Goal: Task Accomplishment & Management: Complete application form

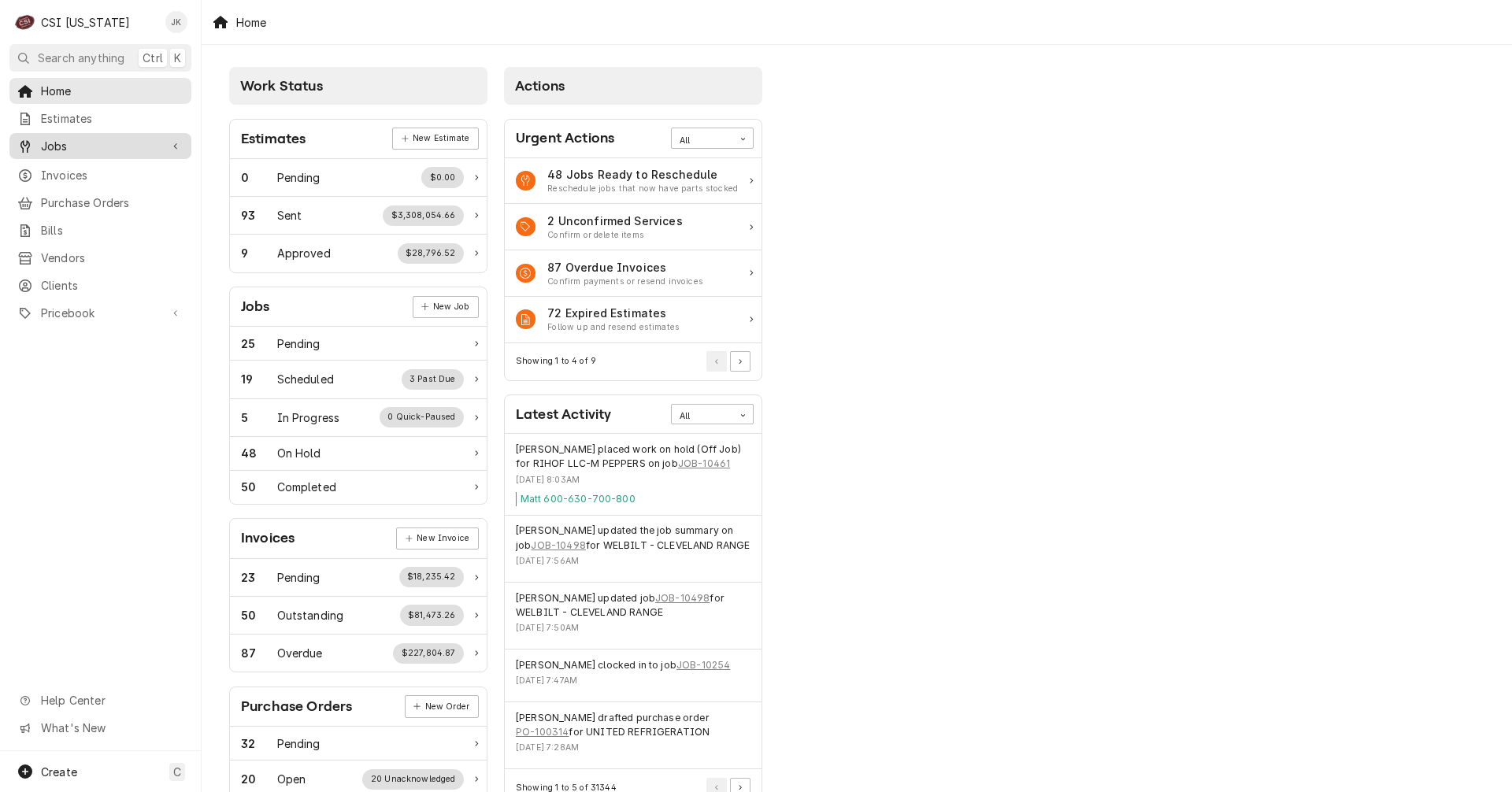
click at [73, 136] on div "Jobs" at bounding box center [100, 146] width 176 height 19
click at [53, 168] on span "Jobs" at bounding box center [112, 173] width 143 height 17
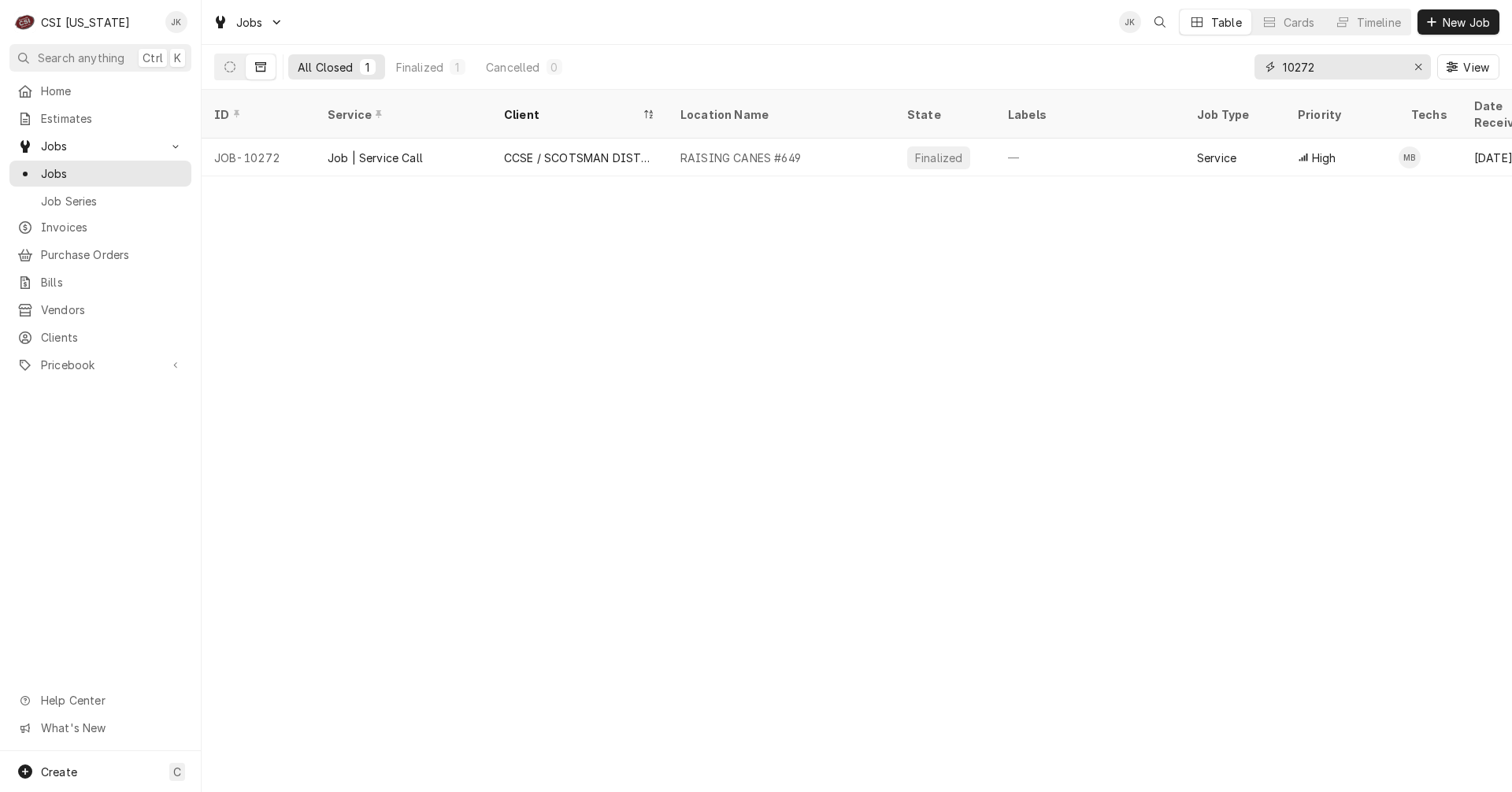
drag, startPoint x: 1319, startPoint y: 64, endPoint x: 1273, endPoint y: 58, distance: 46.4
click at [1273, 58] on div "10272" at bounding box center [1342, 67] width 176 height 25
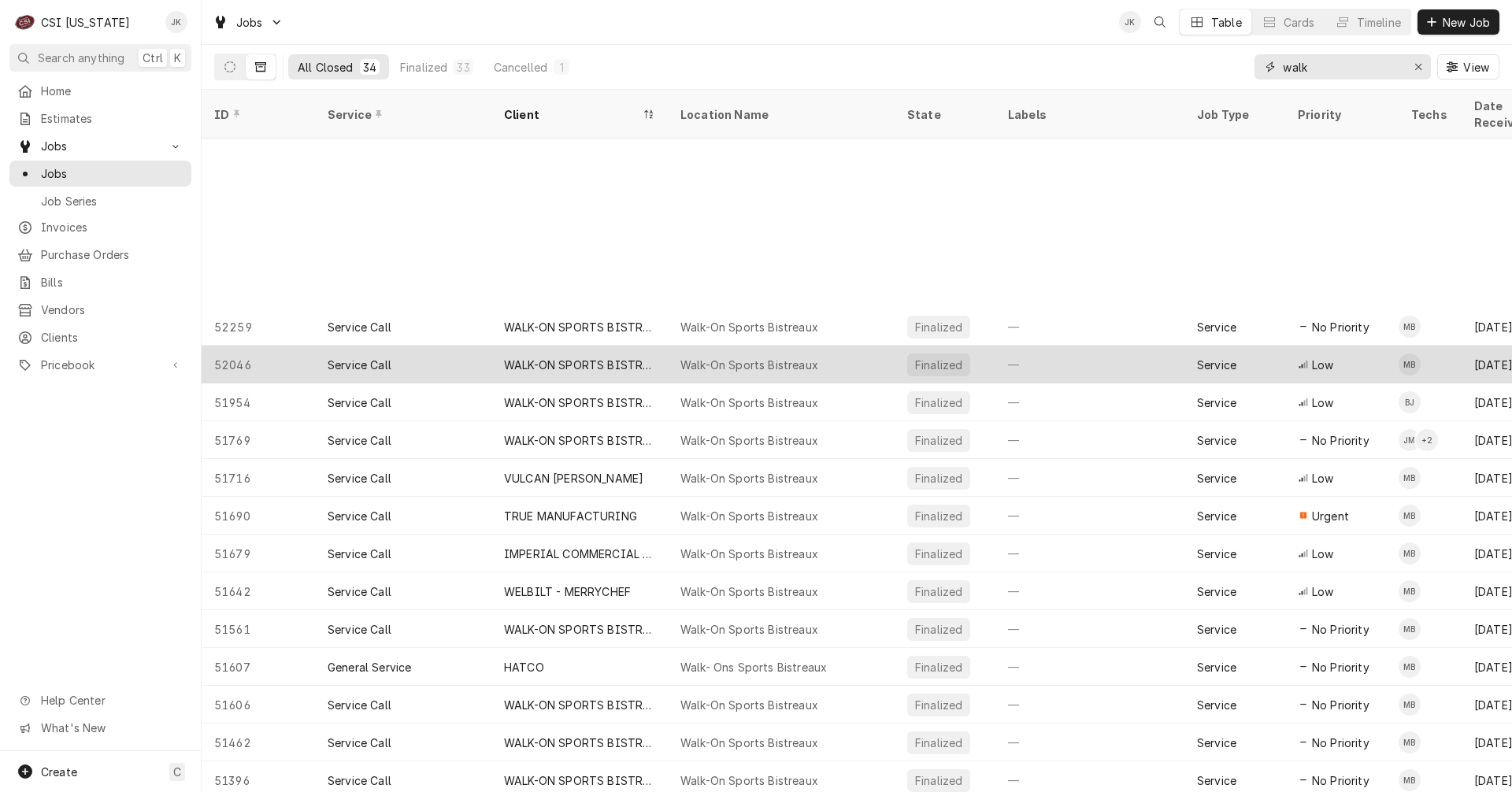
scroll to position [511, 0]
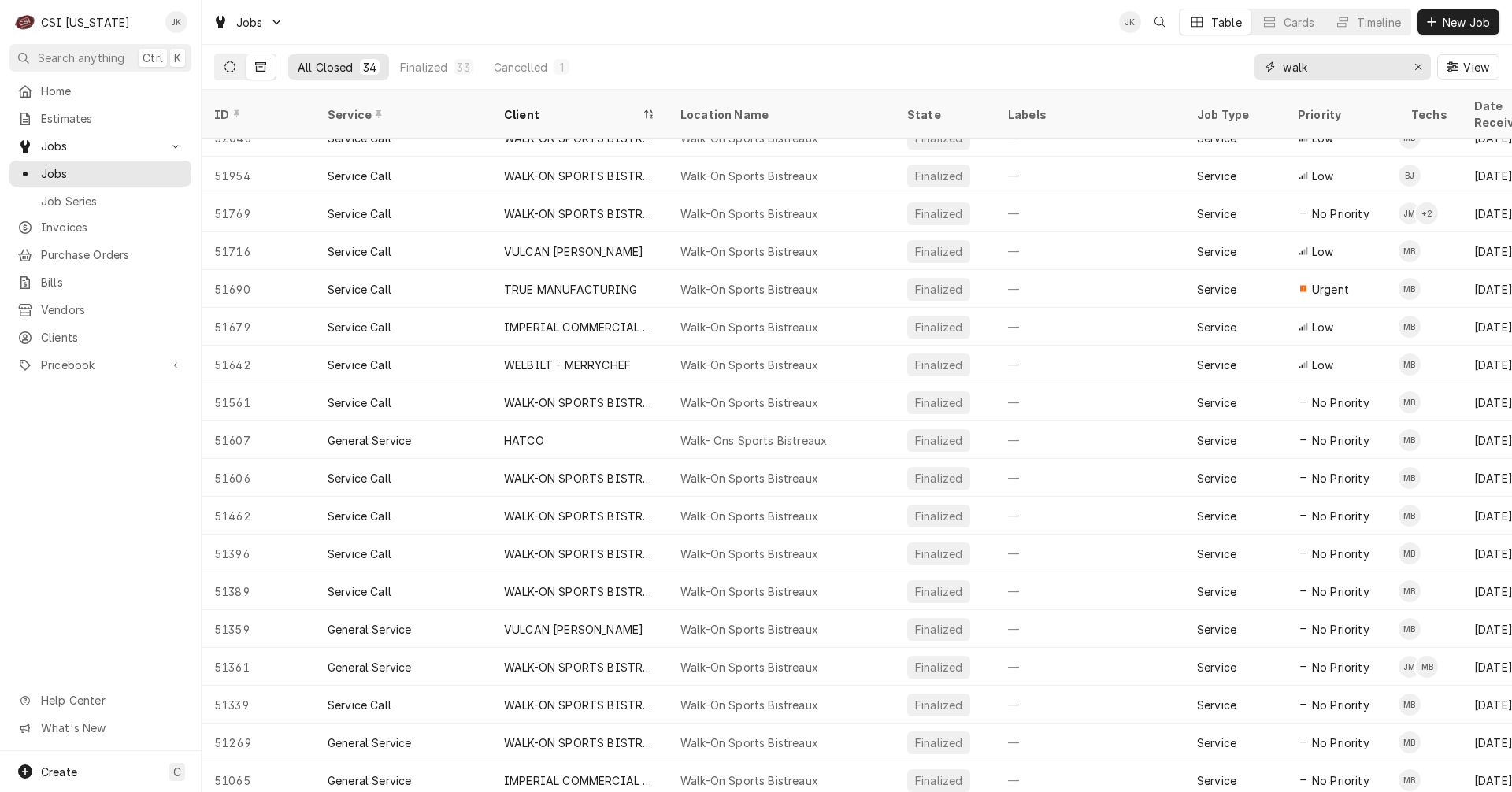
type input "walk"
click at [226, 61] on icon "Dynamic Content Wrapper" at bounding box center [229, 66] width 11 height 11
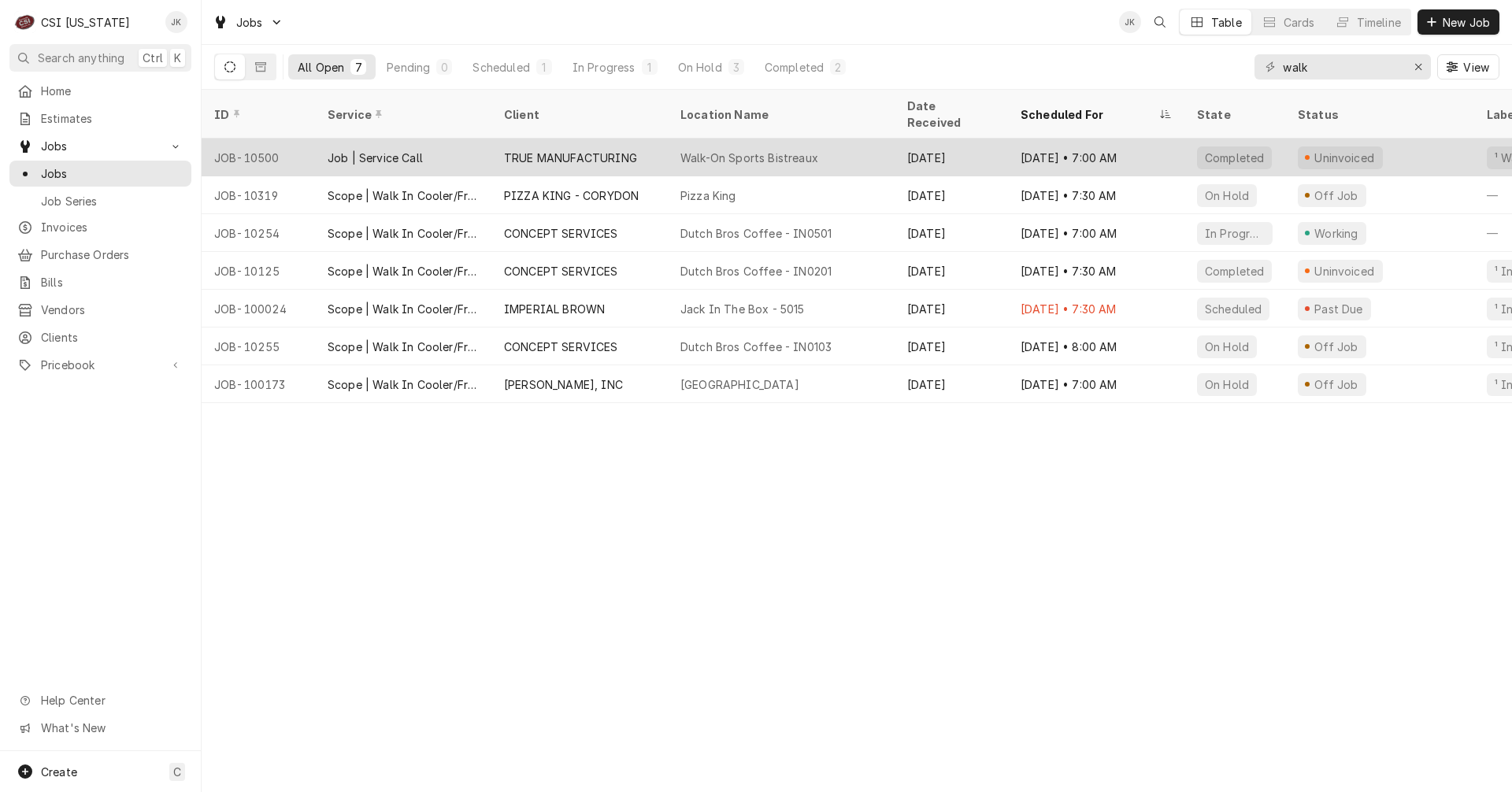
click at [1134, 139] on div "Aug 21 • 7:00 AM" at bounding box center [1095, 157] width 176 height 38
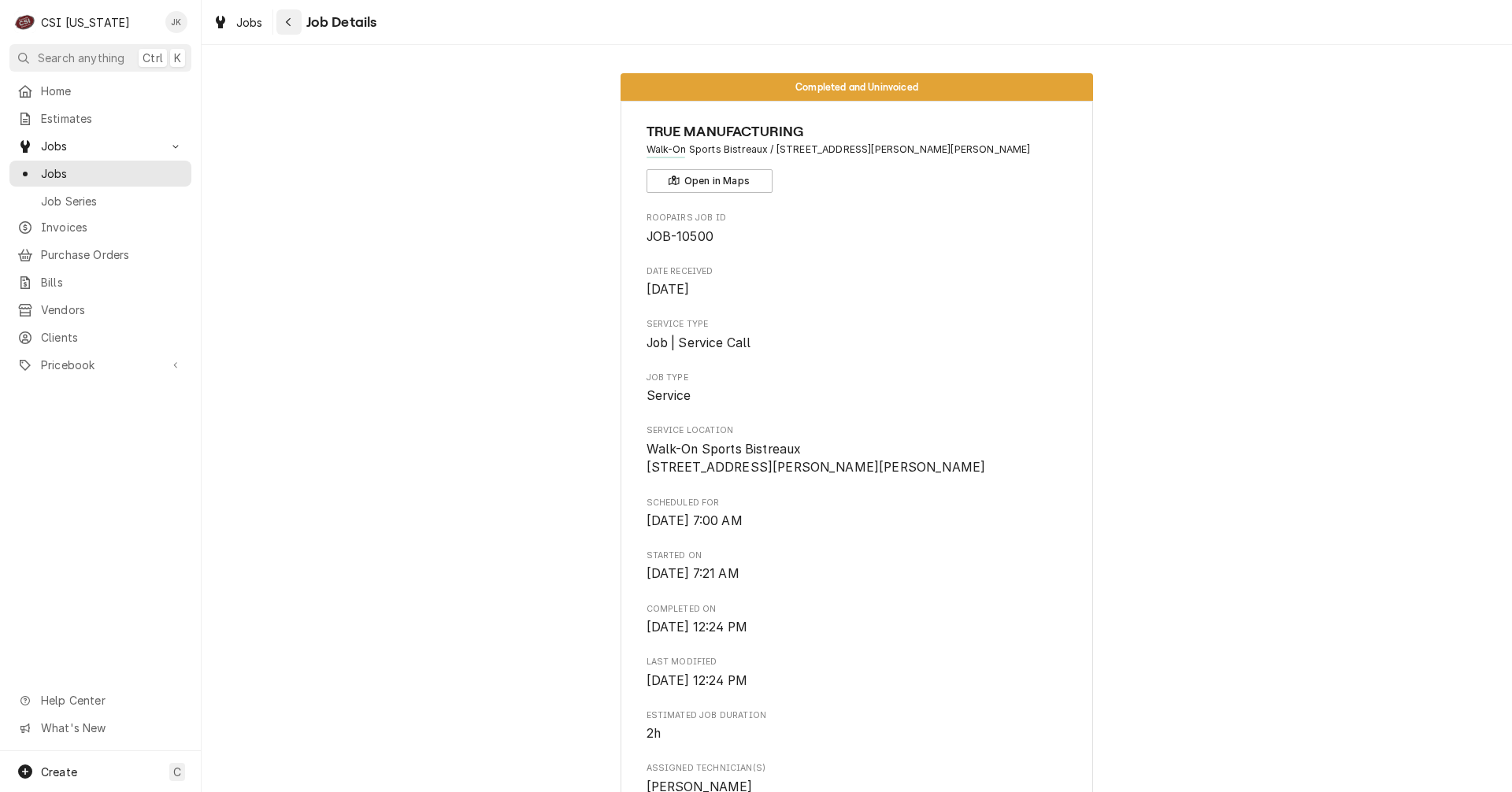
click at [281, 19] on div "Navigate back" at bounding box center [289, 22] width 16 height 16
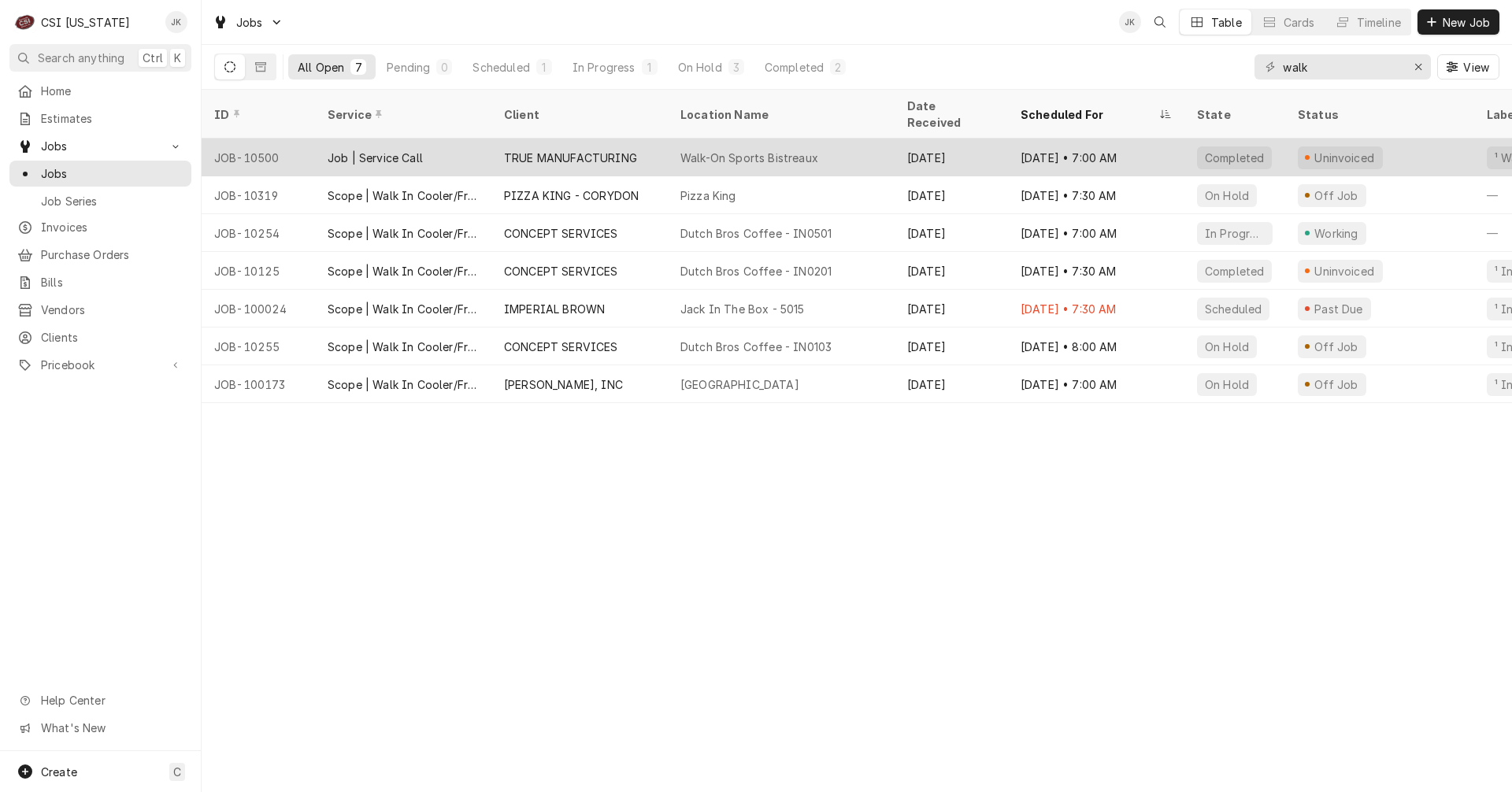
click at [775, 150] on div "Walk-On Sports Bistreaux" at bounding box center [749, 157] width 138 height 17
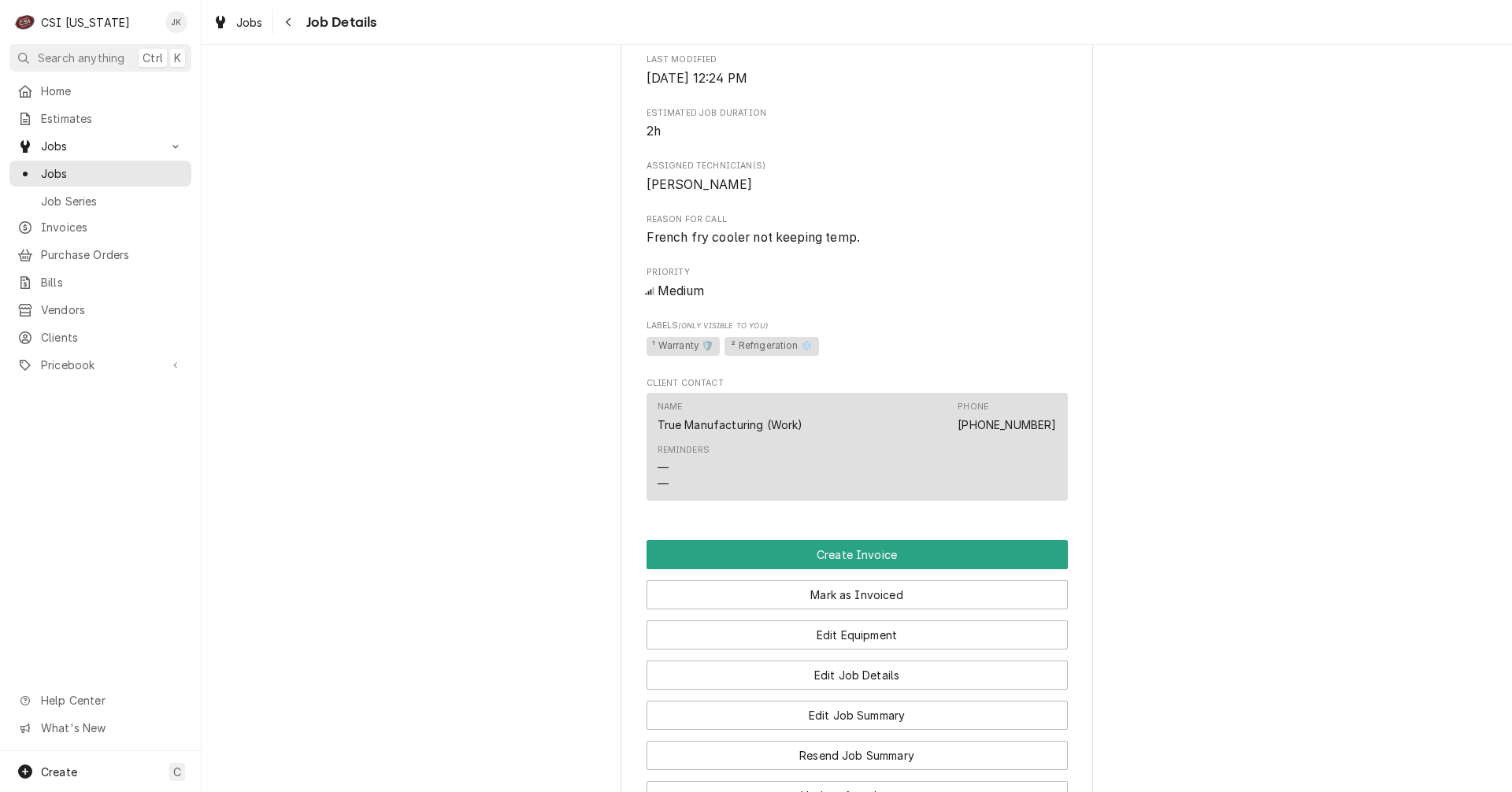
scroll to position [630, 0]
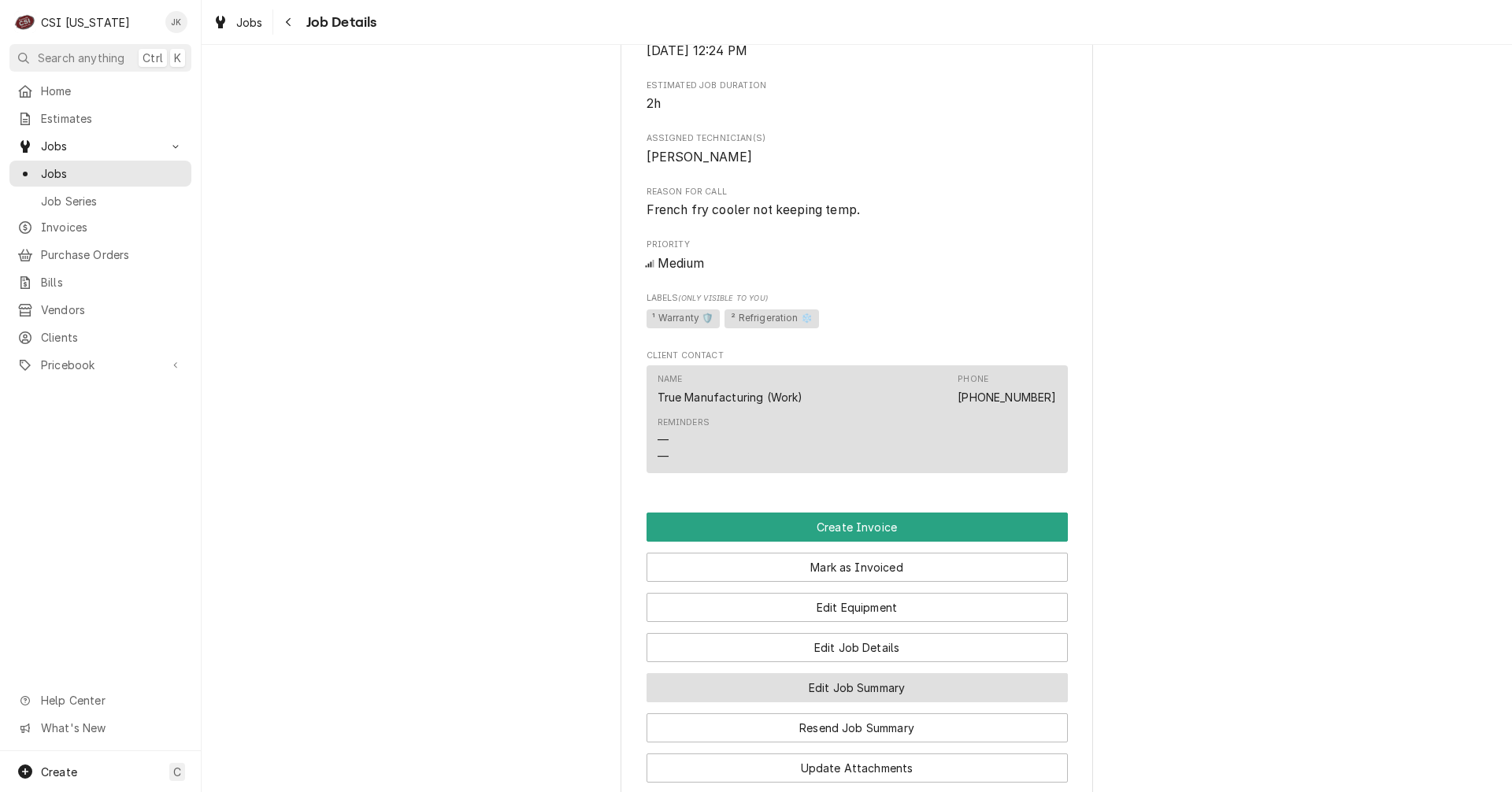
click at [836, 703] on button "Edit Job Summary" at bounding box center [856, 688] width 421 height 29
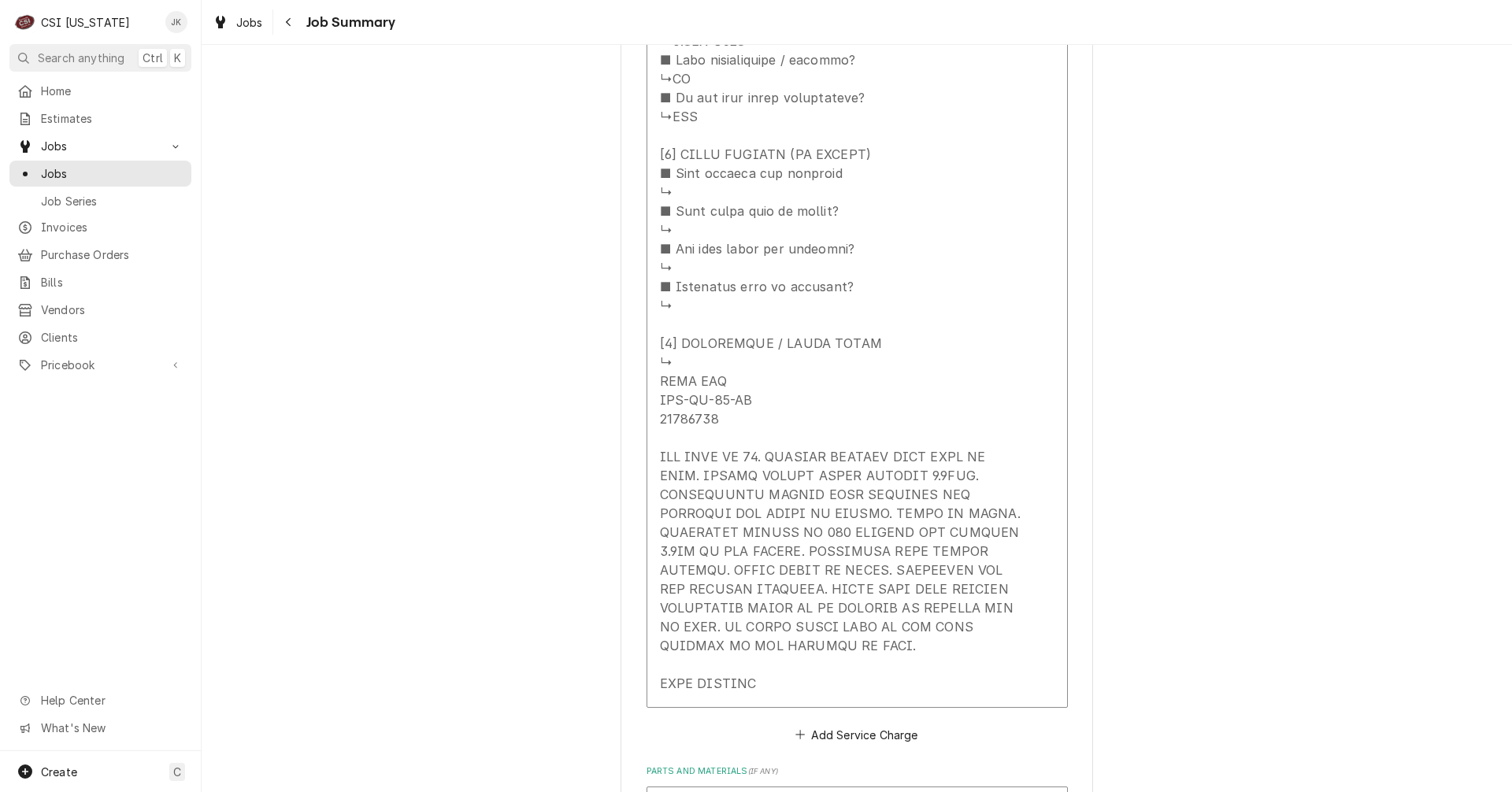
scroll to position [1890, 0]
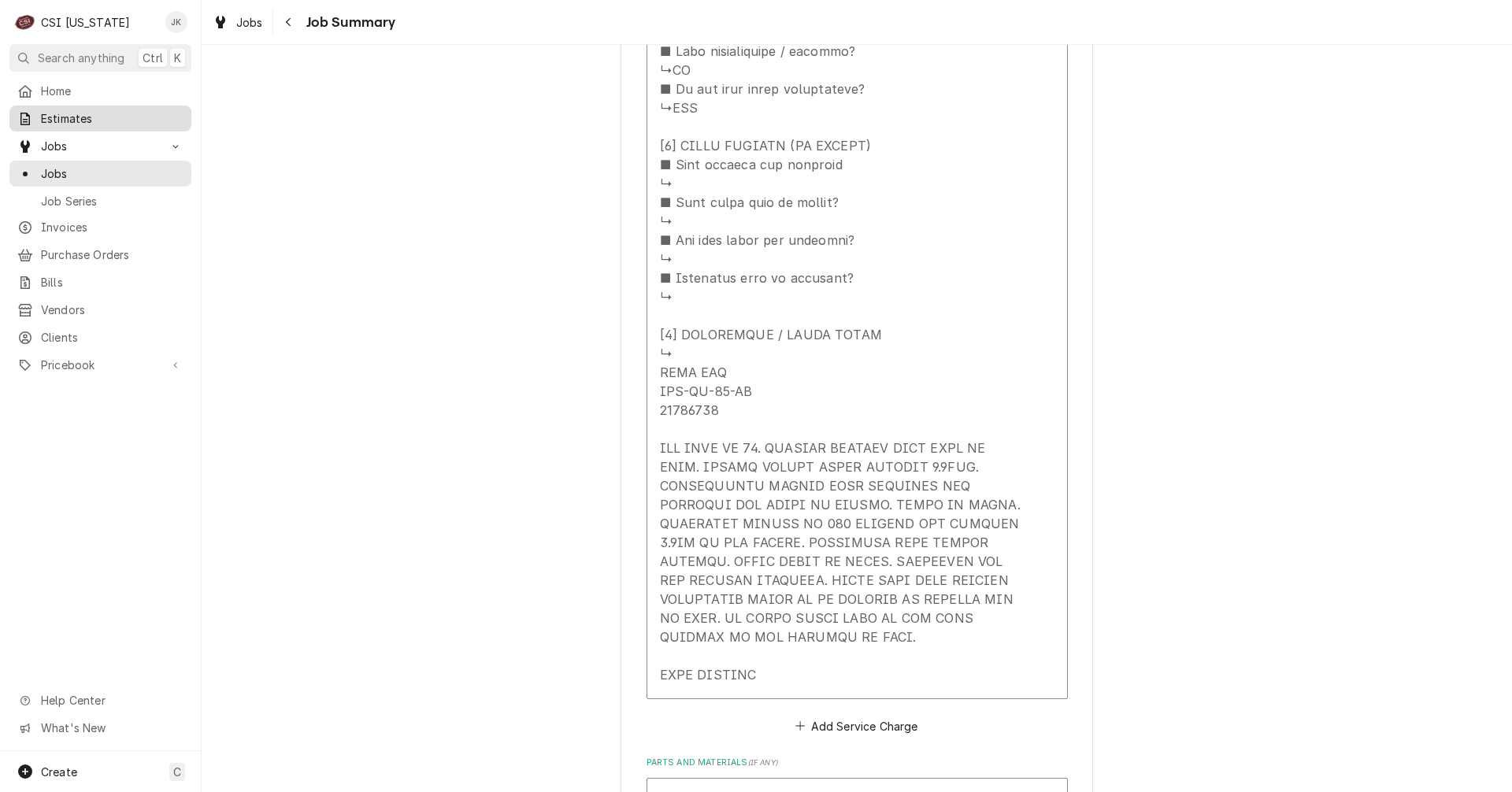
drag, startPoint x: 88, startPoint y: 114, endPoint x: 170, endPoint y: 114, distance: 82.0
click at [88, 114] on span "Estimates" at bounding box center [112, 118] width 143 height 17
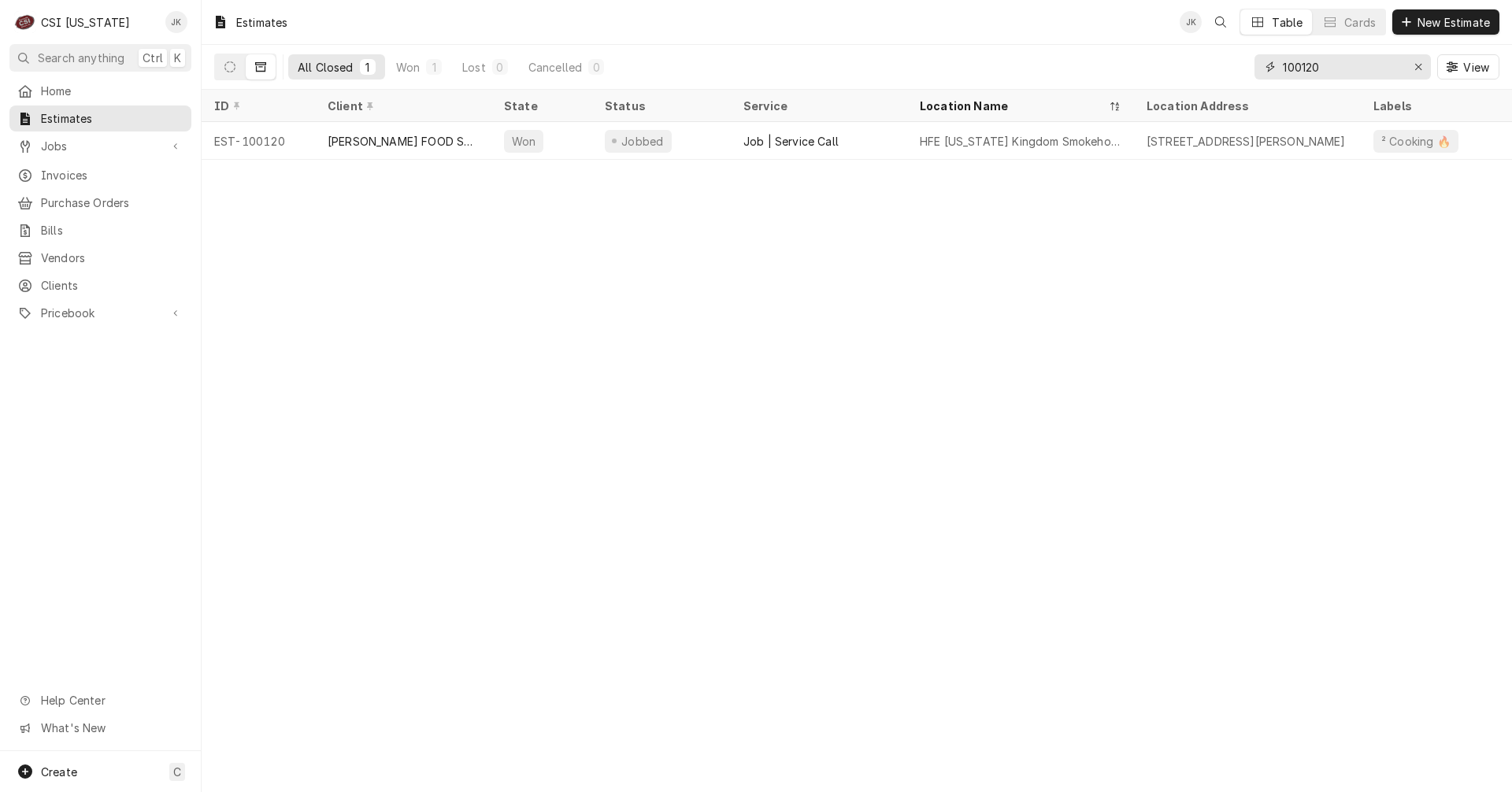
drag, startPoint x: 1326, startPoint y: 68, endPoint x: 1246, endPoint y: 66, distance: 80.0
click at [1246, 66] on div "All Closed 1 Won 1 Lost 0 Cancelled 0 100120 View" at bounding box center [856, 66] width 1285 height 44
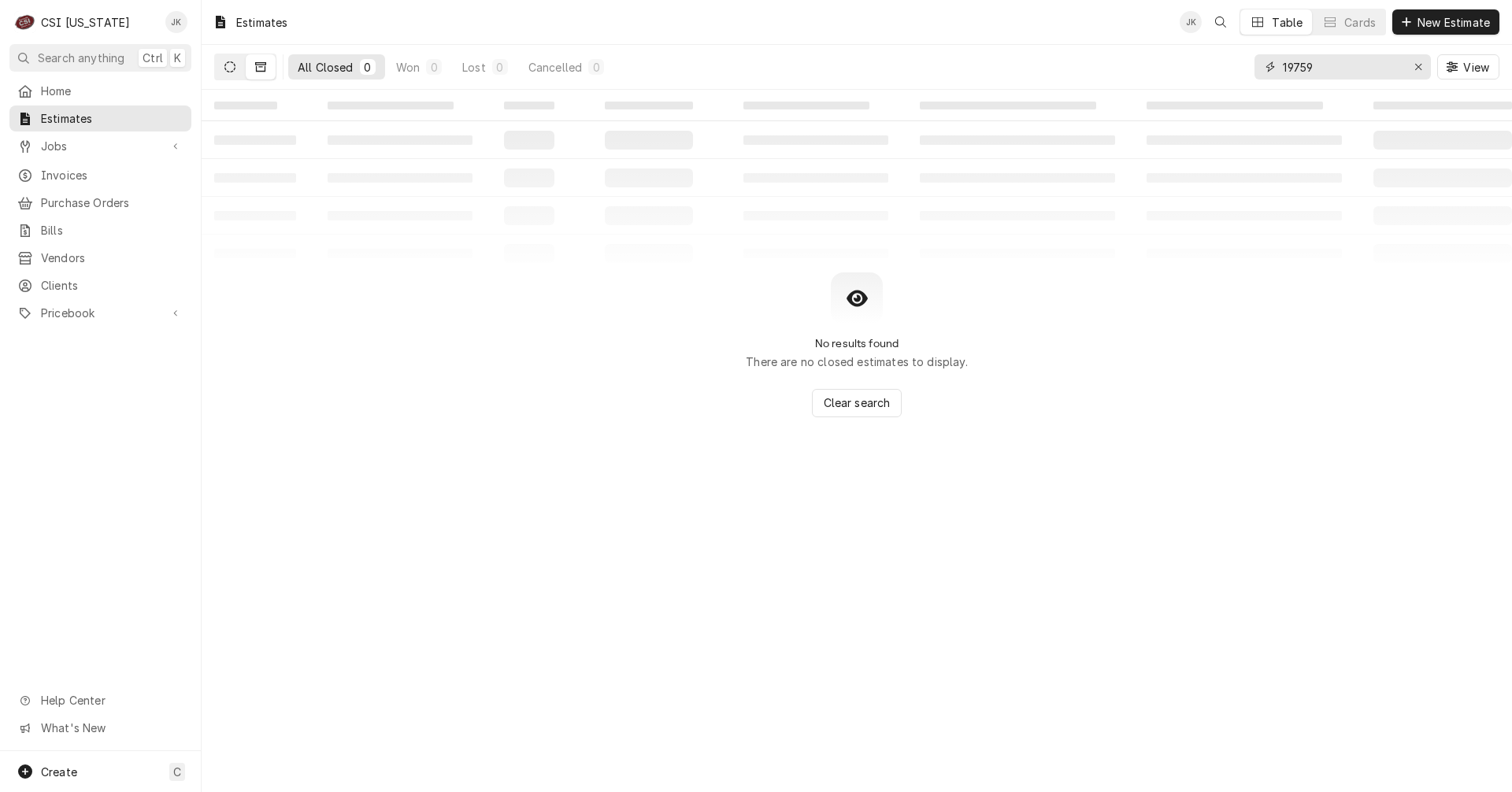
type input "19759"
click at [232, 64] on icon "Dynamic Content Wrapper" at bounding box center [229, 66] width 11 height 11
click at [83, 775] on div "Create C" at bounding box center [100, 772] width 201 height 41
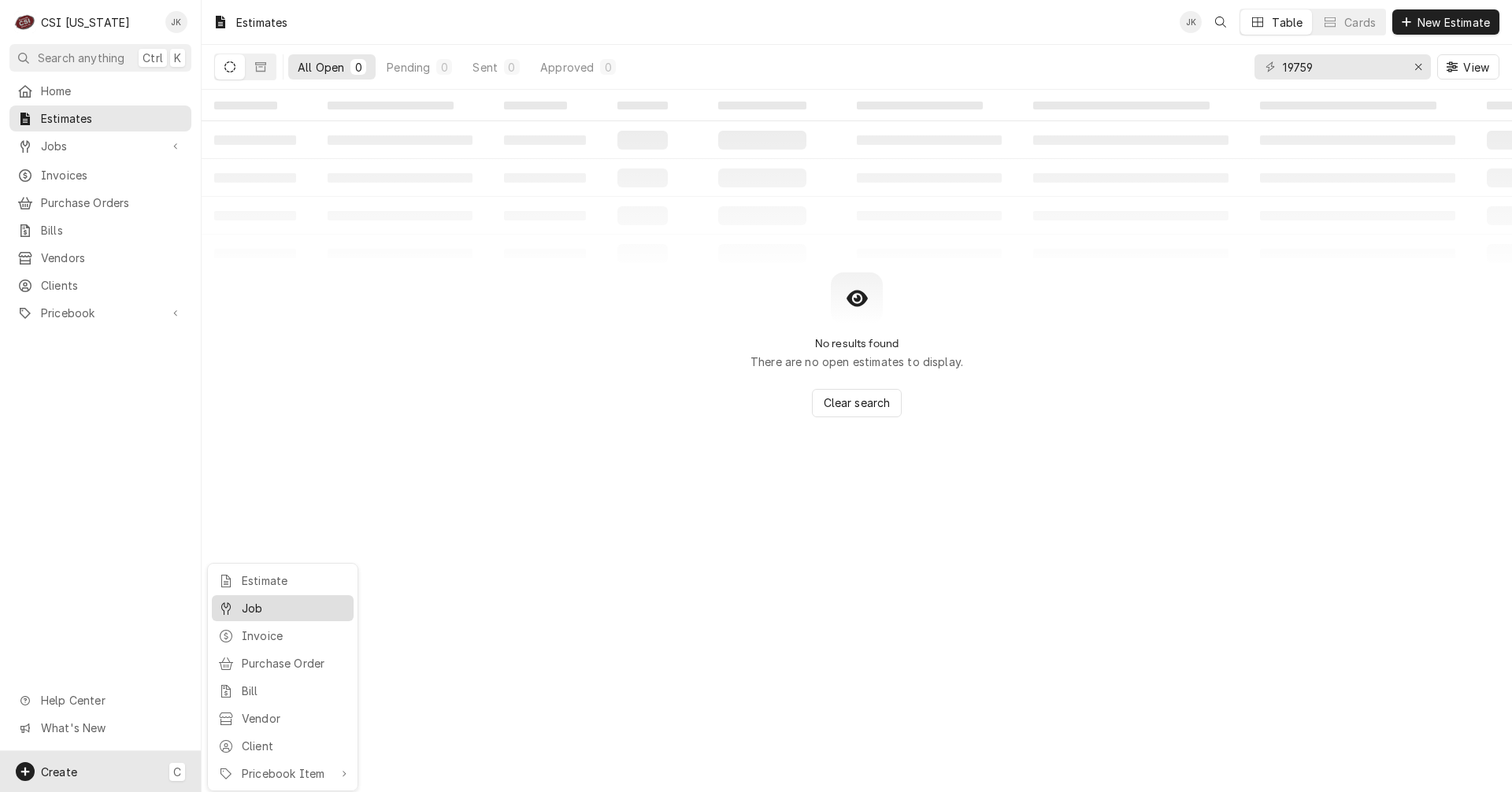
click at [243, 611] on div "Job" at bounding box center [294, 607] width 106 height 17
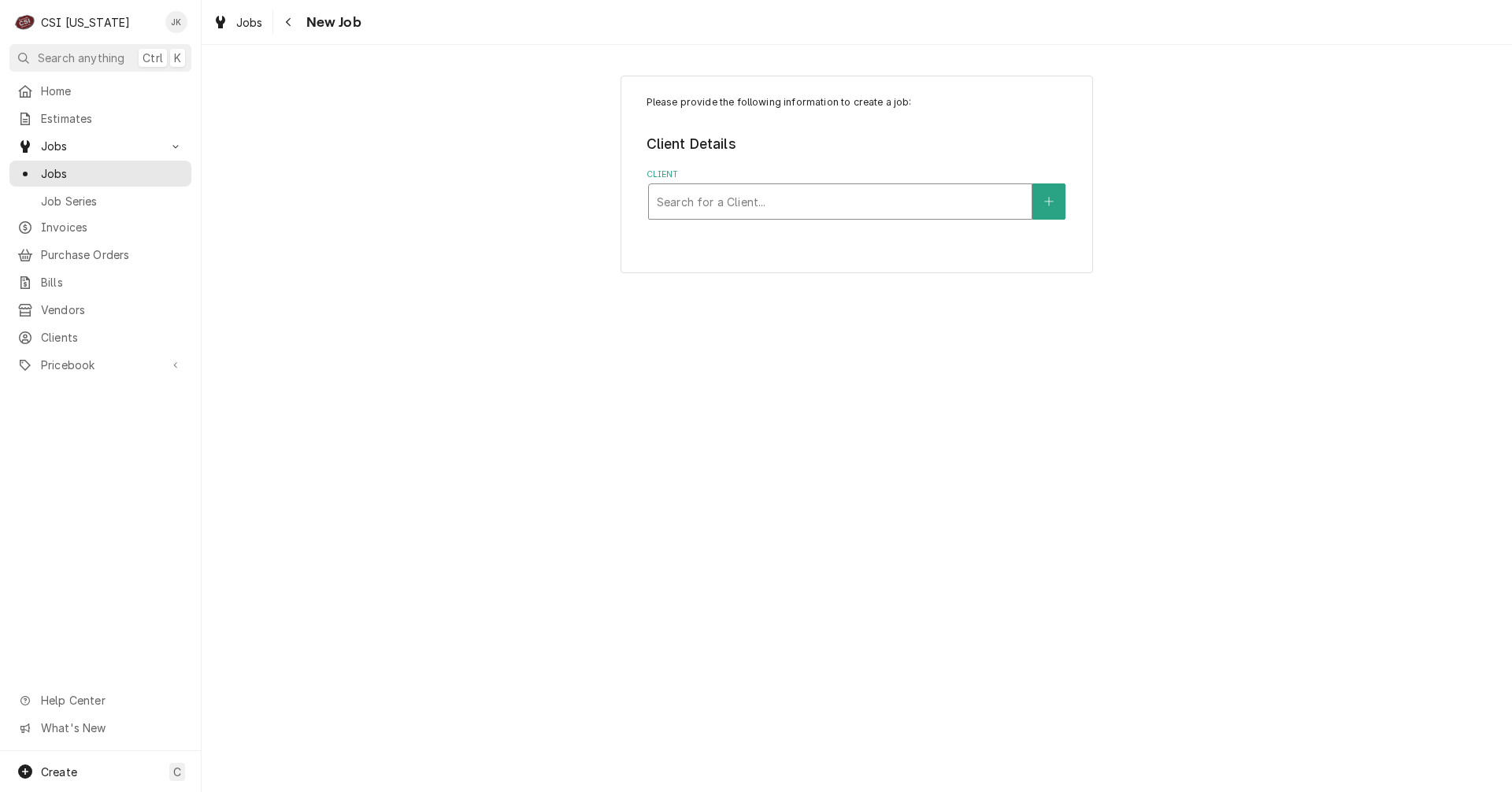
click at [744, 198] on div "Client" at bounding box center [841, 201] width 367 height 28
type input "C&T"
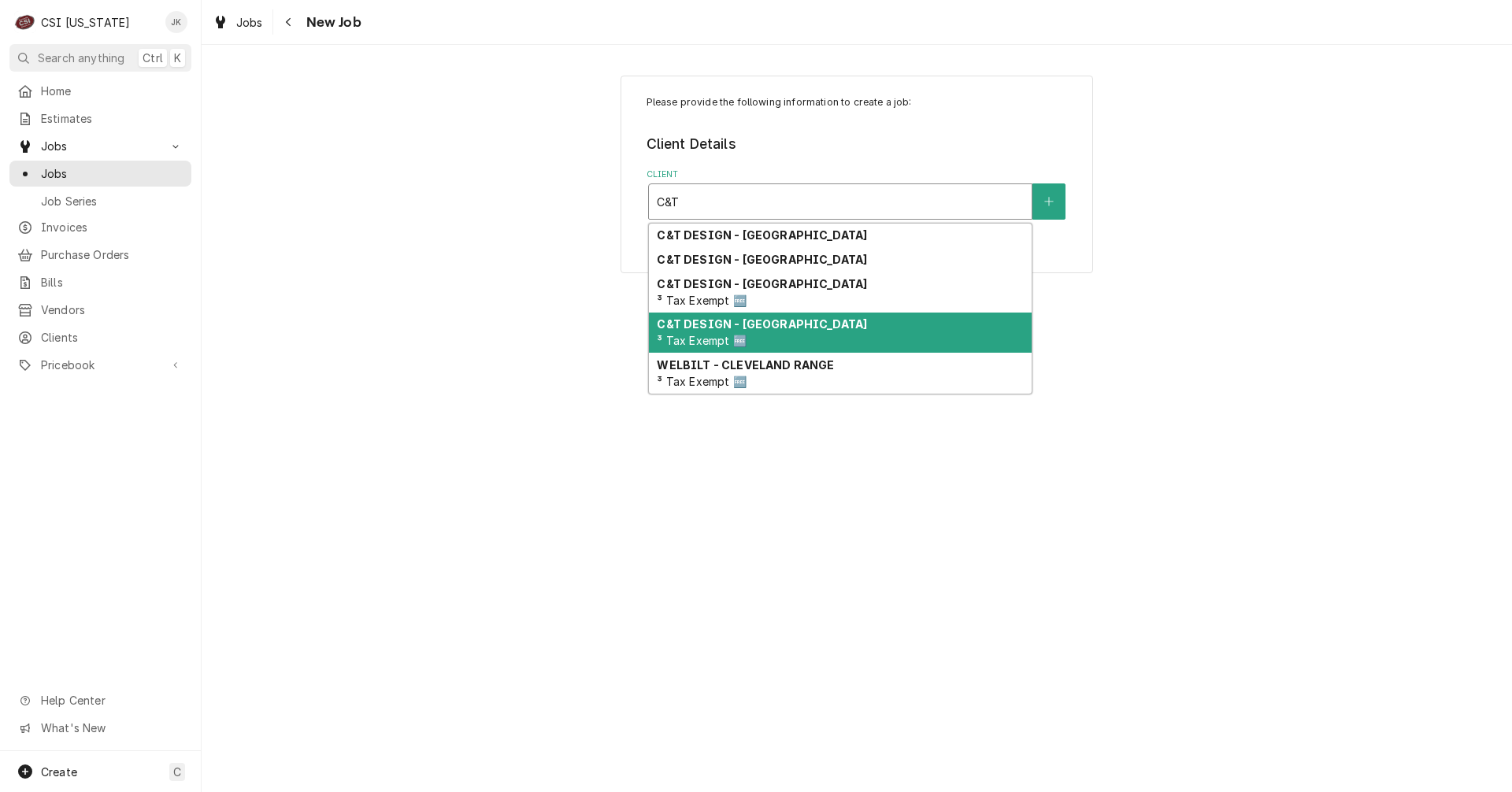
click at [761, 334] on div "C&T DESIGN - SHELBYVILLE ³ Tax Exempt 🆓" at bounding box center [841, 333] width 383 height 41
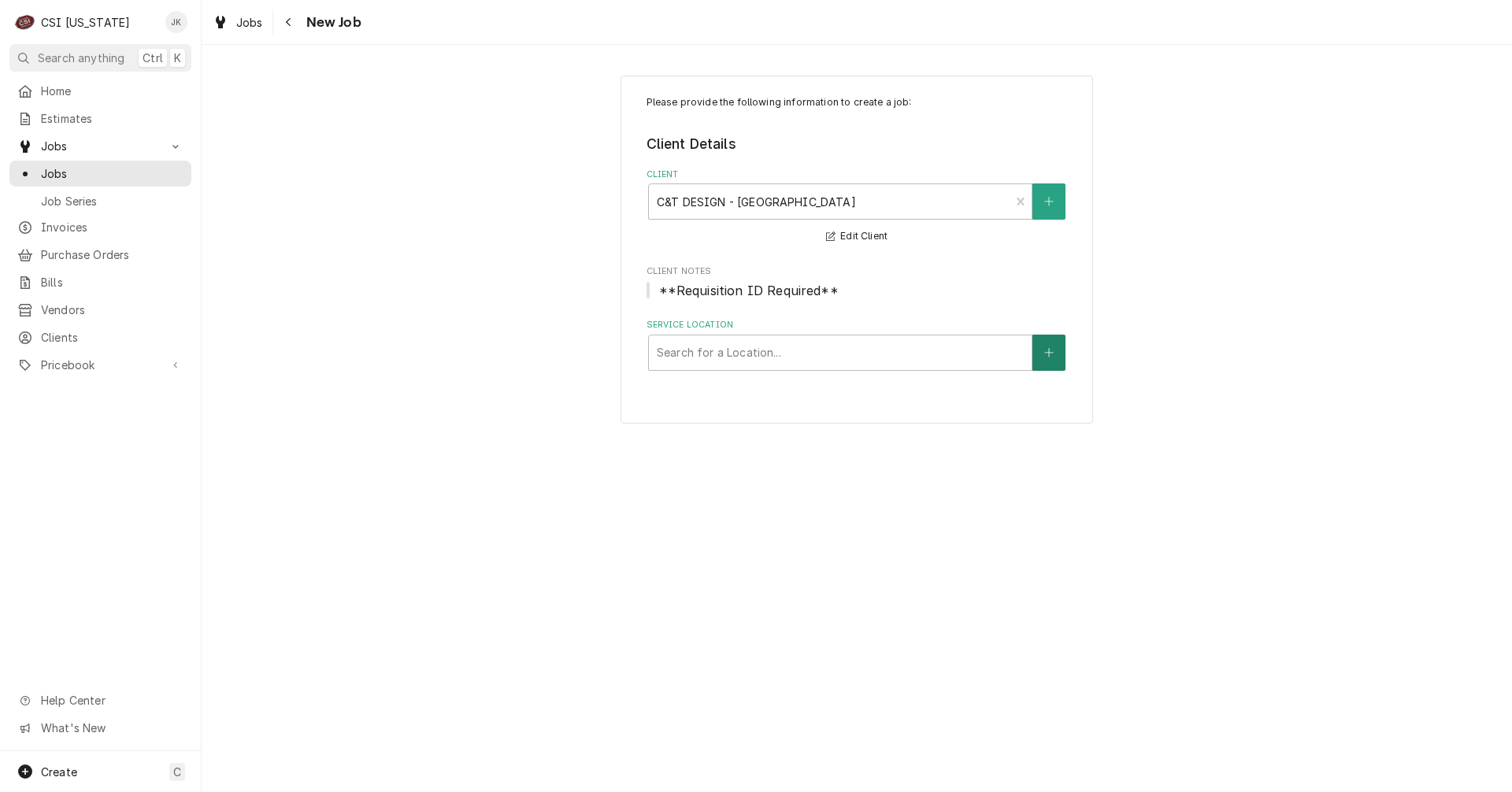
click at [1049, 355] on icon "Create New Location" at bounding box center [1048, 352] width 10 height 11
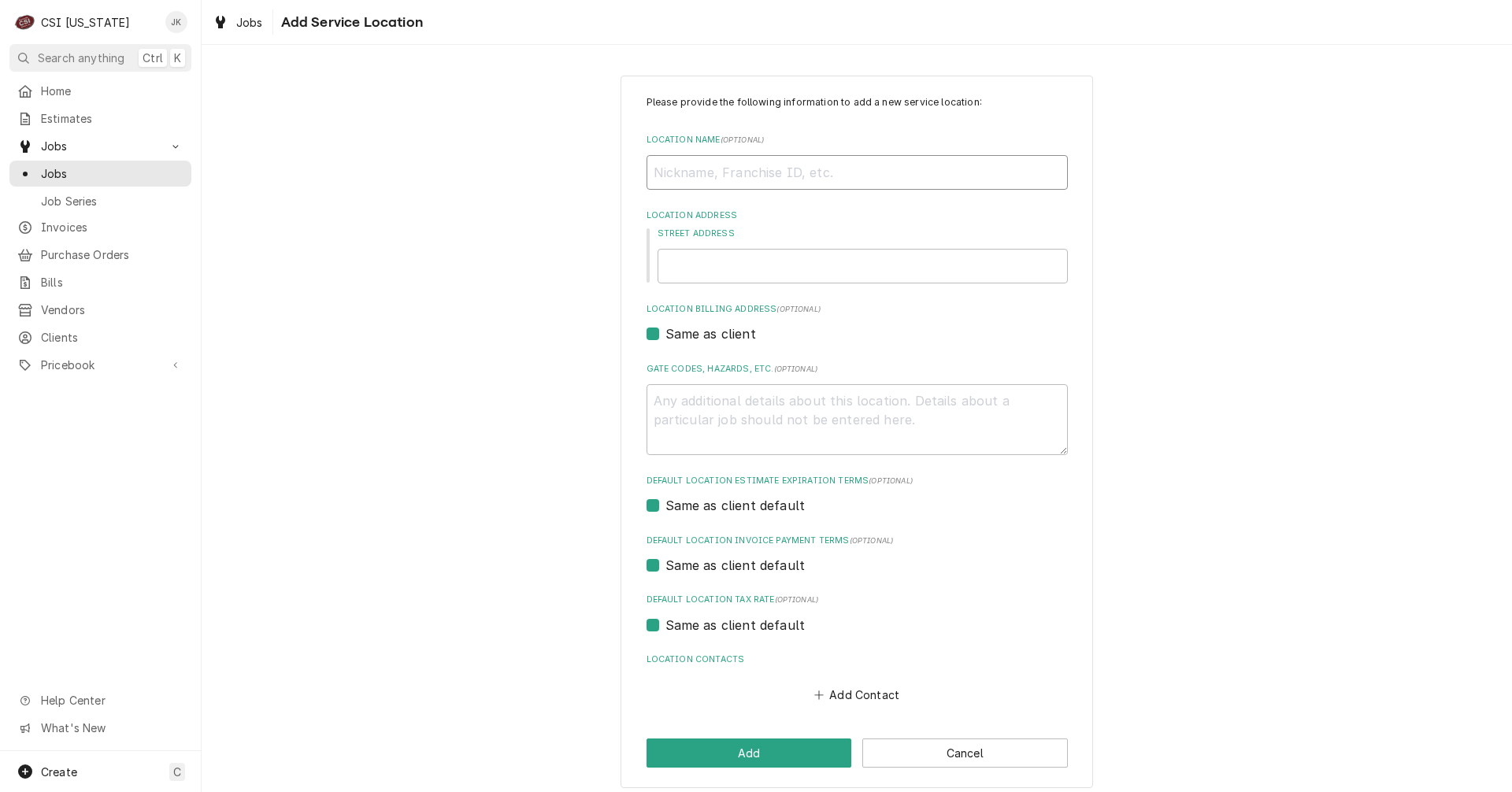
click at [778, 171] on input "Location Name ( optional )" at bounding box center [856, 173] width 421 height 35
type textarea "x"
type input "L"
type textarea "x"
type input "Li"
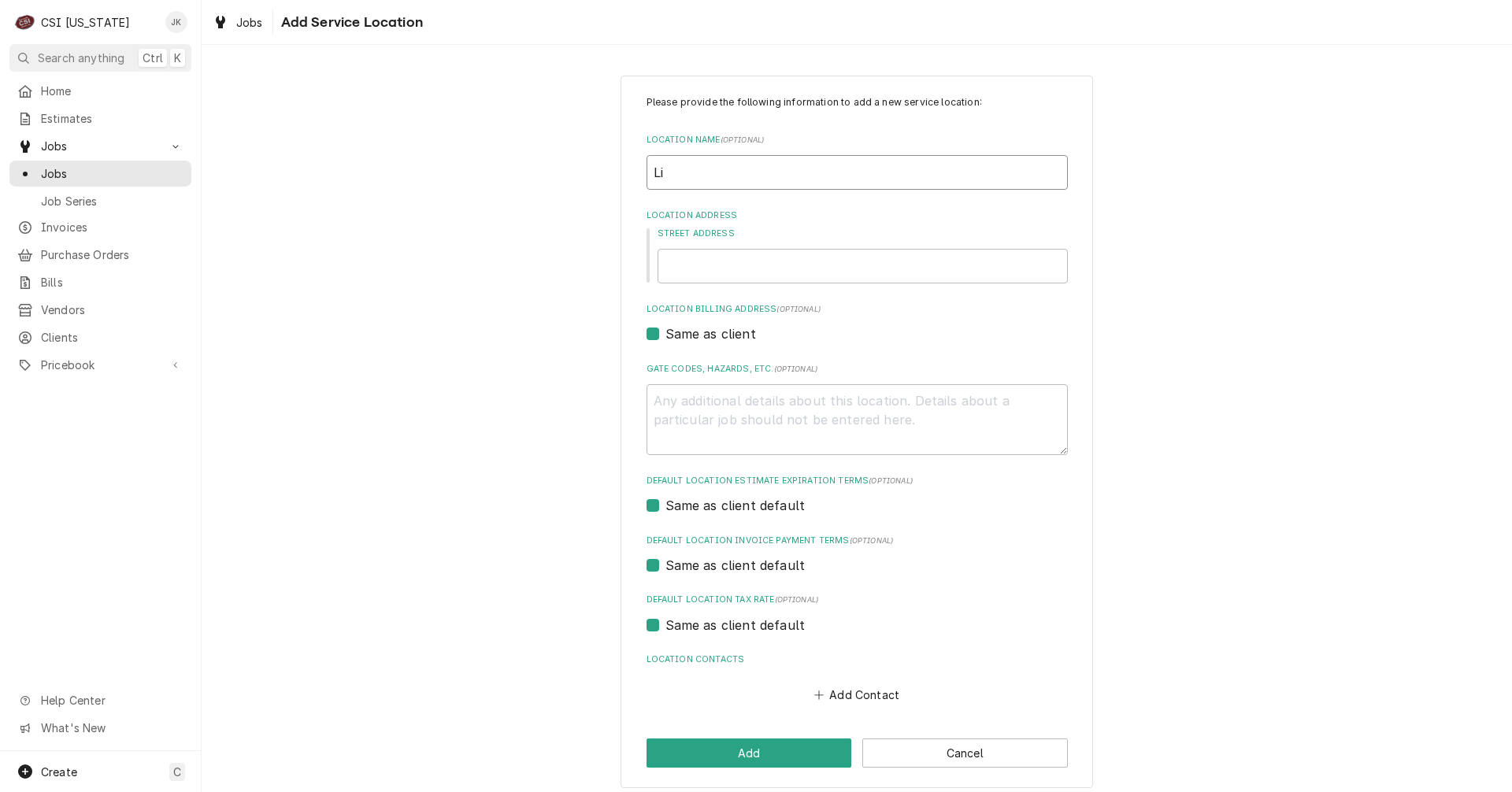
type textarea "x"
type input "Liv"
type textarea "x"
type input "Livi"
type textarea "x"
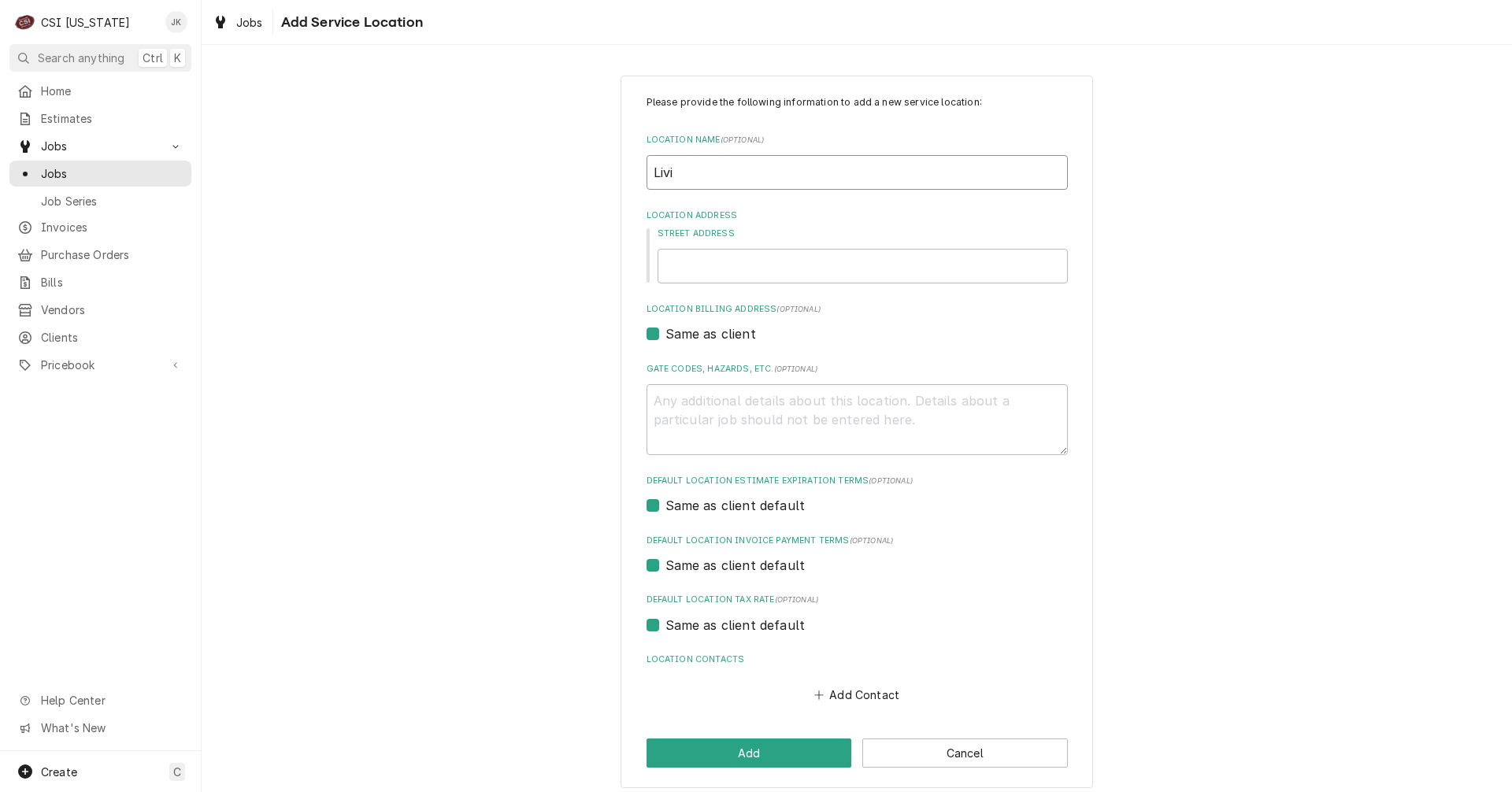
type input "Livin"
type textarea "x"
type input "Living"
type textarea "x"
type input "Livings"
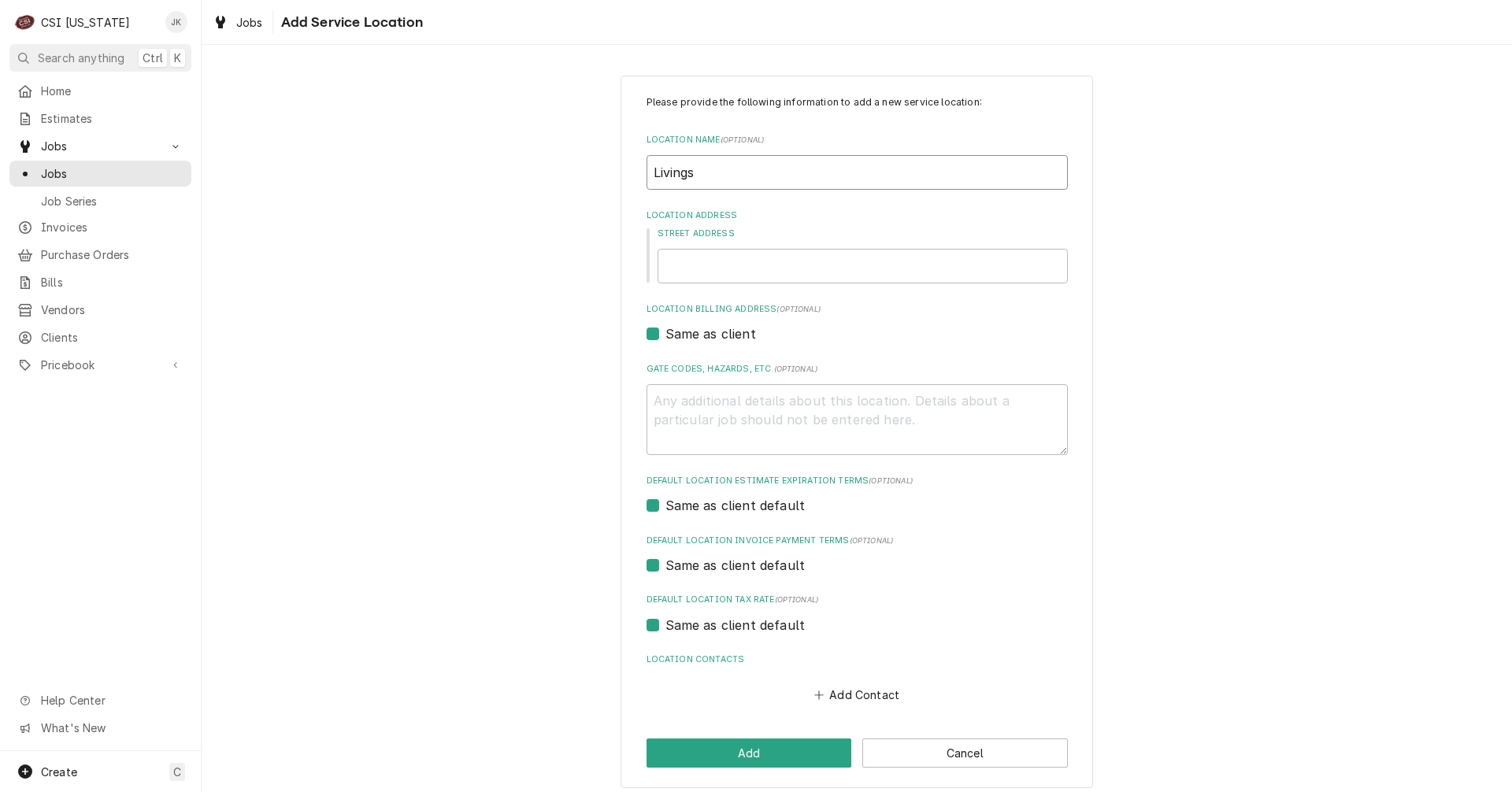
type textarea "x"
type input "Livingst"
type textarea "x"
type input "Livingsto"
type textarea "x"
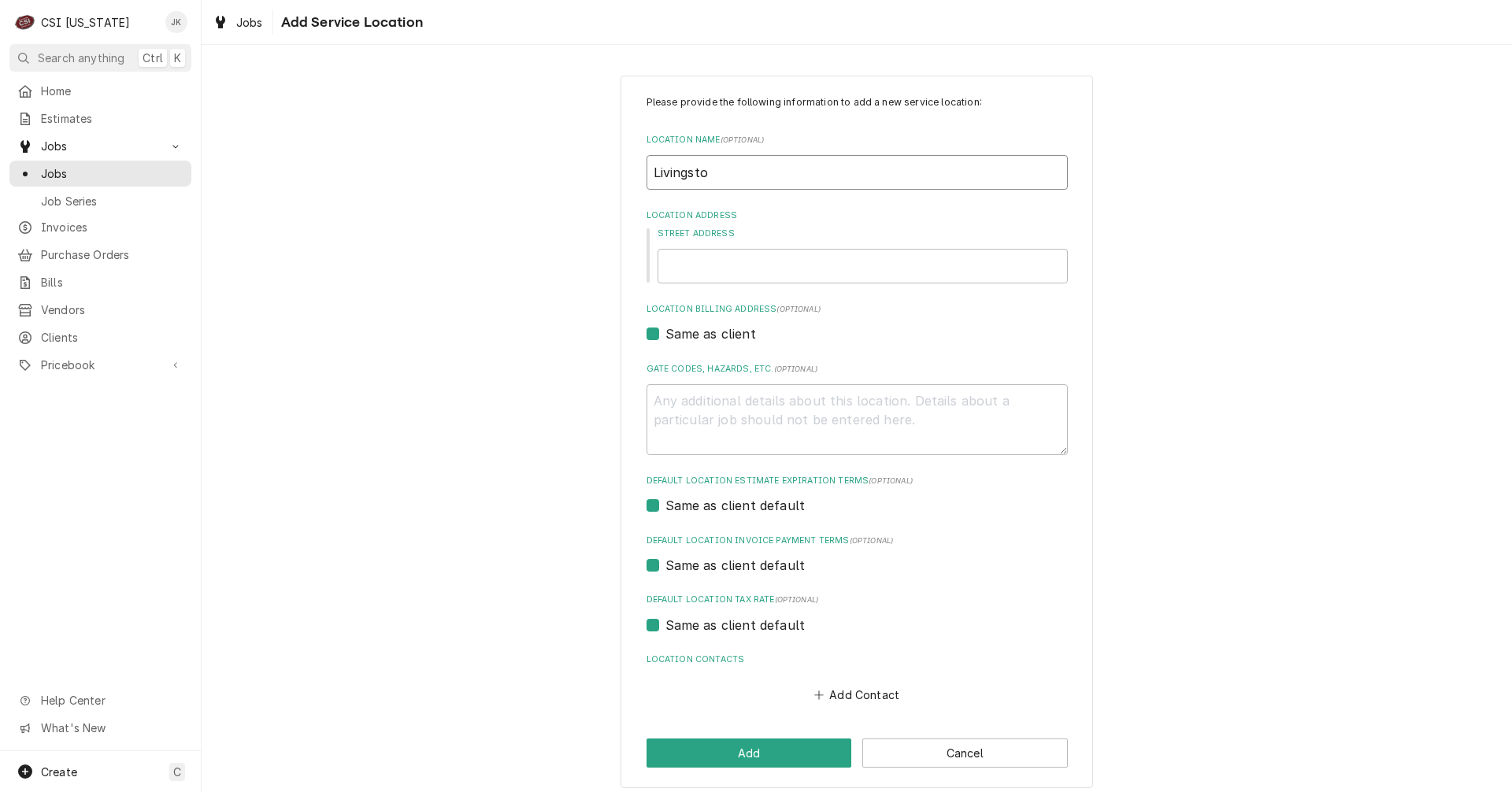
type input "Livingston"
type textarea "x"
type input "Livingston"
type textarea "x"
type input "Livingston C"
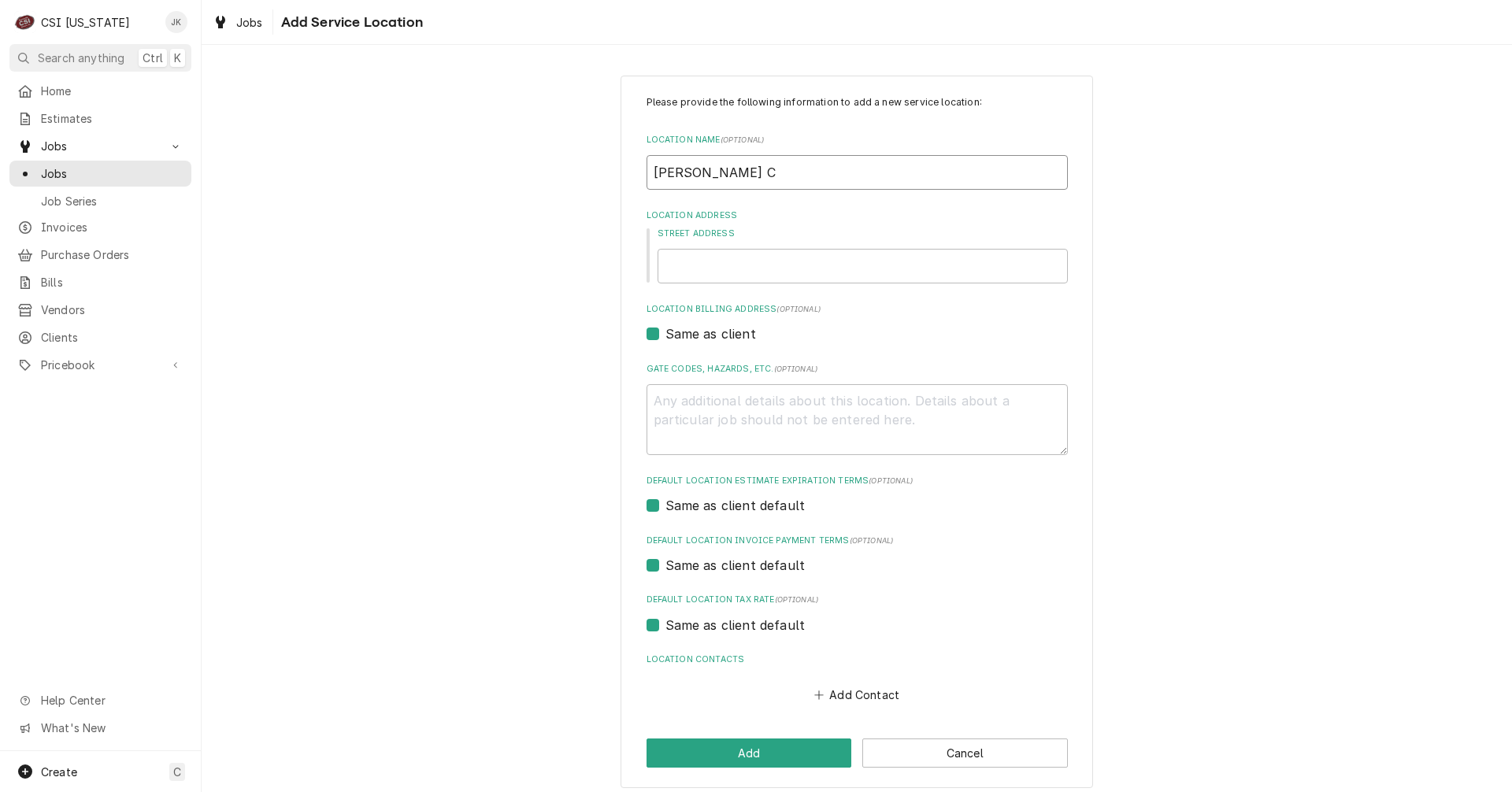
type textarea "x"
type input "Livingston Co"
type textarea "x"
type input "Livingston Cou"
type textarea "x"
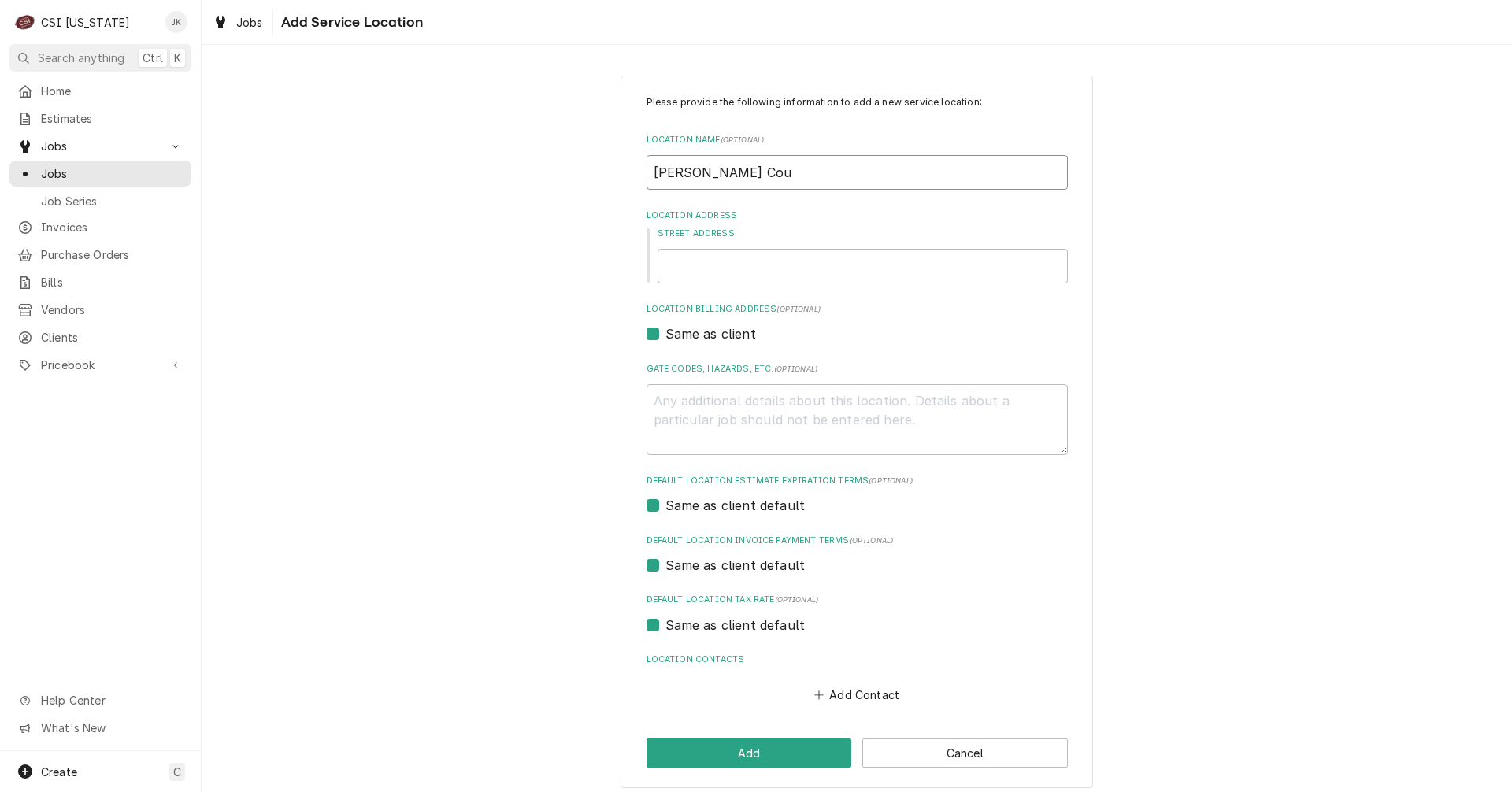
type input "Livingston Coun"
type textarea "x"
type input "Livingston Count"
type textarea "x"
type input "Livingston County"
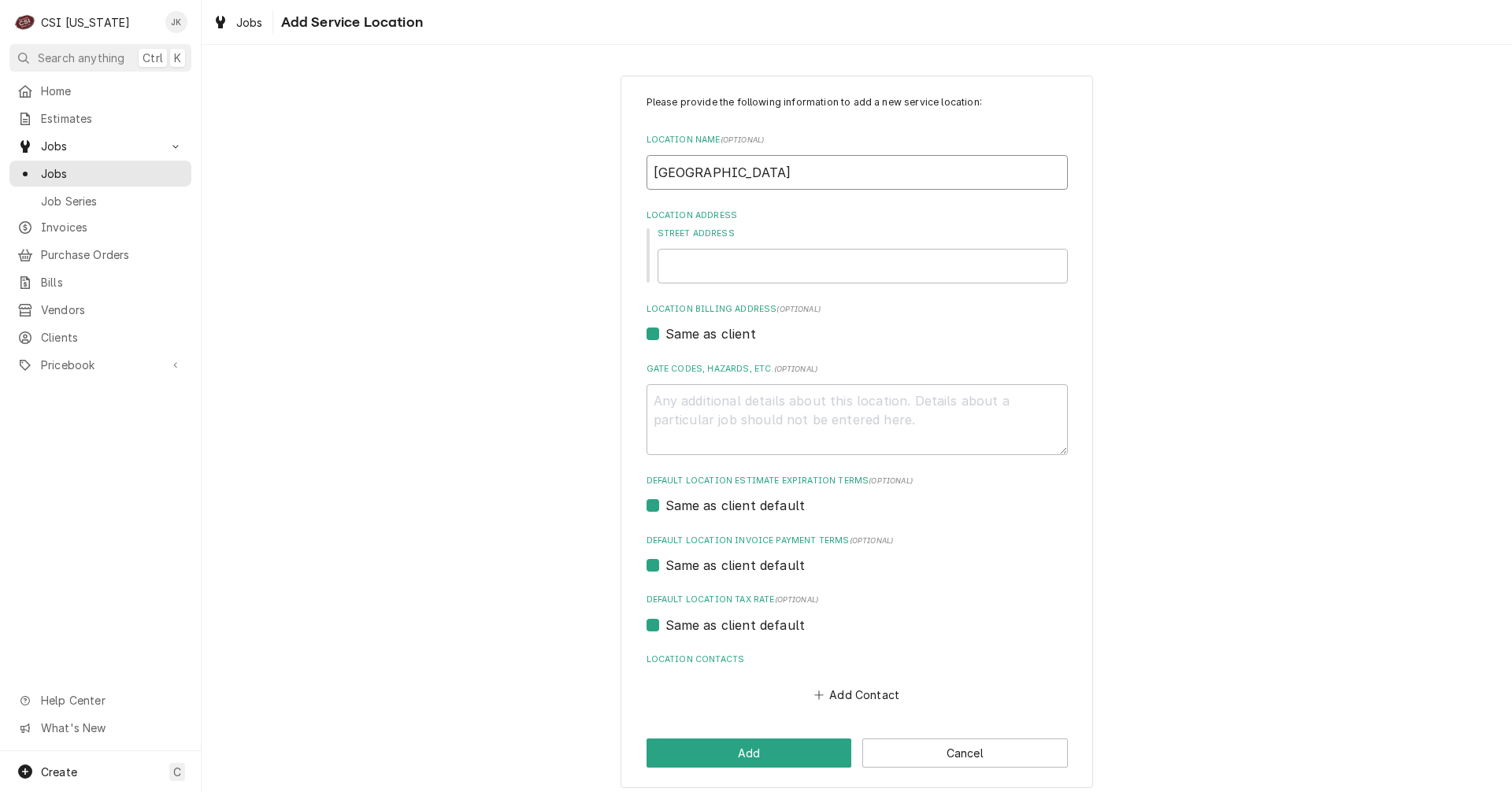
type textarea "x"
type input "Livingston County"
type textarea "x"
type input "Livingston County M"
type textarea "x"
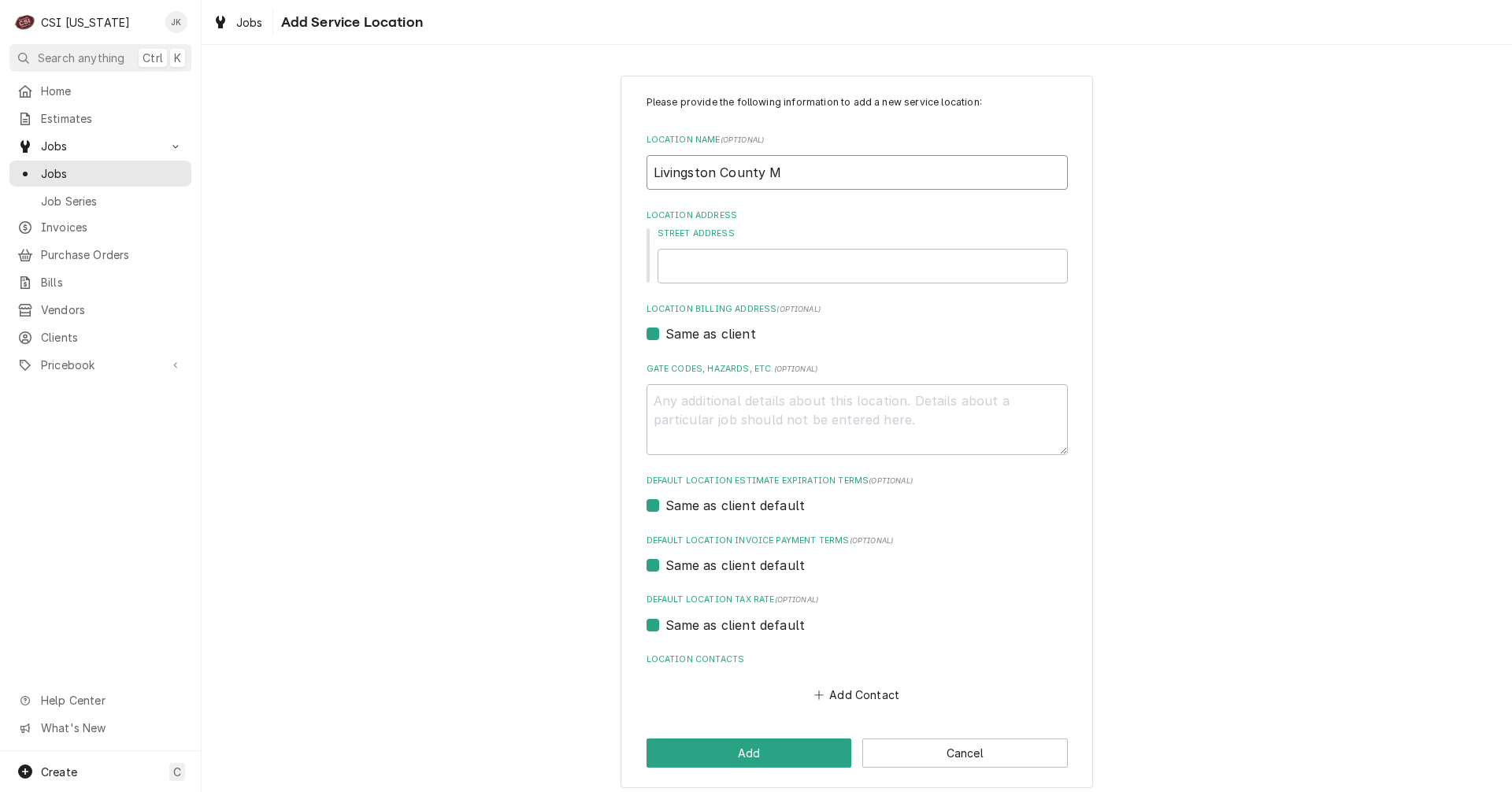
type input "Livingston County Mi"
type textarea "x"
type input "Livingston County Mid"
type textarea "x"
type input "Livingston County Midd"
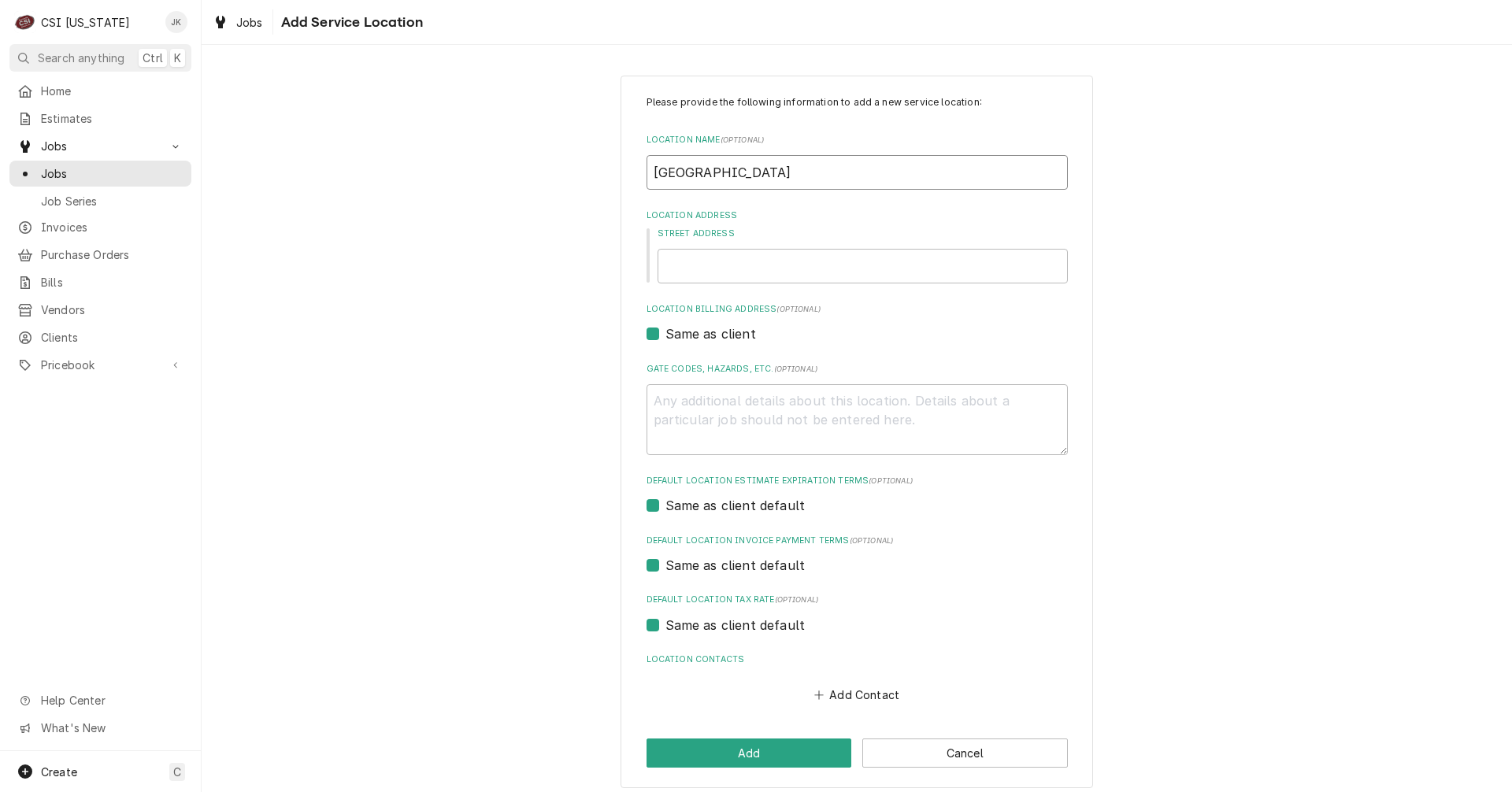
type textarea "x"
type input "Livingston County Middl"
type textarea "x"
type input "Livingston County Middle"
type textarea "x"
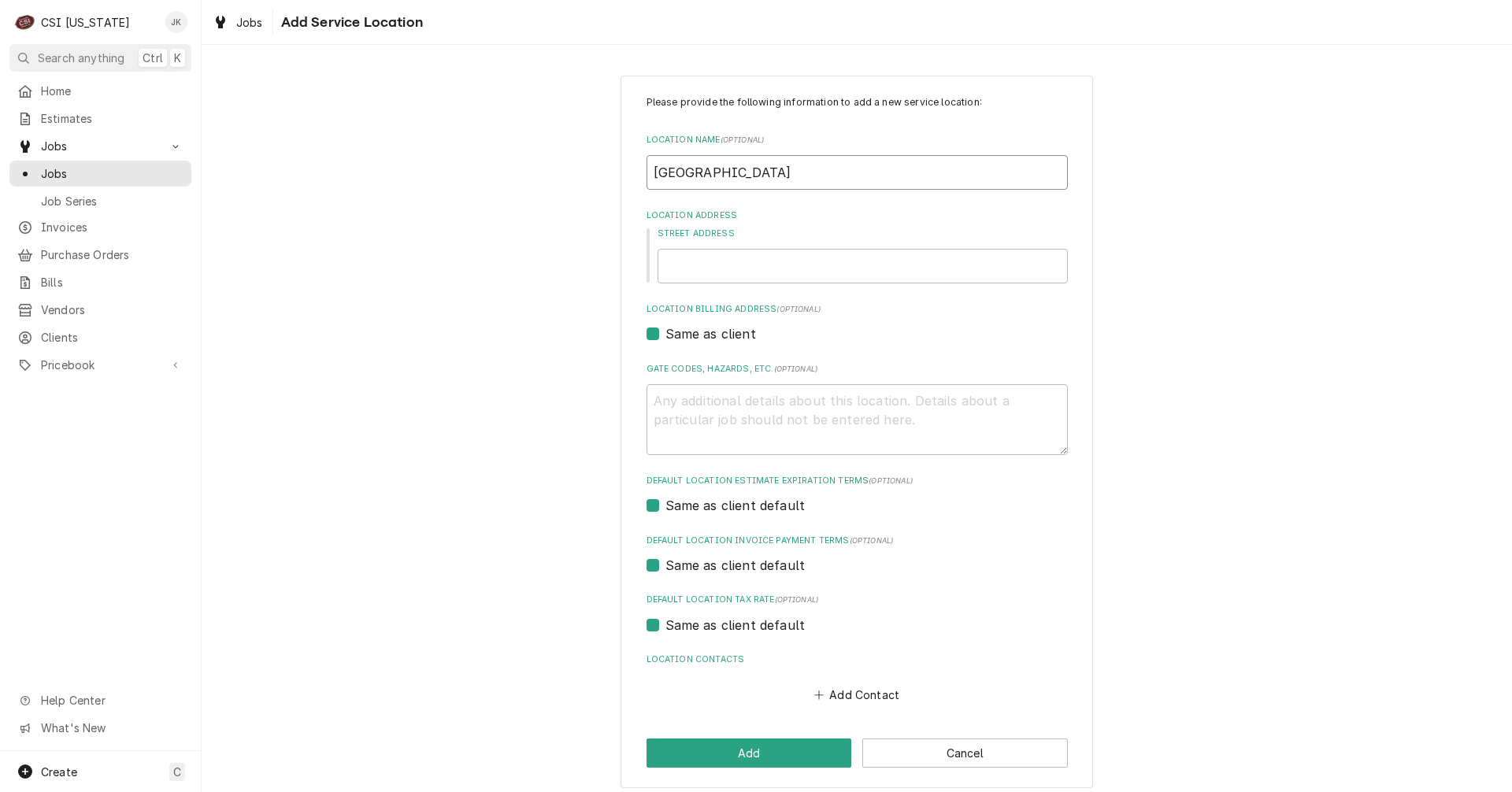
type input "Livingston County Middle"
type textarea "x"
type input "Livingston County Middle S"
type textarea "x"
type input "Livingston County Middle Sc"
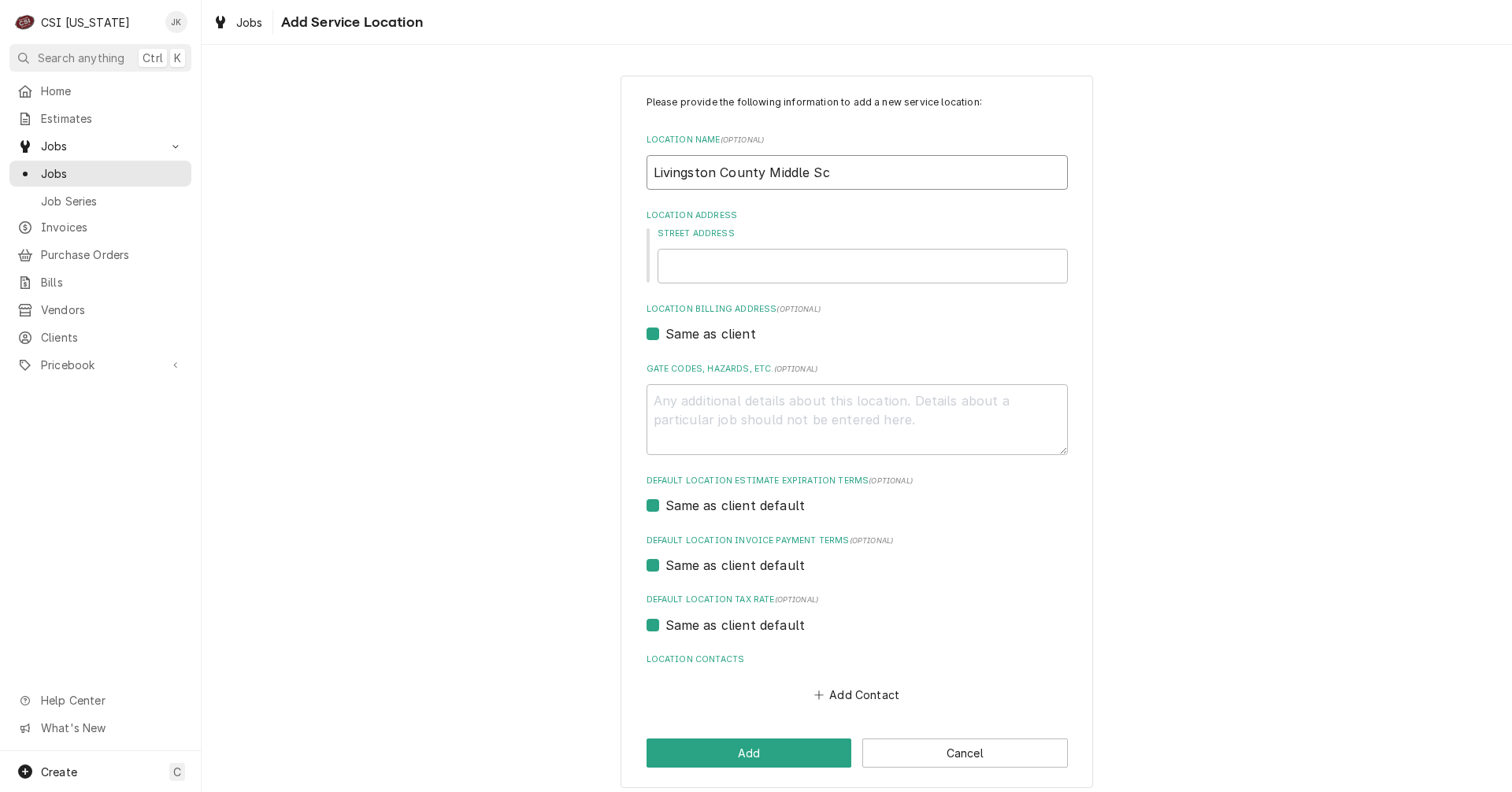
type textarea "x"
type input "Livingston County Middle Sch"
type textarea "x"
type input "Livingston County Middle Scho"
type textarea "x"
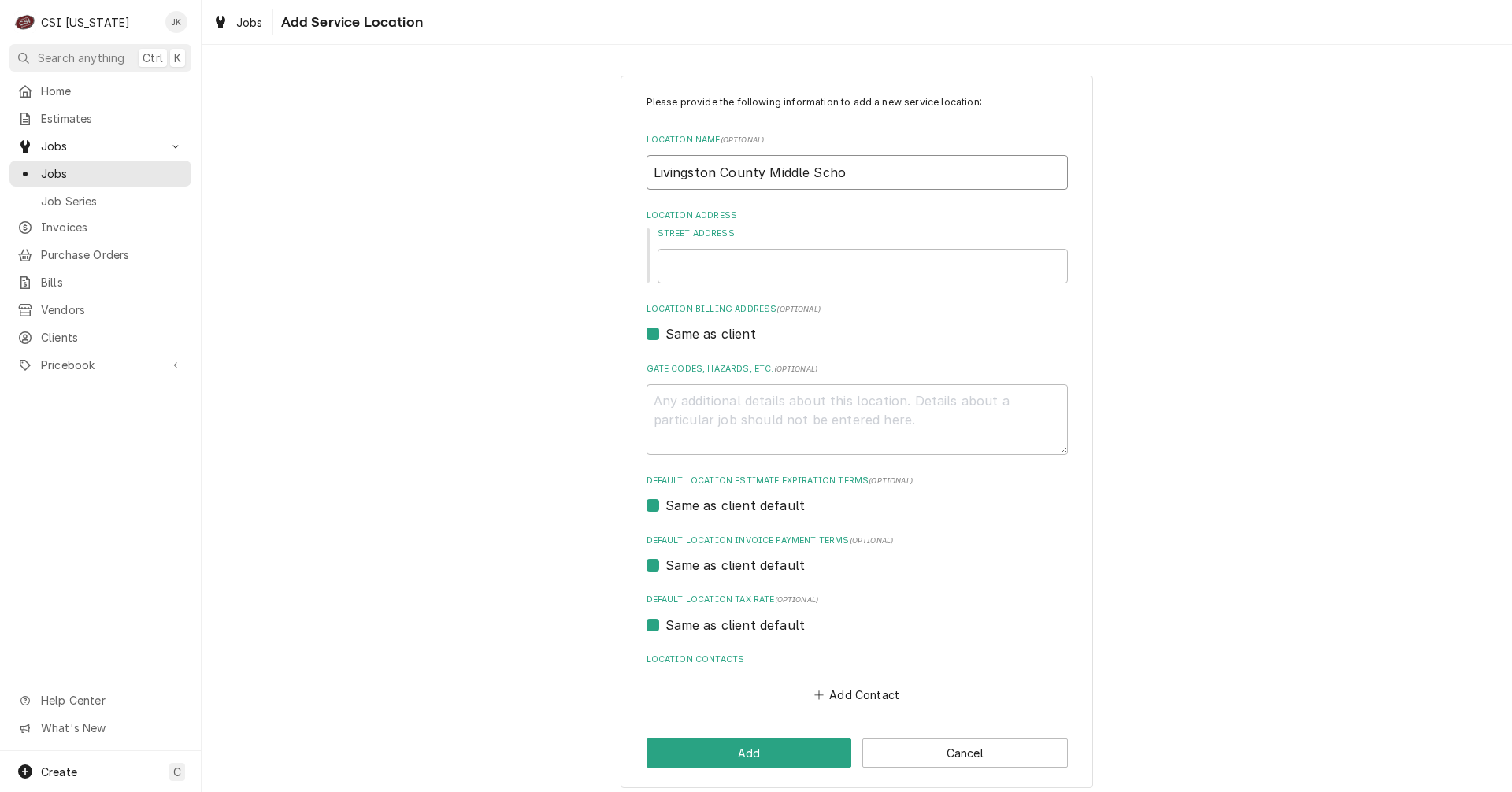
type input "Livingston County Middle Schoo"
type textarea "x"
type input "Livingston County Middle School"
type textarea "x"
type input "1"
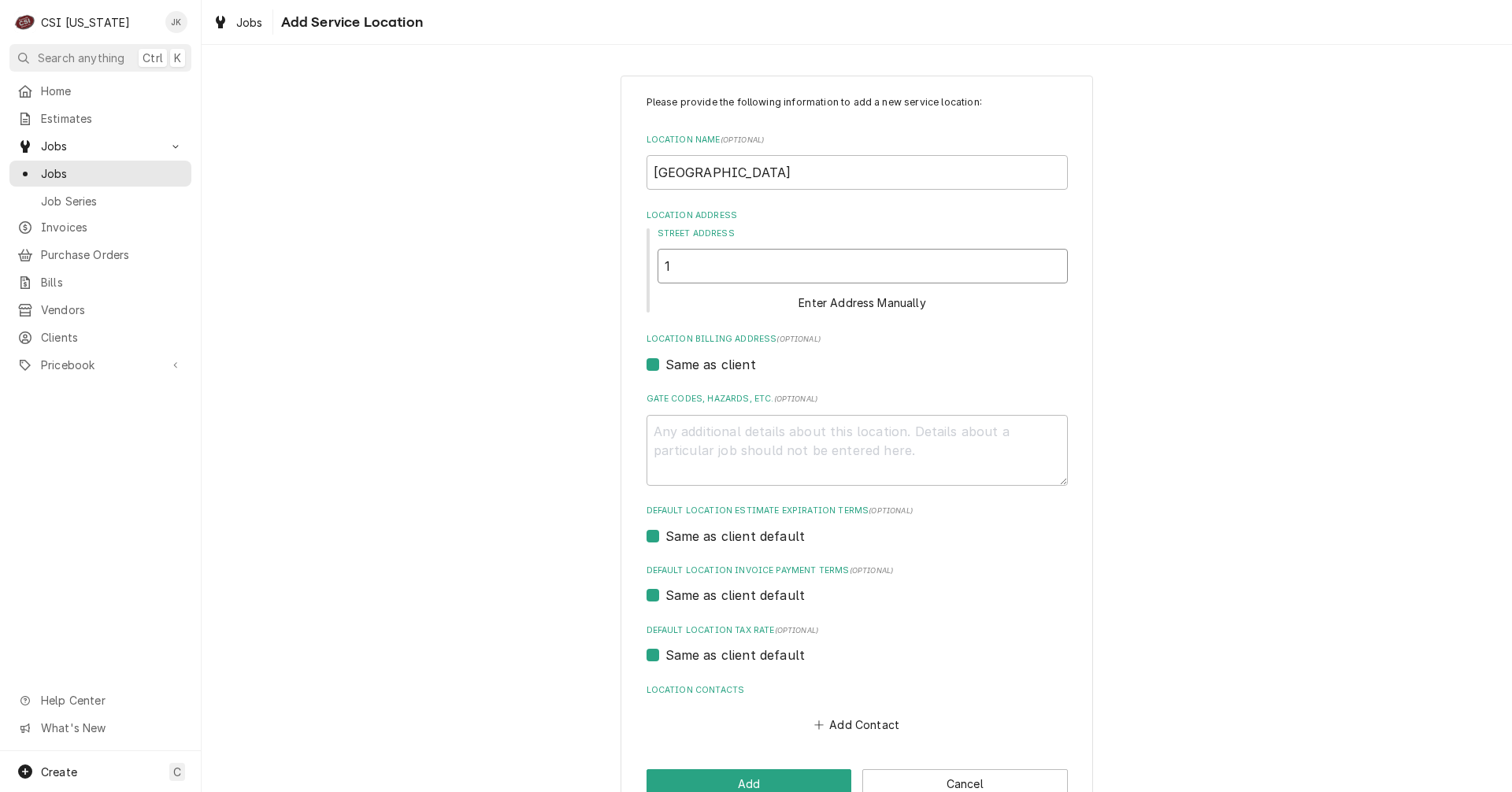
type textarea "x"
type input "13"
type textarea "x"
type input "137"
type textarea "x"
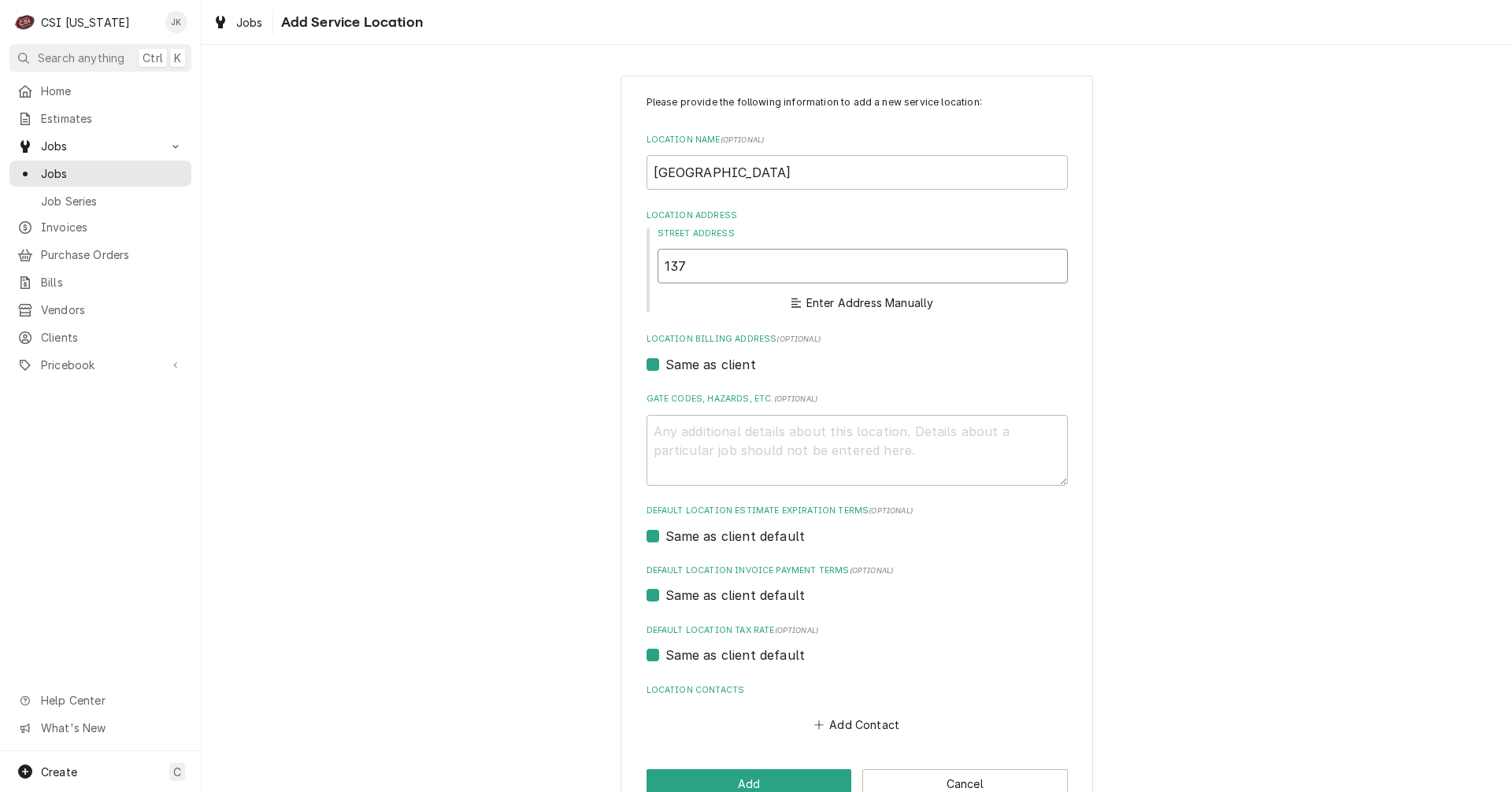
type input "1370"
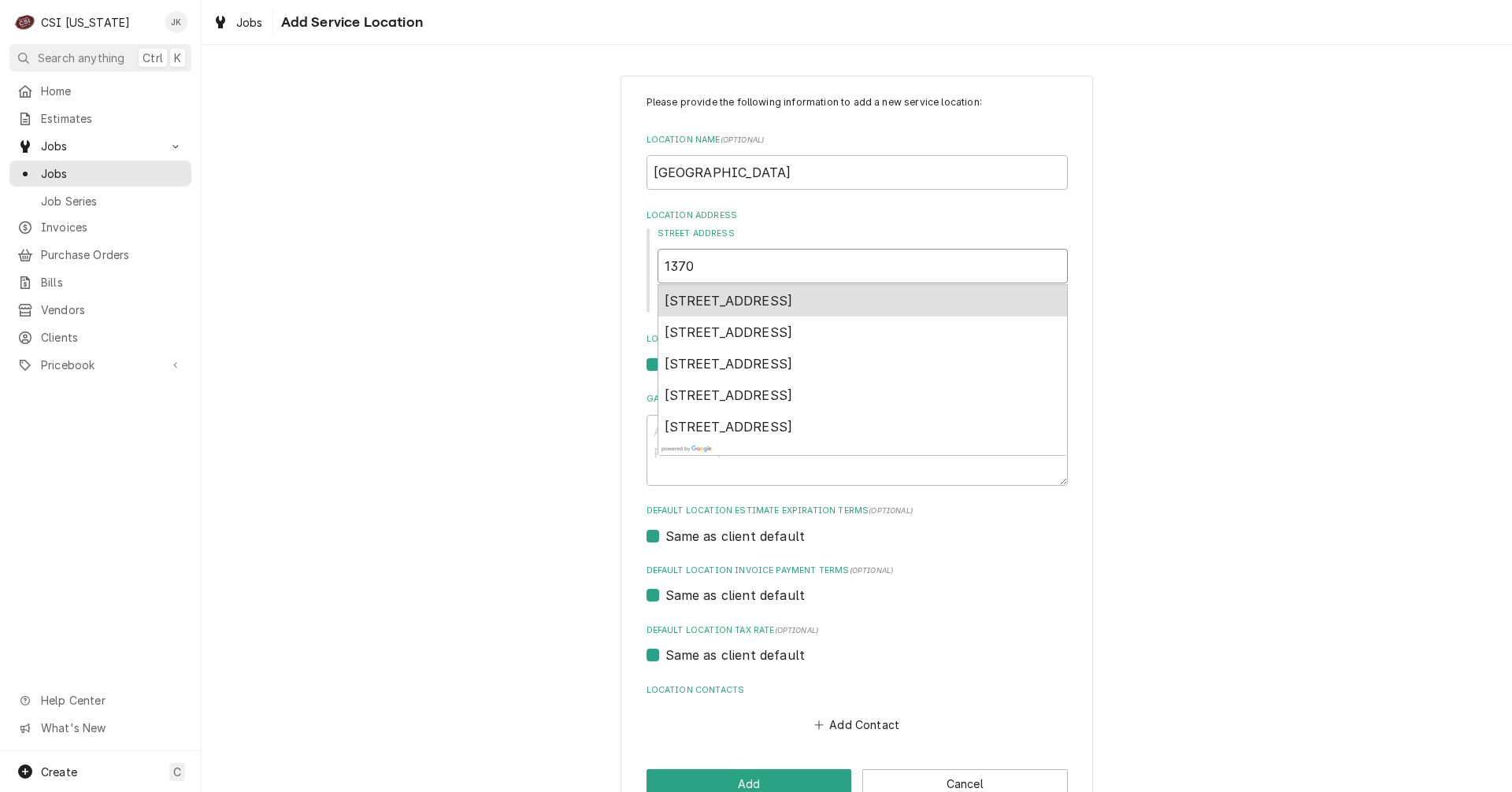
type textarea "x"
type input "1370"
type textarea "x"
type input "1370 U"
type textarea "x"
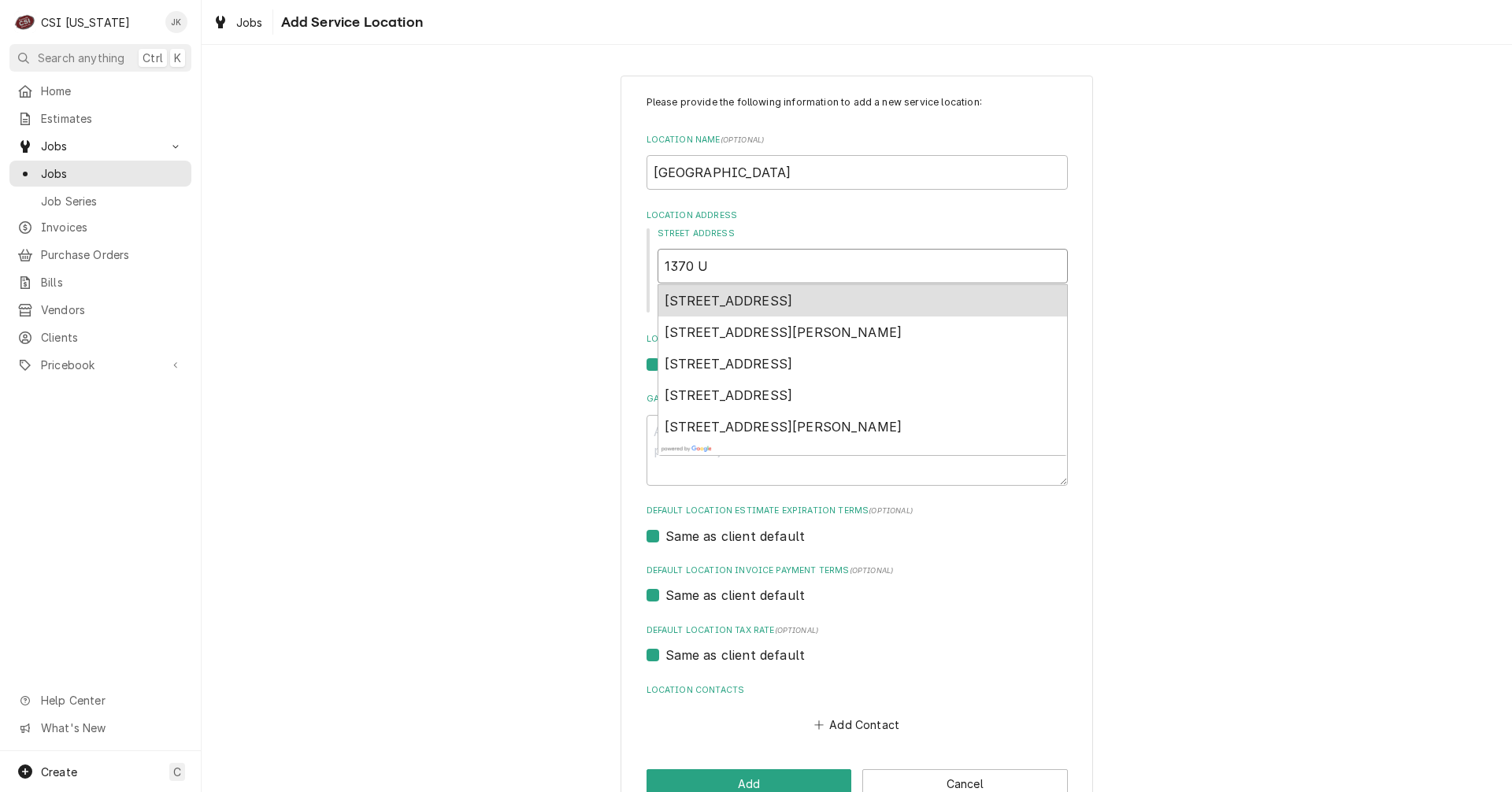
type input "1370 US"
type textarea "x"
type input "1370 US"
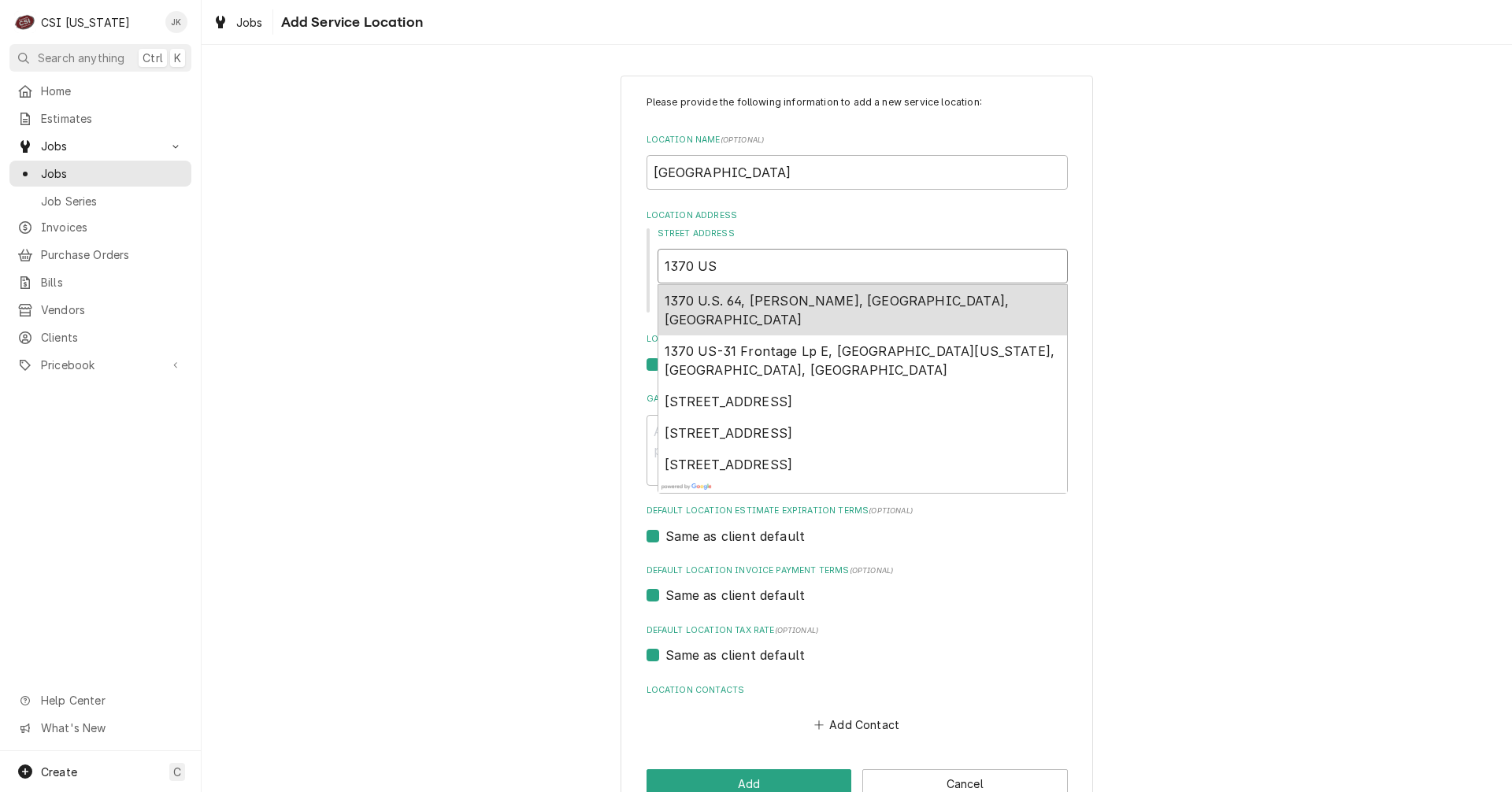
type textarea "x"
type input "1370 US H"
type textarea "x"
type input "1370 US Hi"
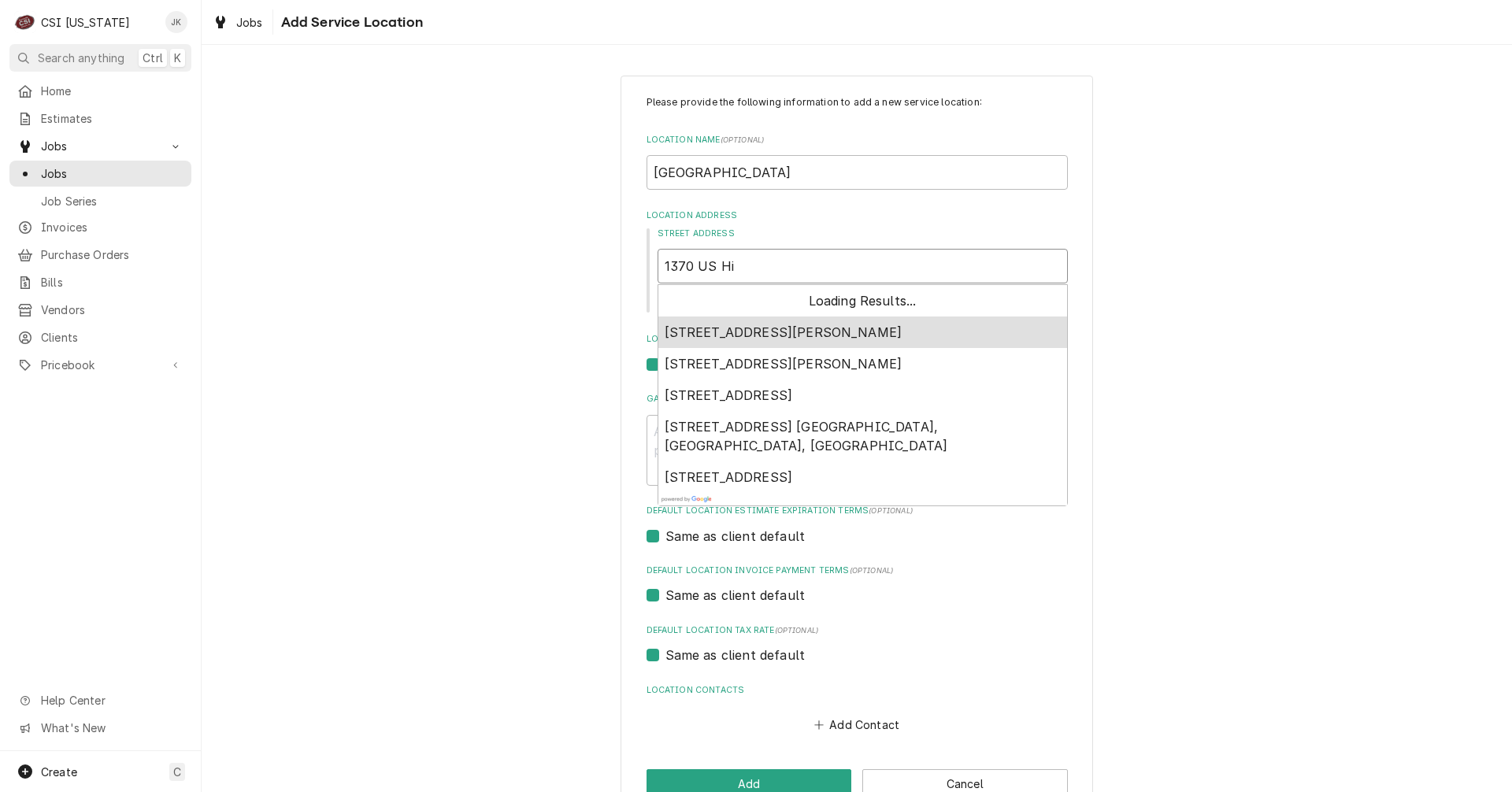
type textarea "x"
type input "1370 US Hig"
type textarea "x"
type input "1370 US High"
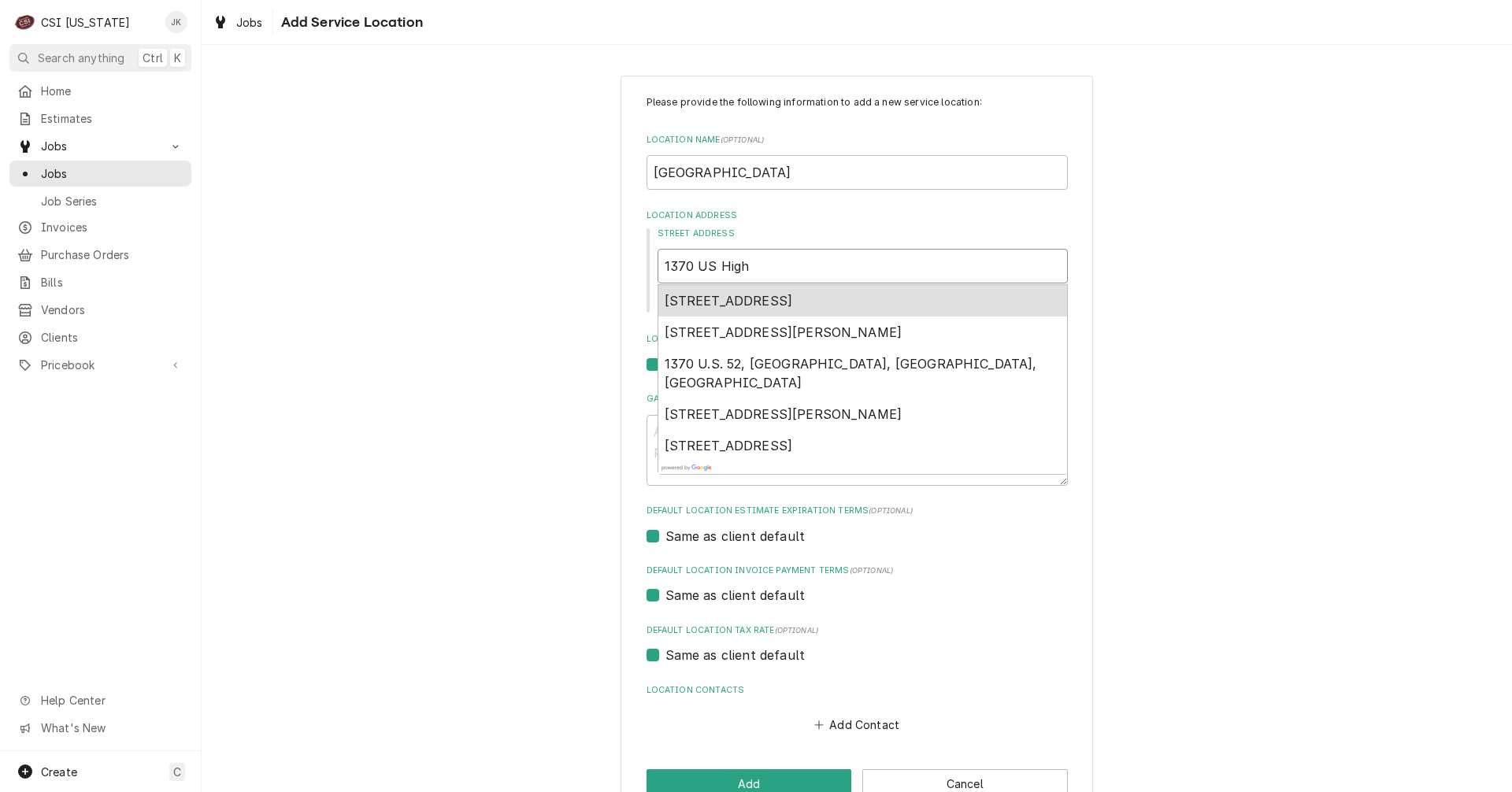
type textarea "x"
type input "1370 US Highw"
type textarea "x"
type input "1370 US Highwa"
type textarea "x"
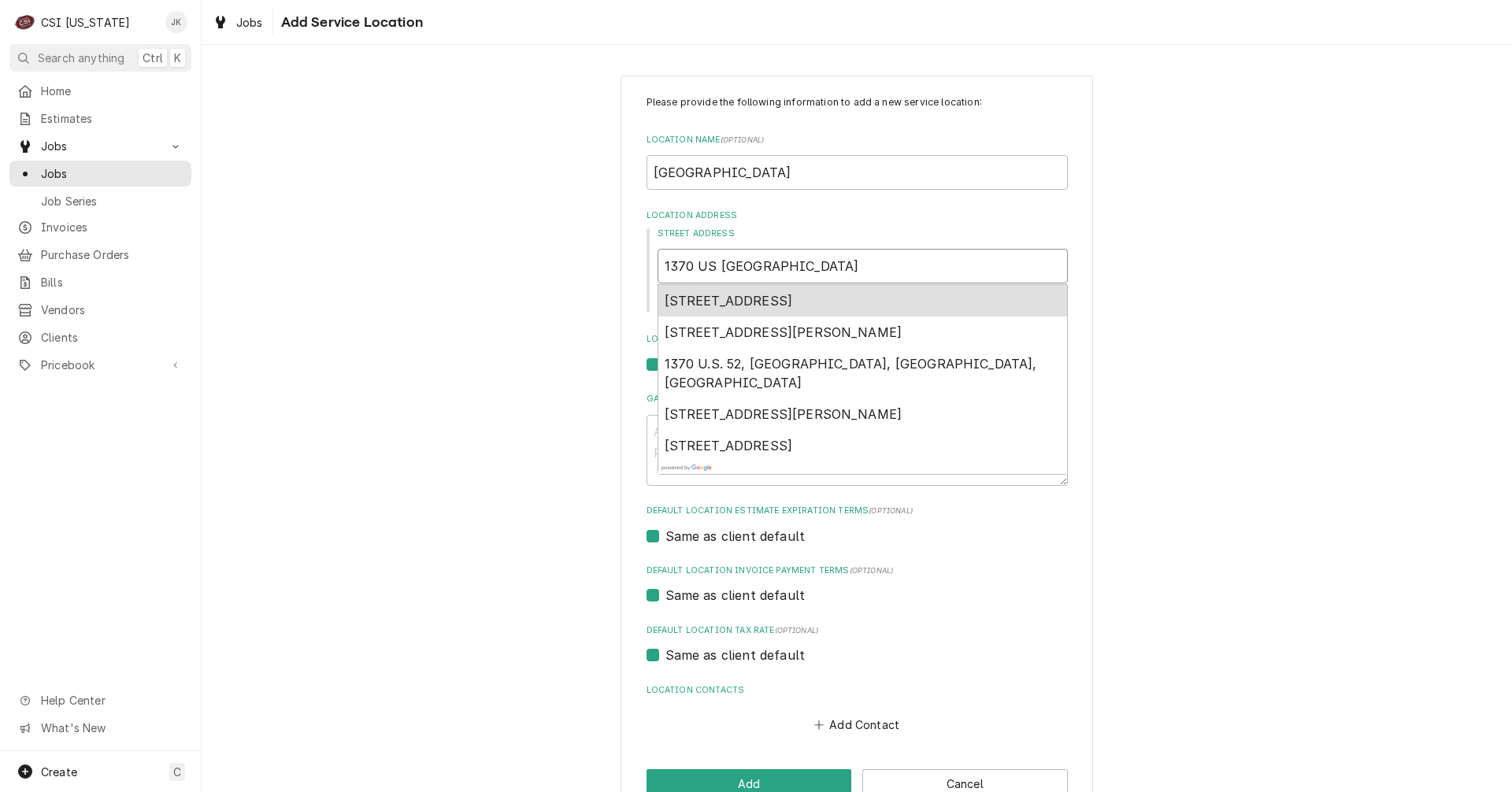
type input "1370 US Highway"
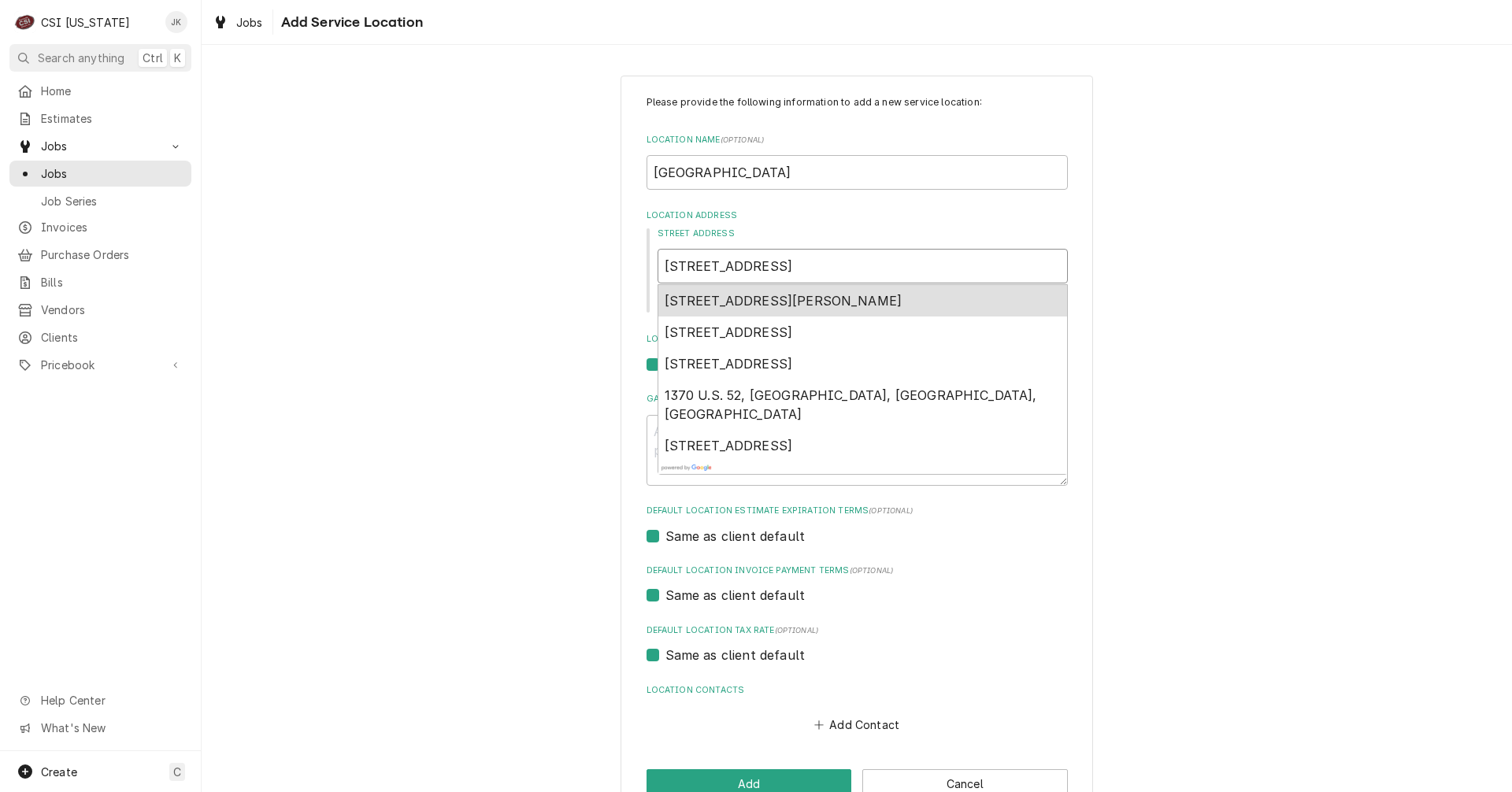
type textarea "x"
type input "1370 US Highway6"
type textarea "x"
type input "1370 US Highway60"
type textarea "x"
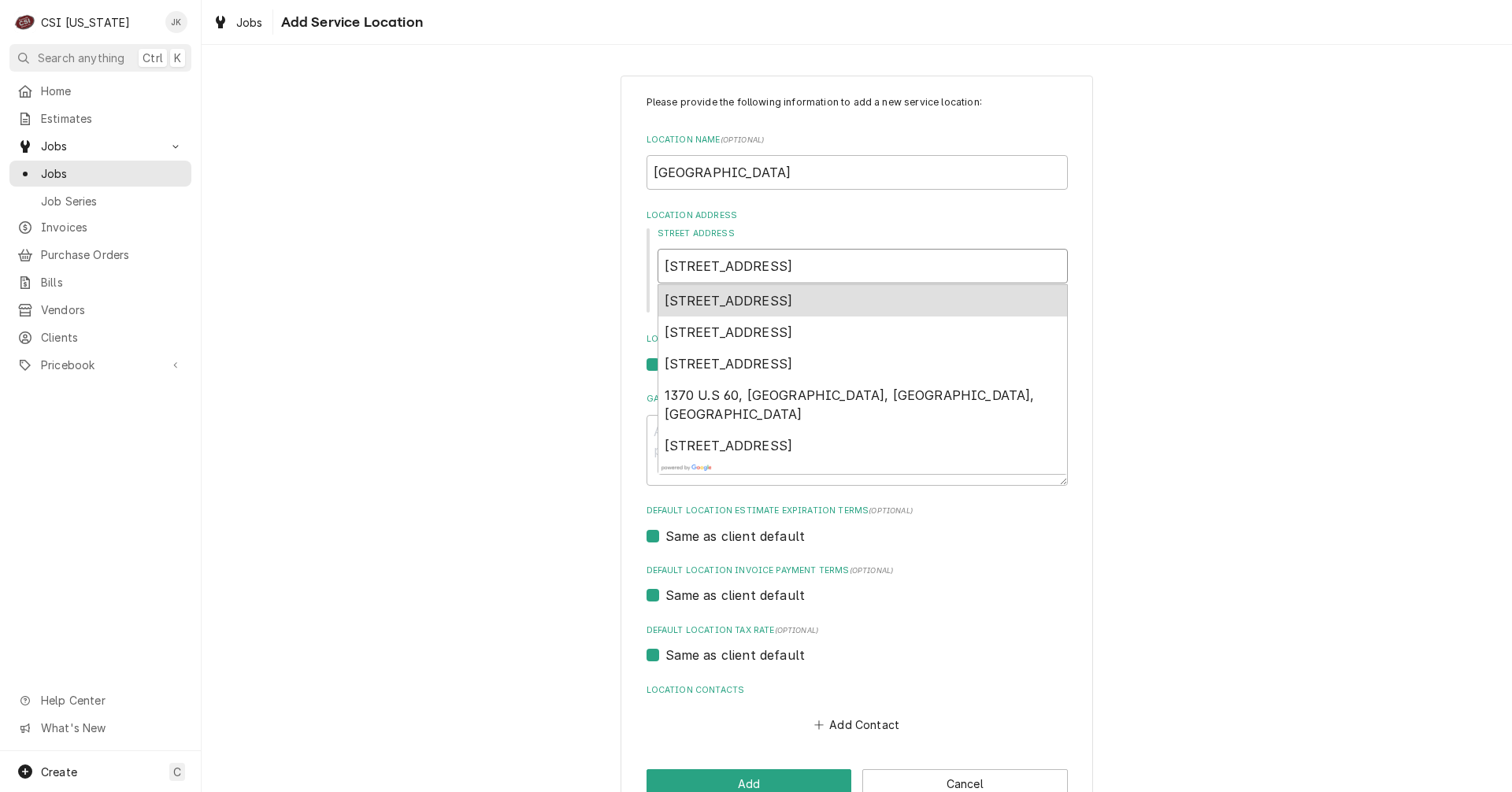
type input "1370 US Highway60E"
click at [766, 269] on input "1370 US Highway60E" at bounding box center [863, 266] width 410 height 35
type textarea "x"
type input "1370 US Highway 60E"
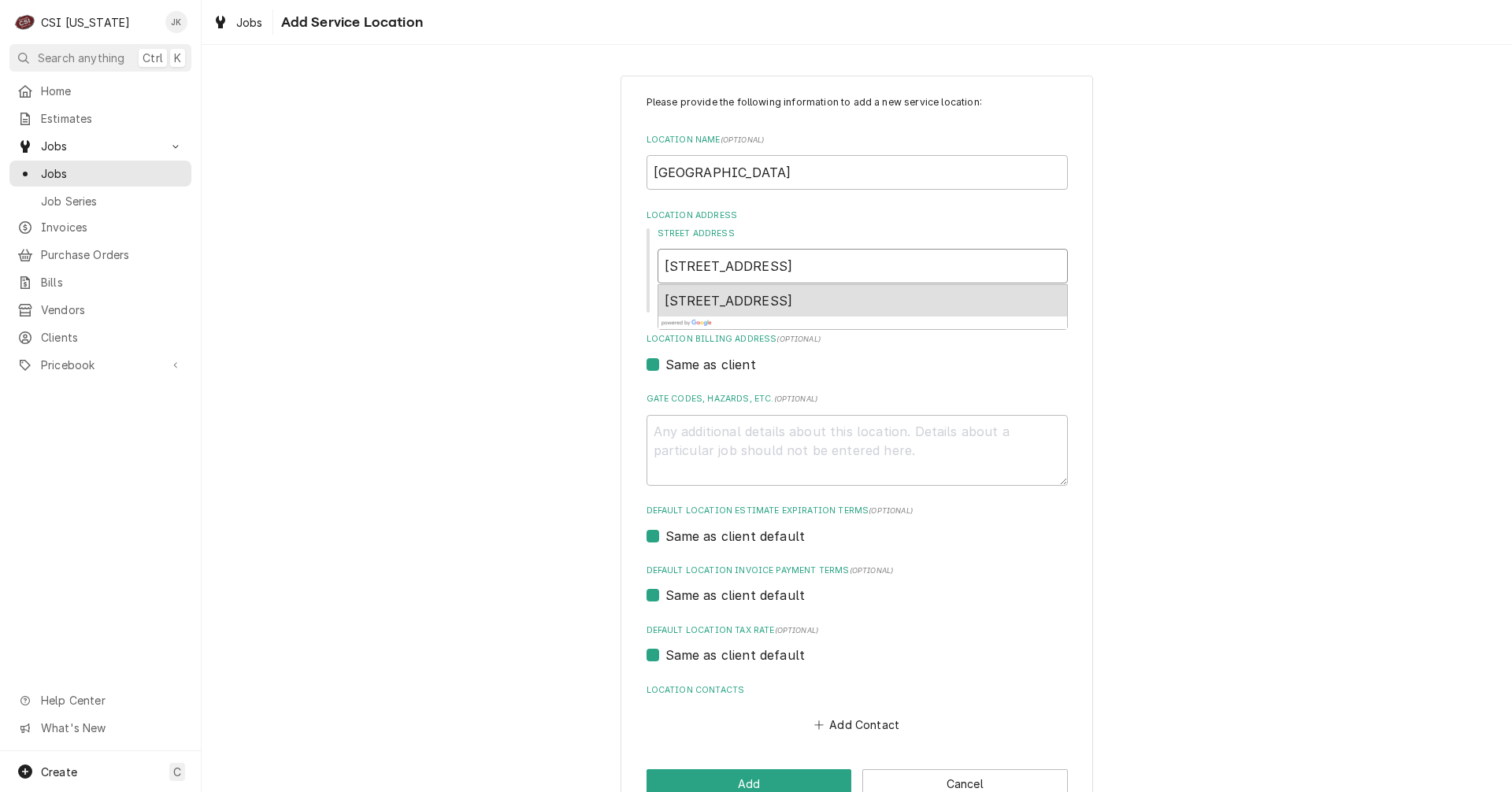
click at [698, 264] on input "1370 US Highway 60E" at bounding box center [863, 266] width 410 height 35
type textarea "x"
type input "1370 U.S Highway 60E"
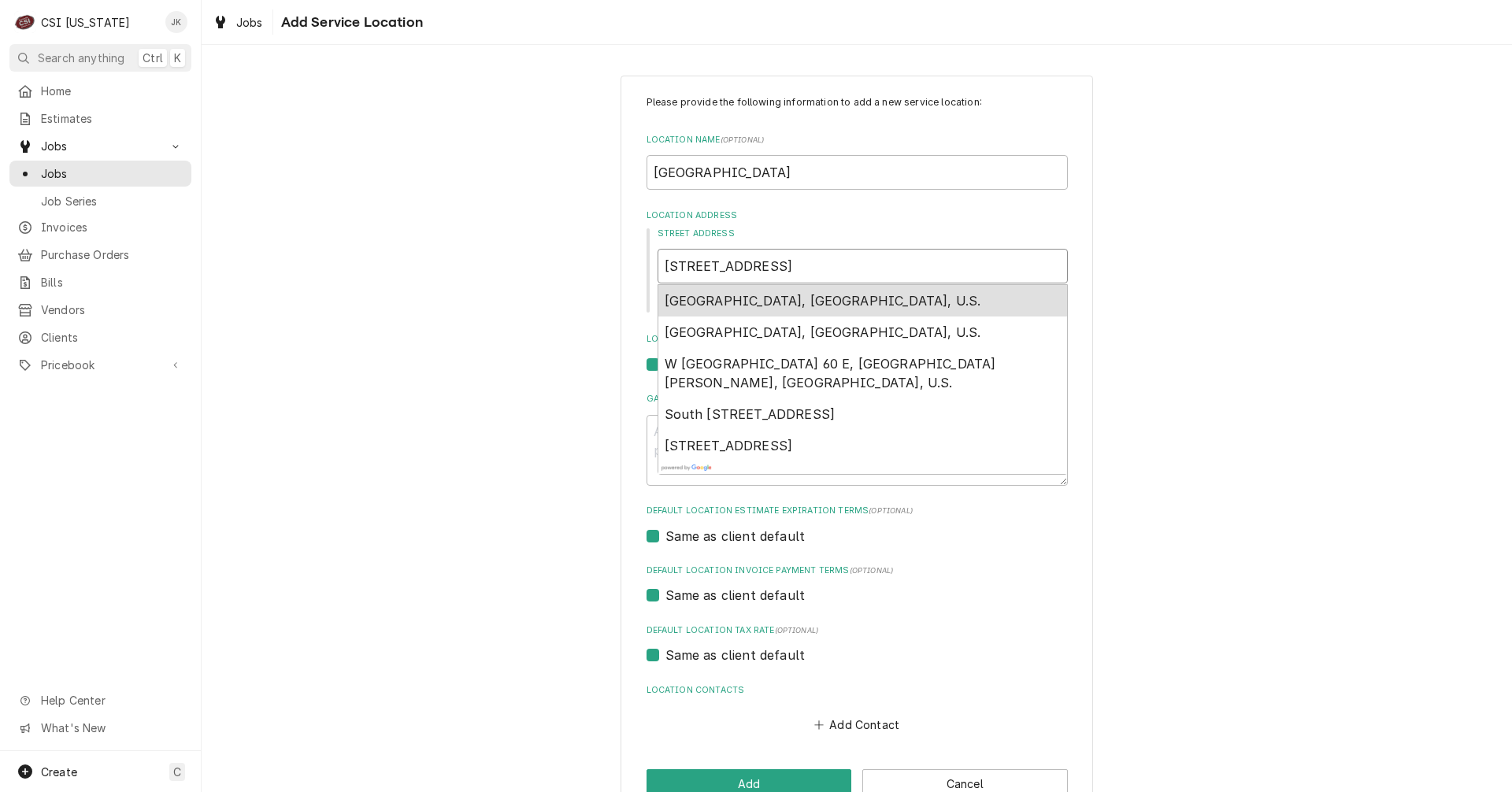
type textarea "x"
type input "1370 U.S. Highway 60E"
click at [789, 267] on input "1370 U.S. Highway 60E" at bounding box center [863, 266] width 410 height 35
type textarea "x"
type input "1370 U.S. Highway 60 E"
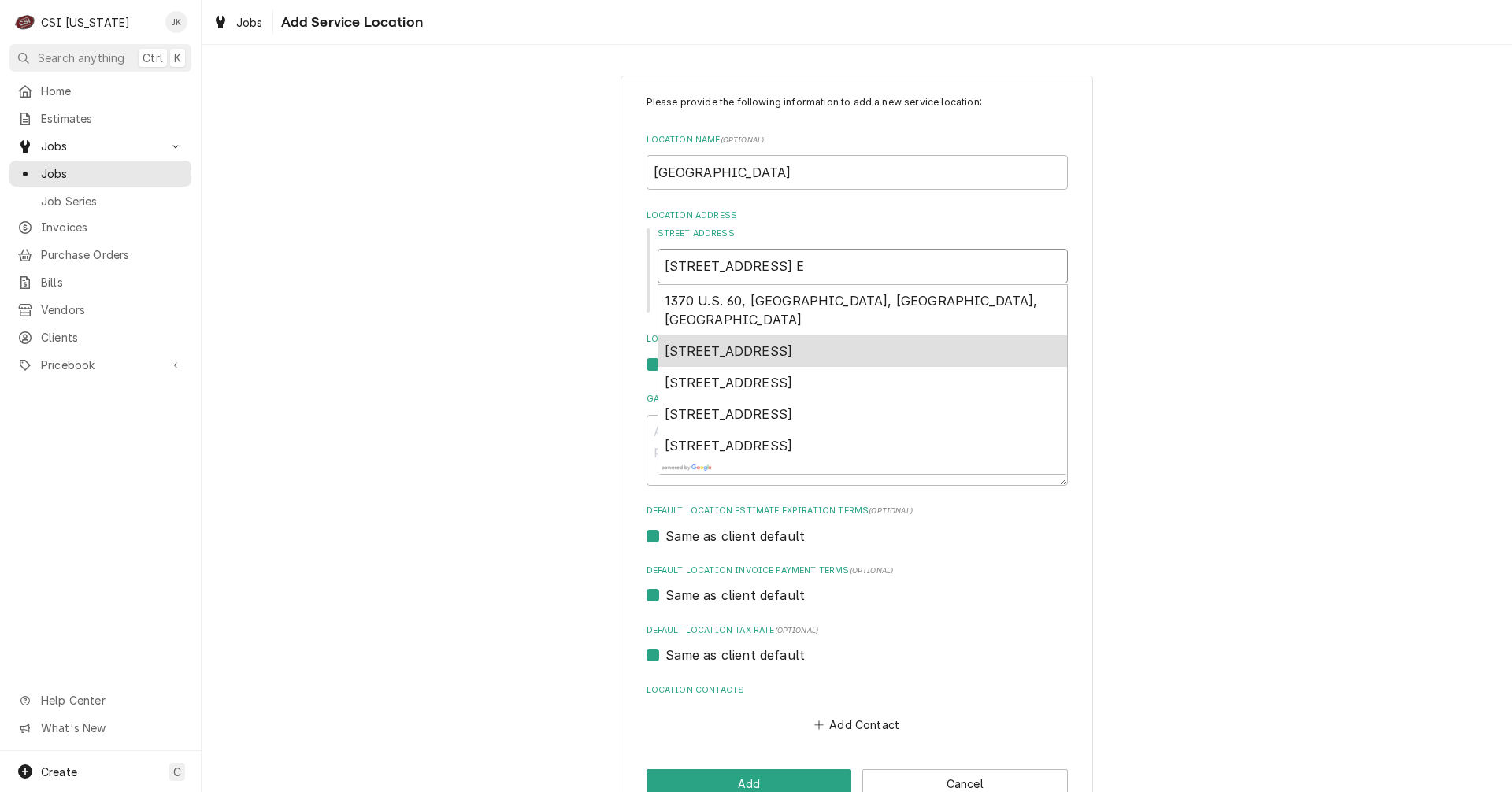
type textarea "x"
click at [868, 274] on input "1370 U.S. Highway 60 E" at bounding box center [863, 266] width 410 height 35
type input "1370 U.S. Highway 60 E"
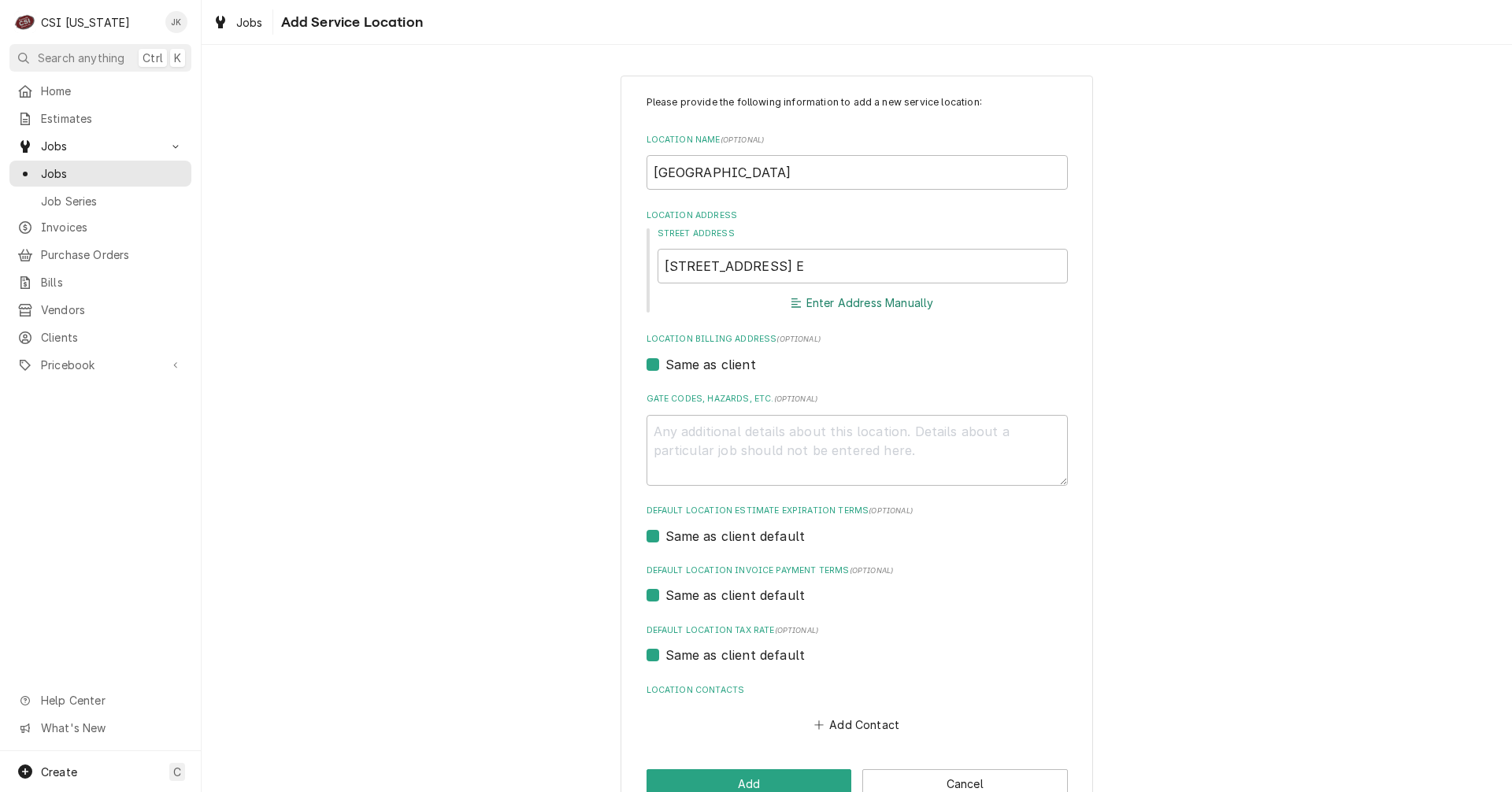
click at [858, 301] on button "Enter Address Manually" at bounding box center [862, 303] width 148 height 22
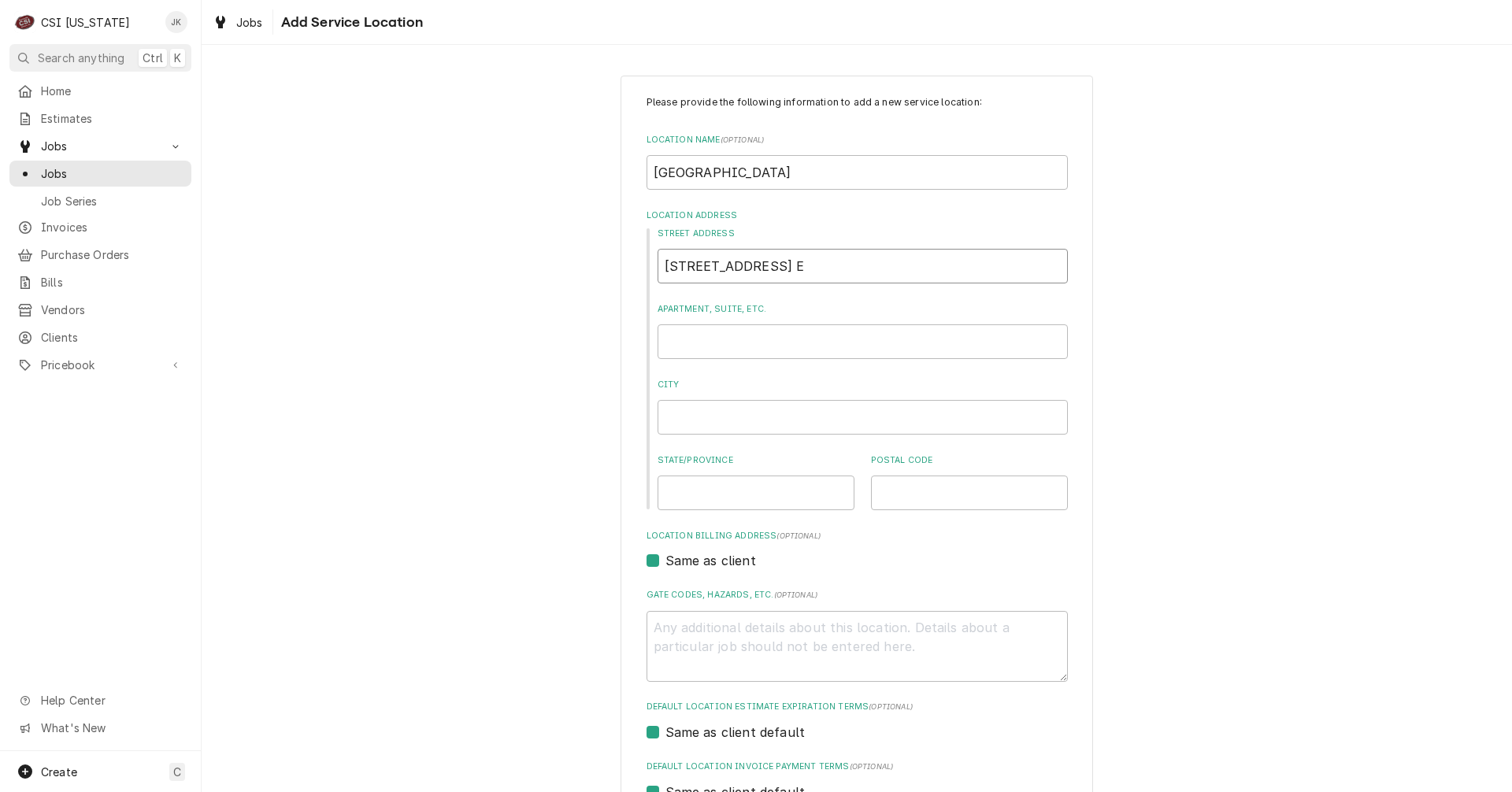
click at [794, 268] on input "1370 U.S. Highway 60 E" at bounding box center [863, 266] width 410 height 35
type textarea "x"
type input "1370 U.S. Highway 60E"
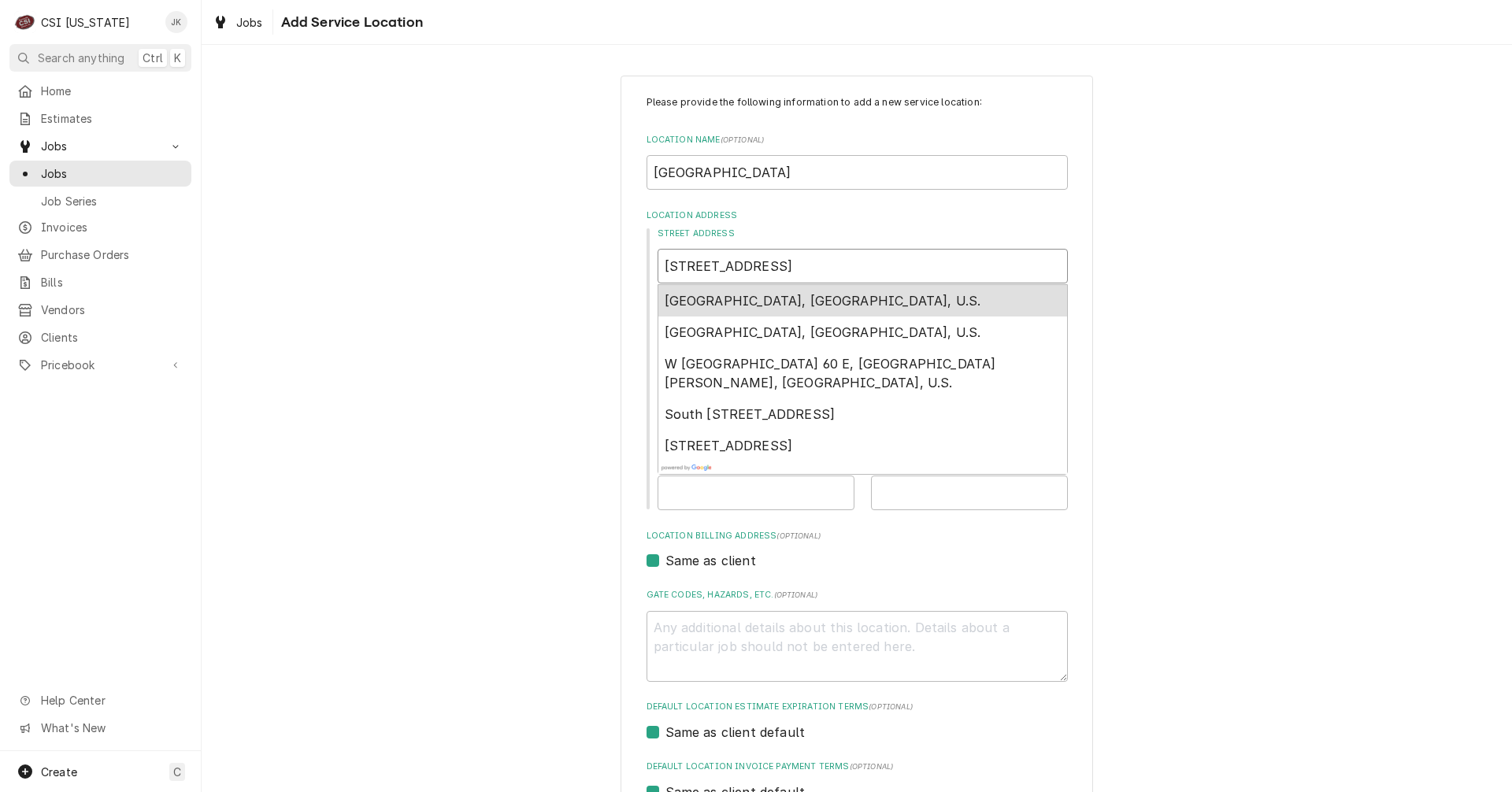
type textarea "x"
click at [860, 266] on input "1370 U.S. Highway 60E" at bounding box center [863, 266] width 410 height 35
type input "1370 U.S. Highway 60E"
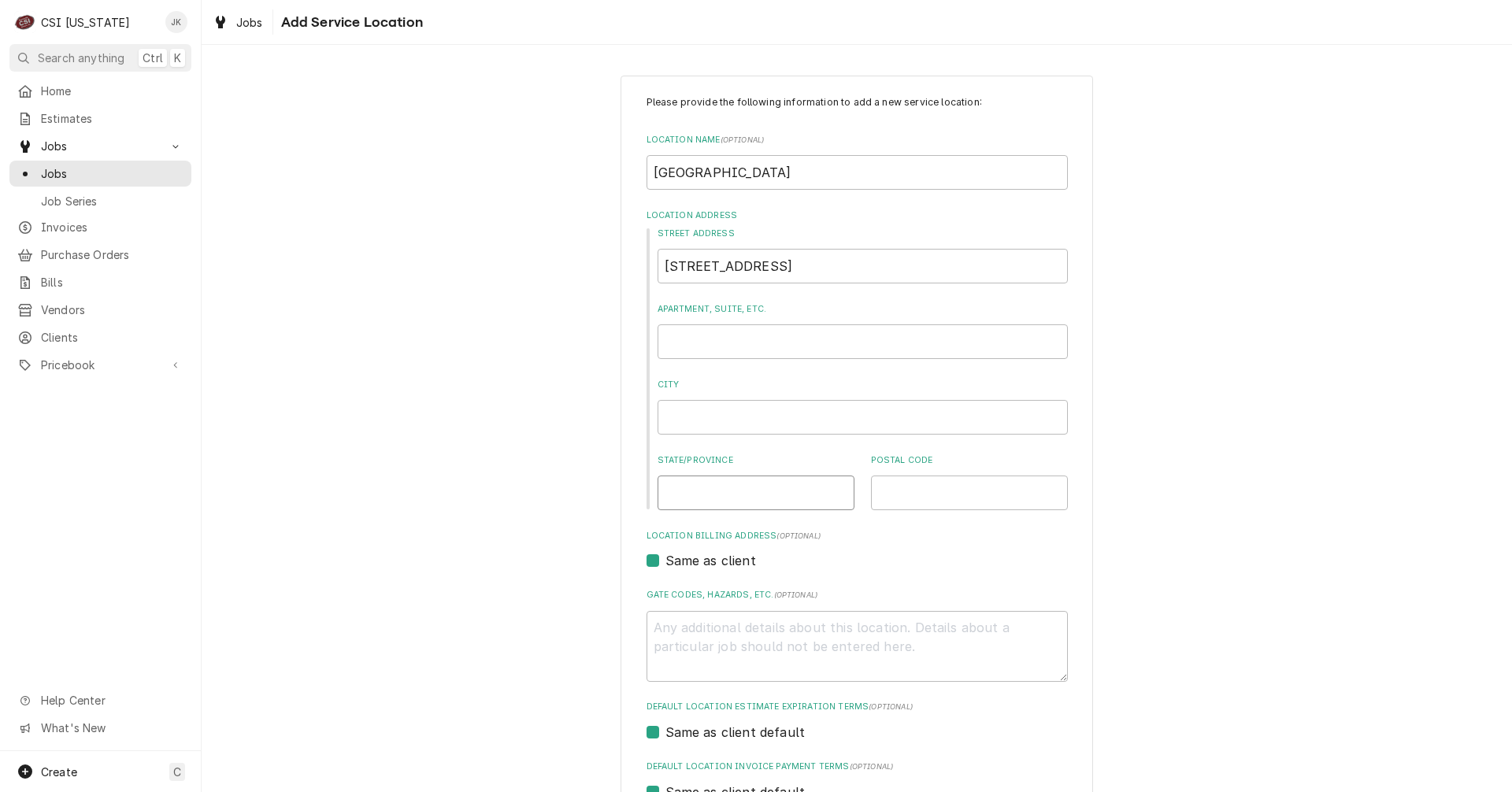
click at [714, 499] on input "State/Province" at bounding box center [756, 493] width 197 height 35
click at [711, 413] on input "City" at bounding box center [863, 418] width 410 height 35
type textarea "x"
type input "B"
type textarea "x"
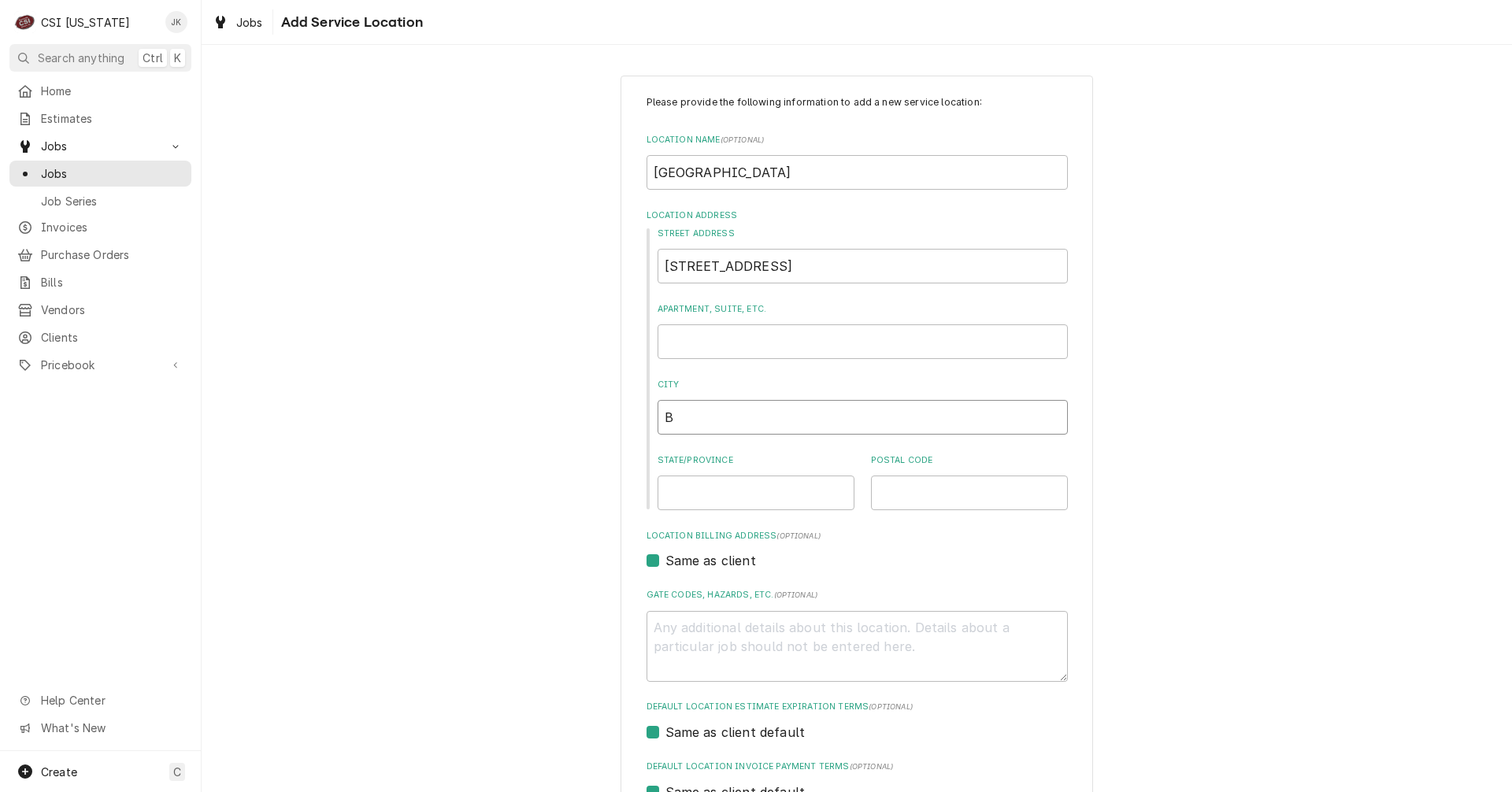
type input "Bu"
type textarea "x"
type input "Bur"
type textarea "x"
type input "Burn"
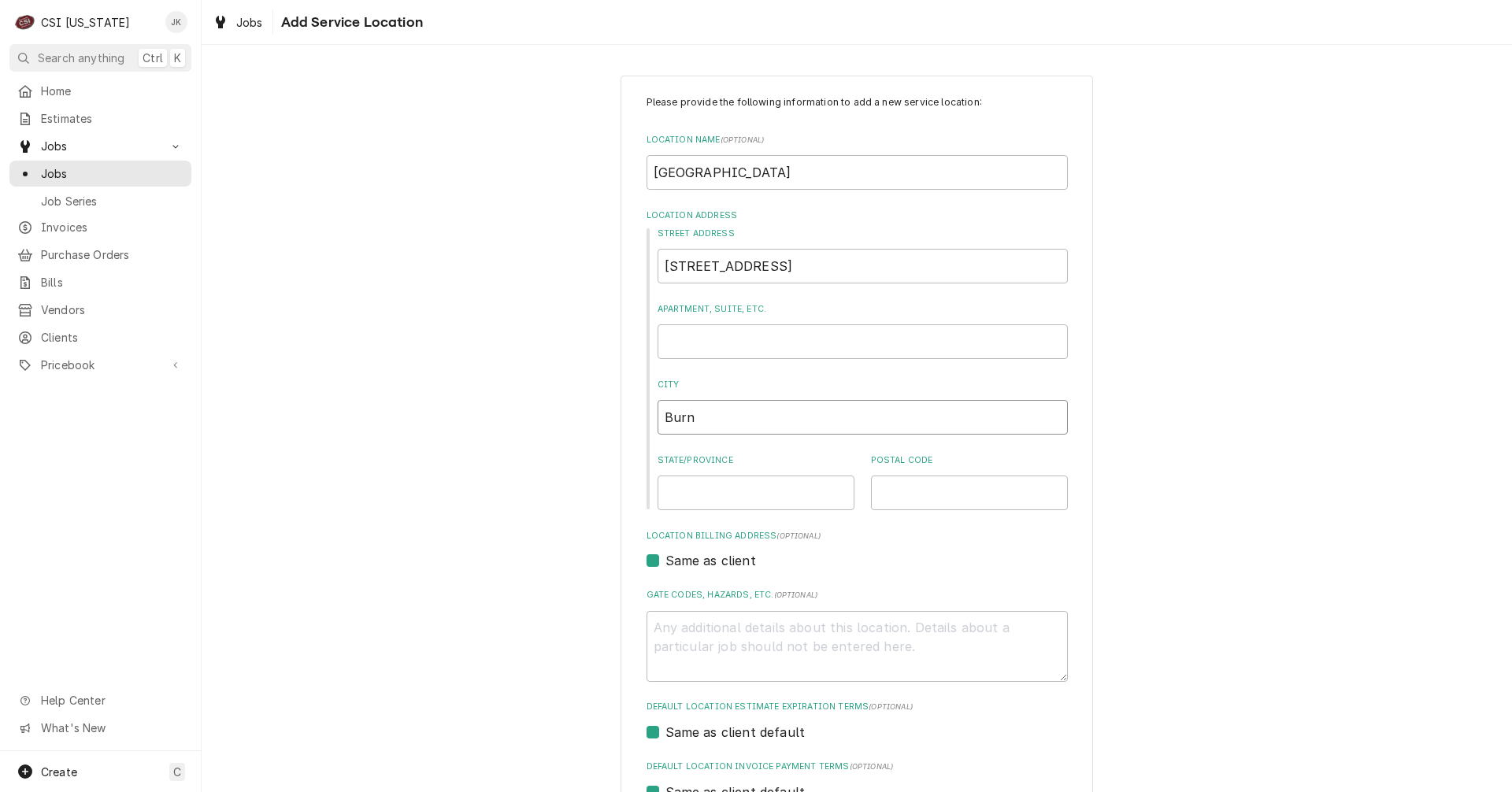
type textarea "x"
type input "Burna"
type textarea "x"
type input "Burna"
type textarea "x"
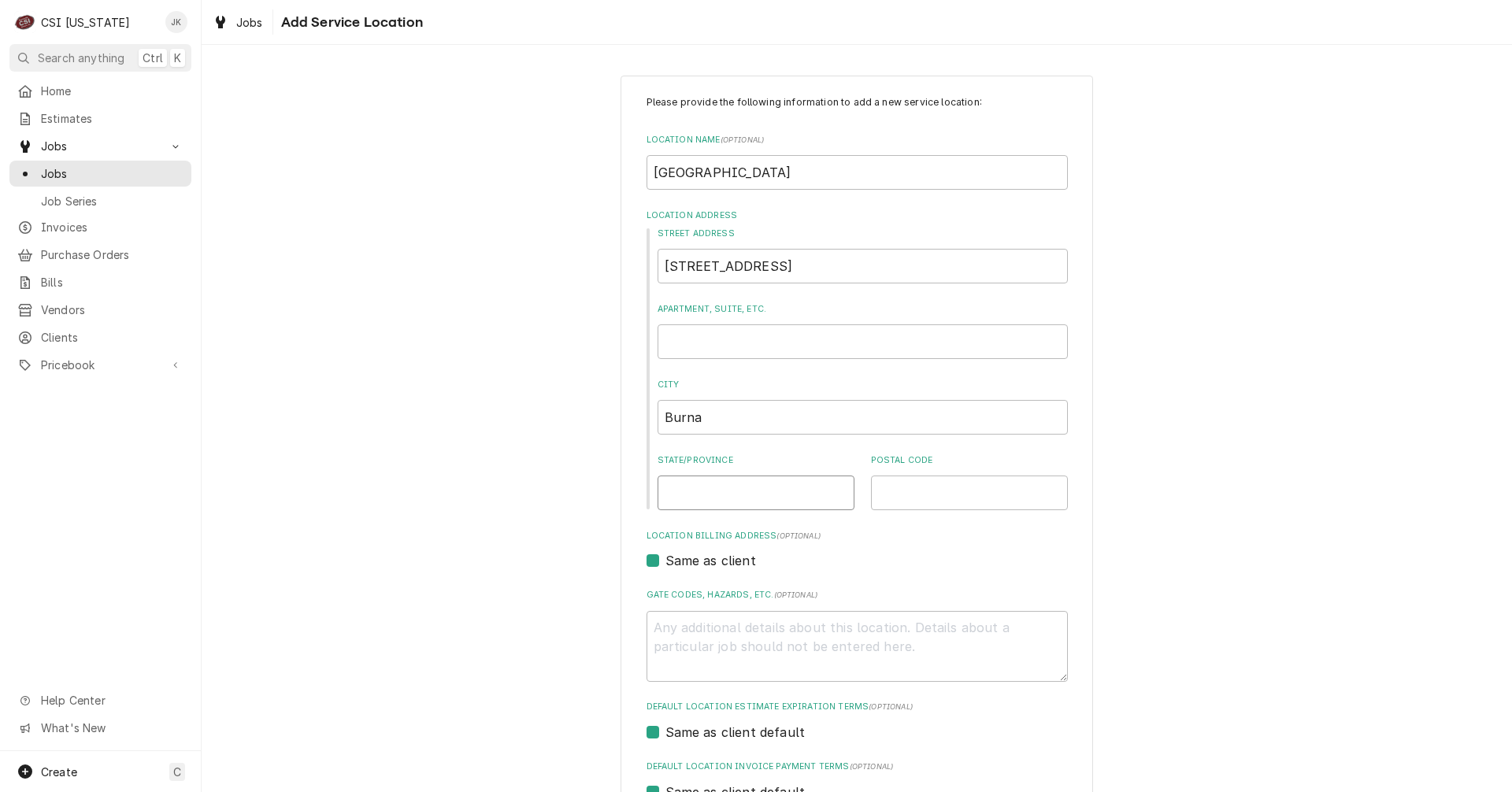
type input "K"
type textarea "x"
type input "KY"
type textarea "x"
type input "KY"
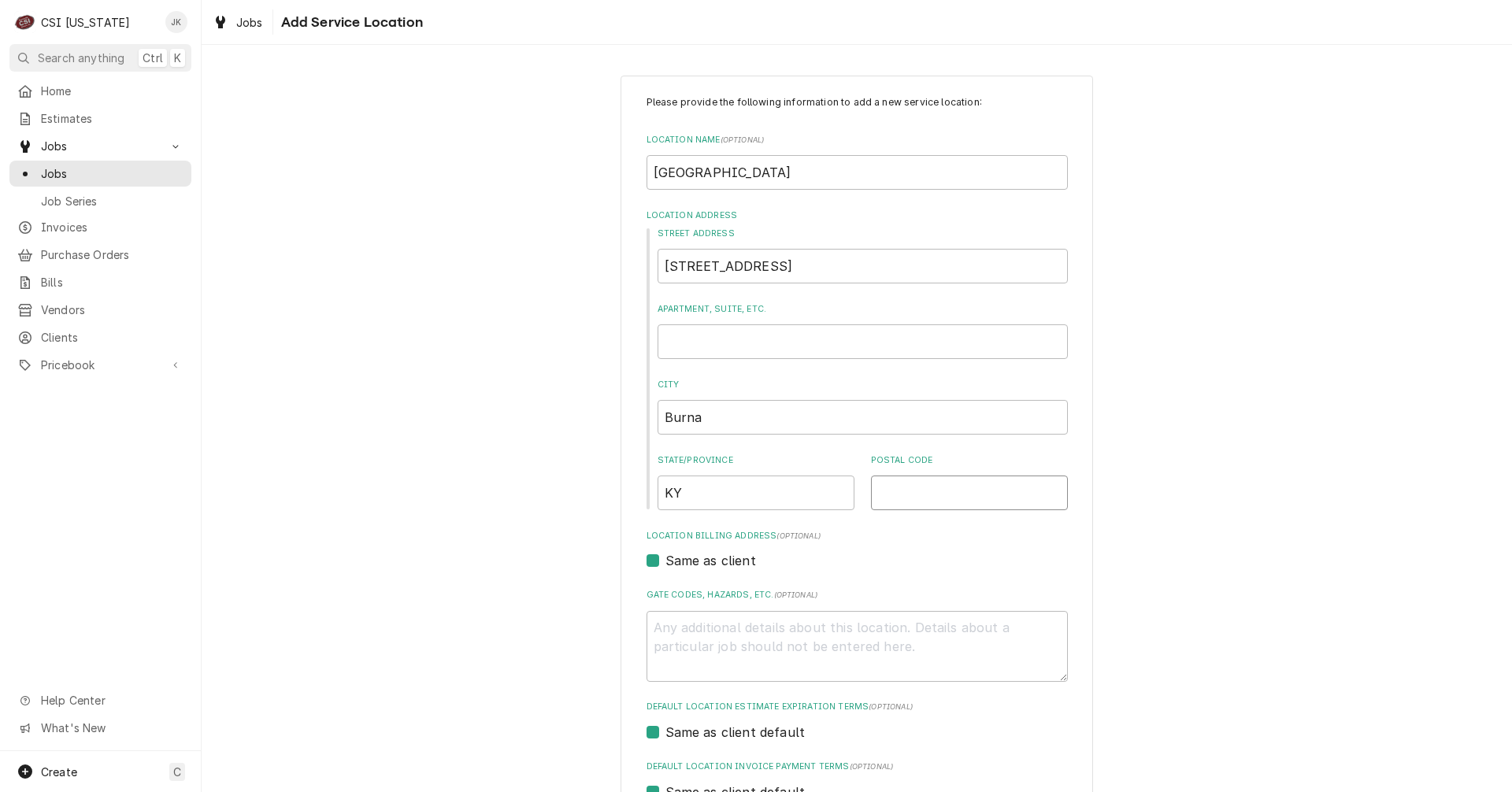
type textarea "x"
type input "4"
type textarea "x"
type input "42"
type textarea "x"
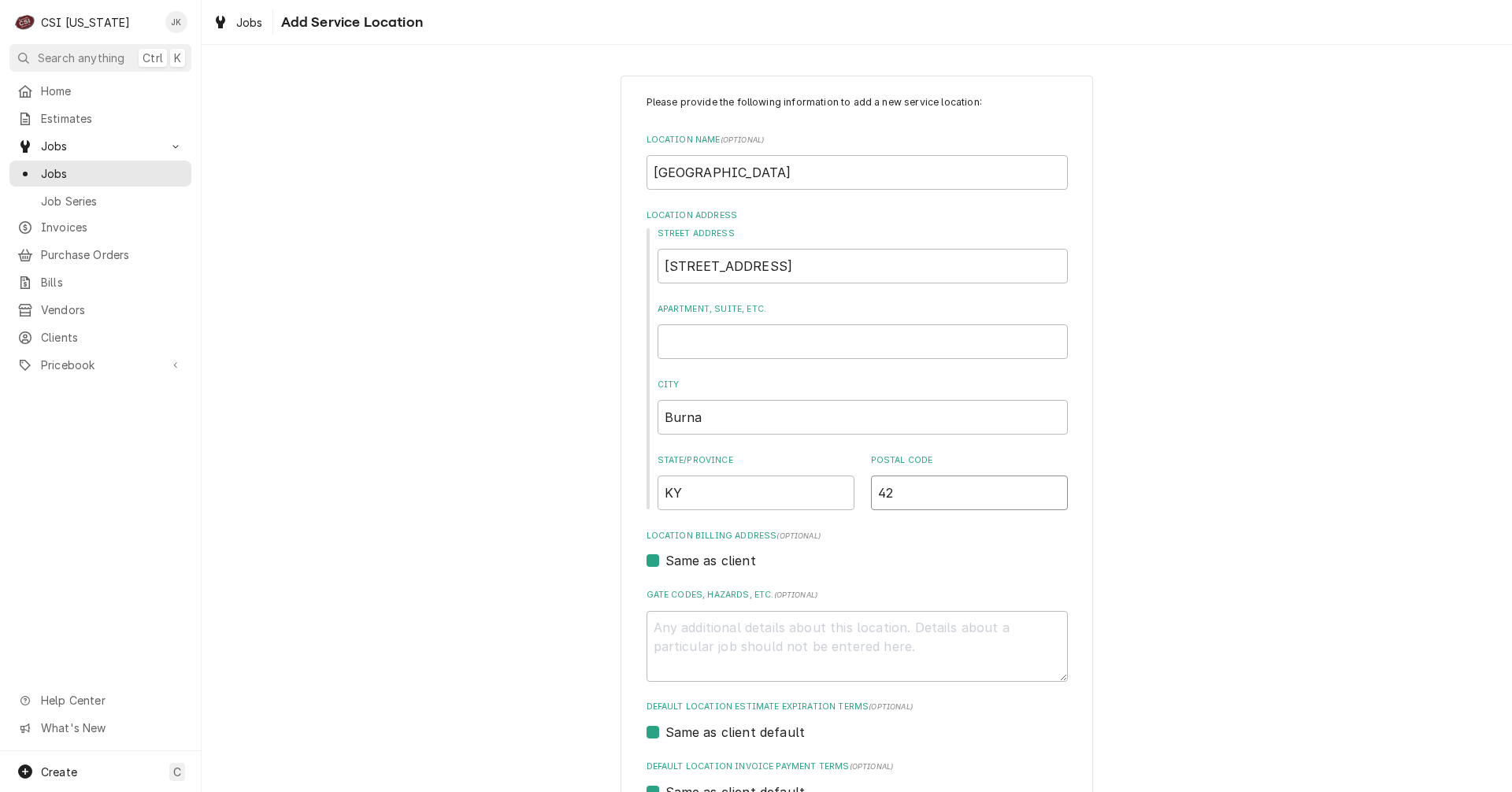
type input "420"
type textarea "x"
type input "4202"
type textarea "x"
type input "42028"
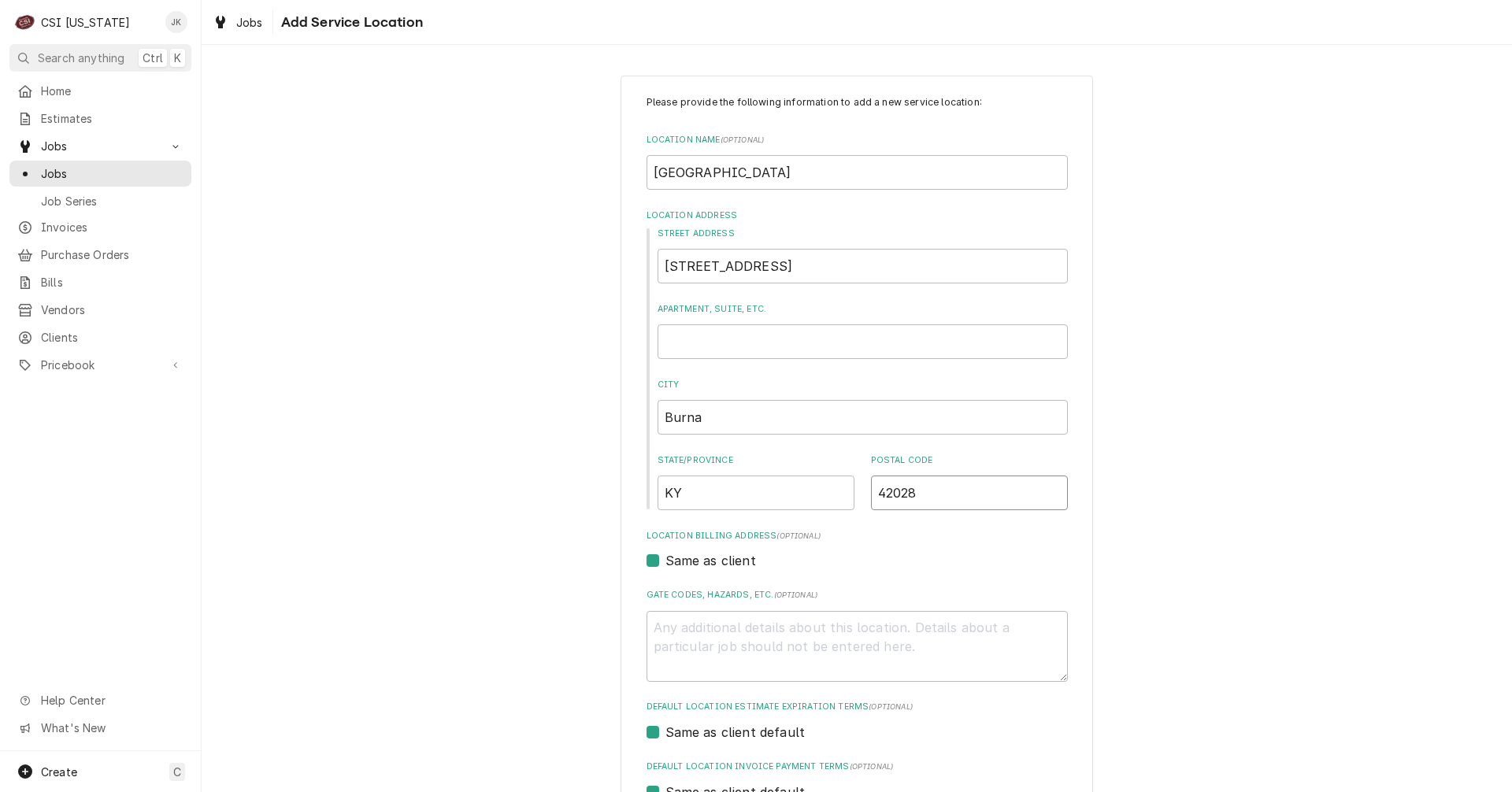
type textarea "x"
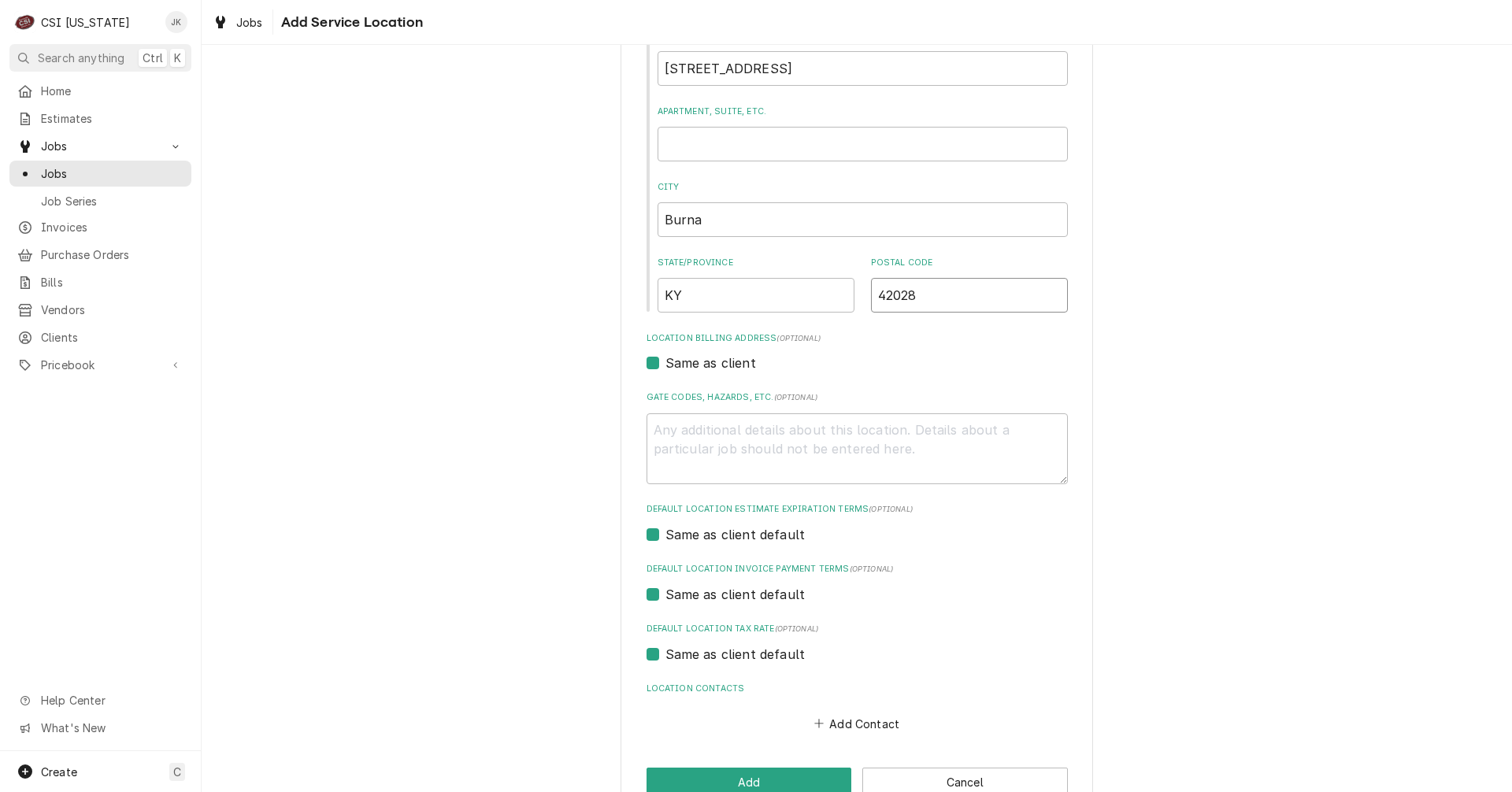
scroll to position [236, 0]
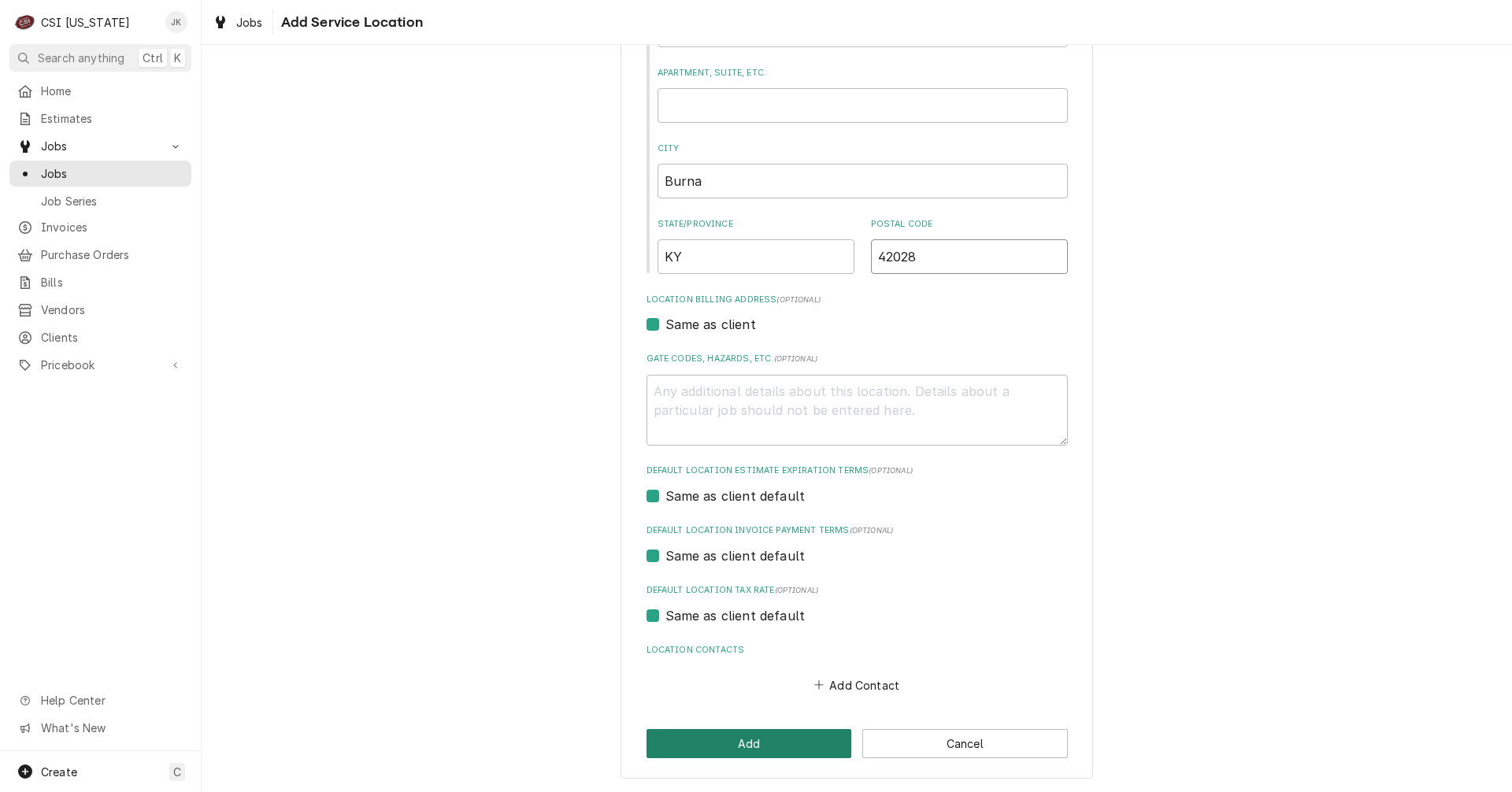
type input "42028"
click at [697, 738] on button "Add" at bounding box center [748, 743] width 205 height 29
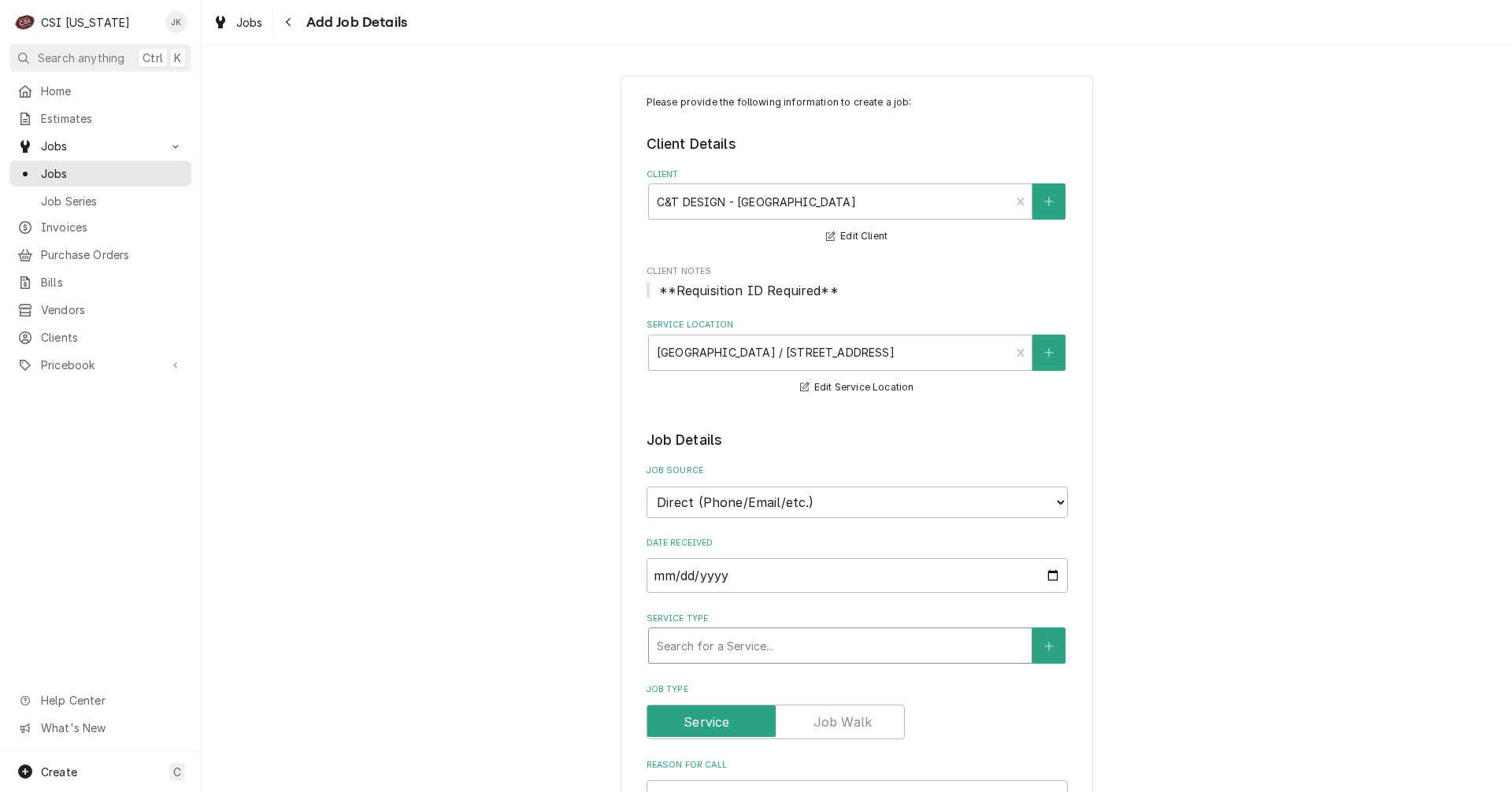
click at [751, 639] on div "Service Type" at bounding box center [841, 645] width 367 height 28
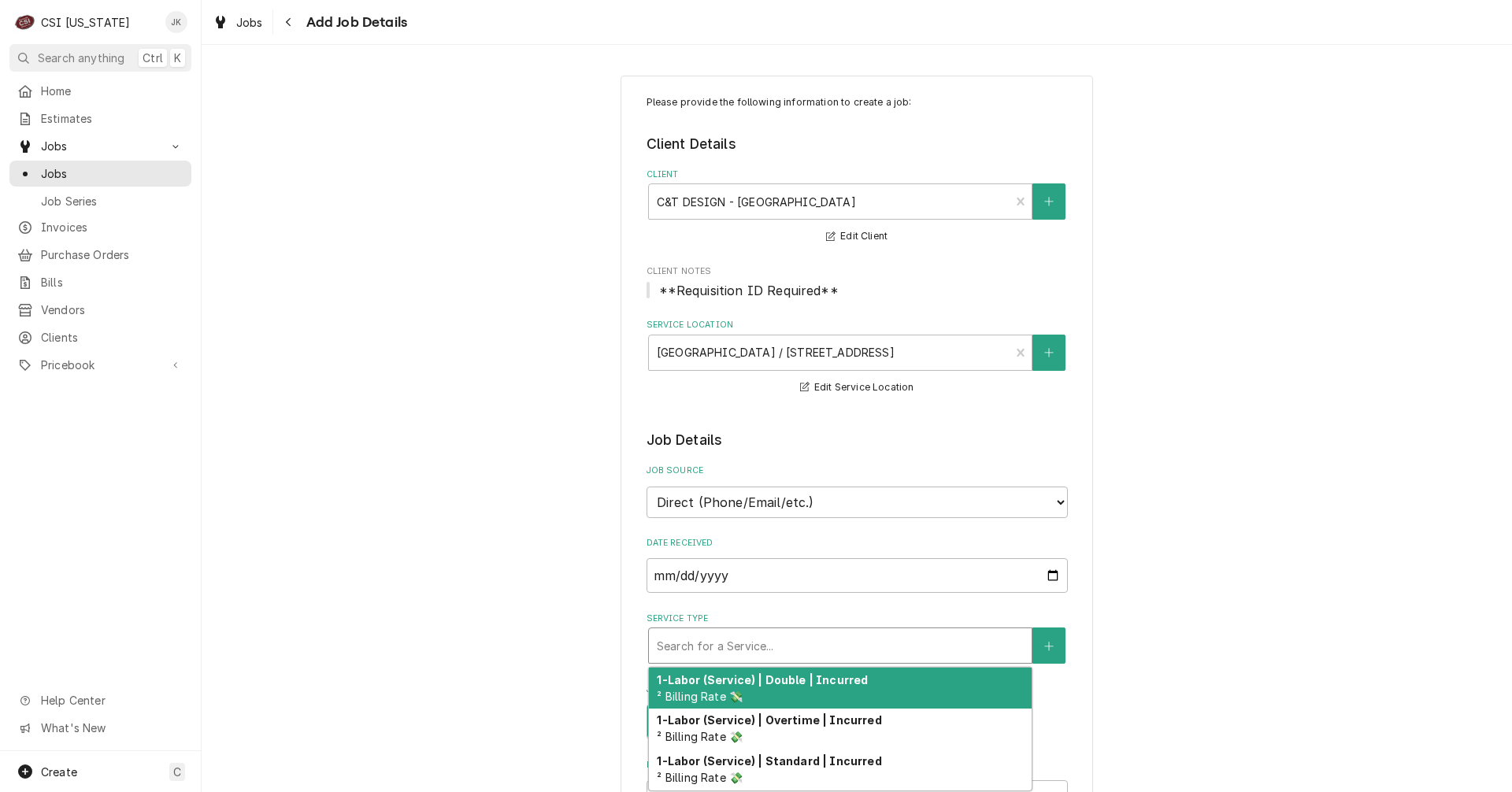
type textarea "x"
type input "s"
type textarea "x"
type input "se"
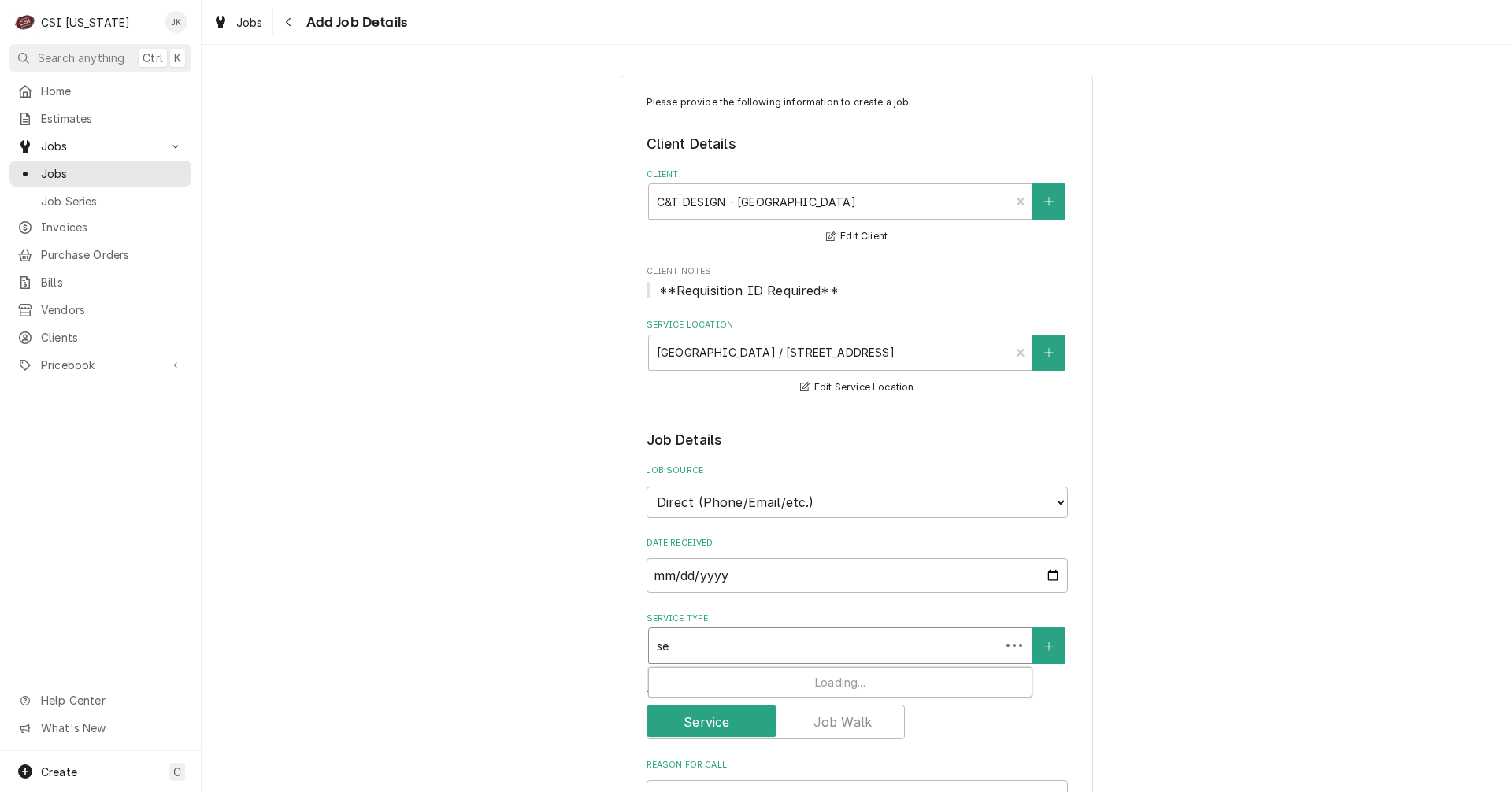
type textarea "x"
type input "ser"
type textarea "x"
type input "serv"
type textarea "x"
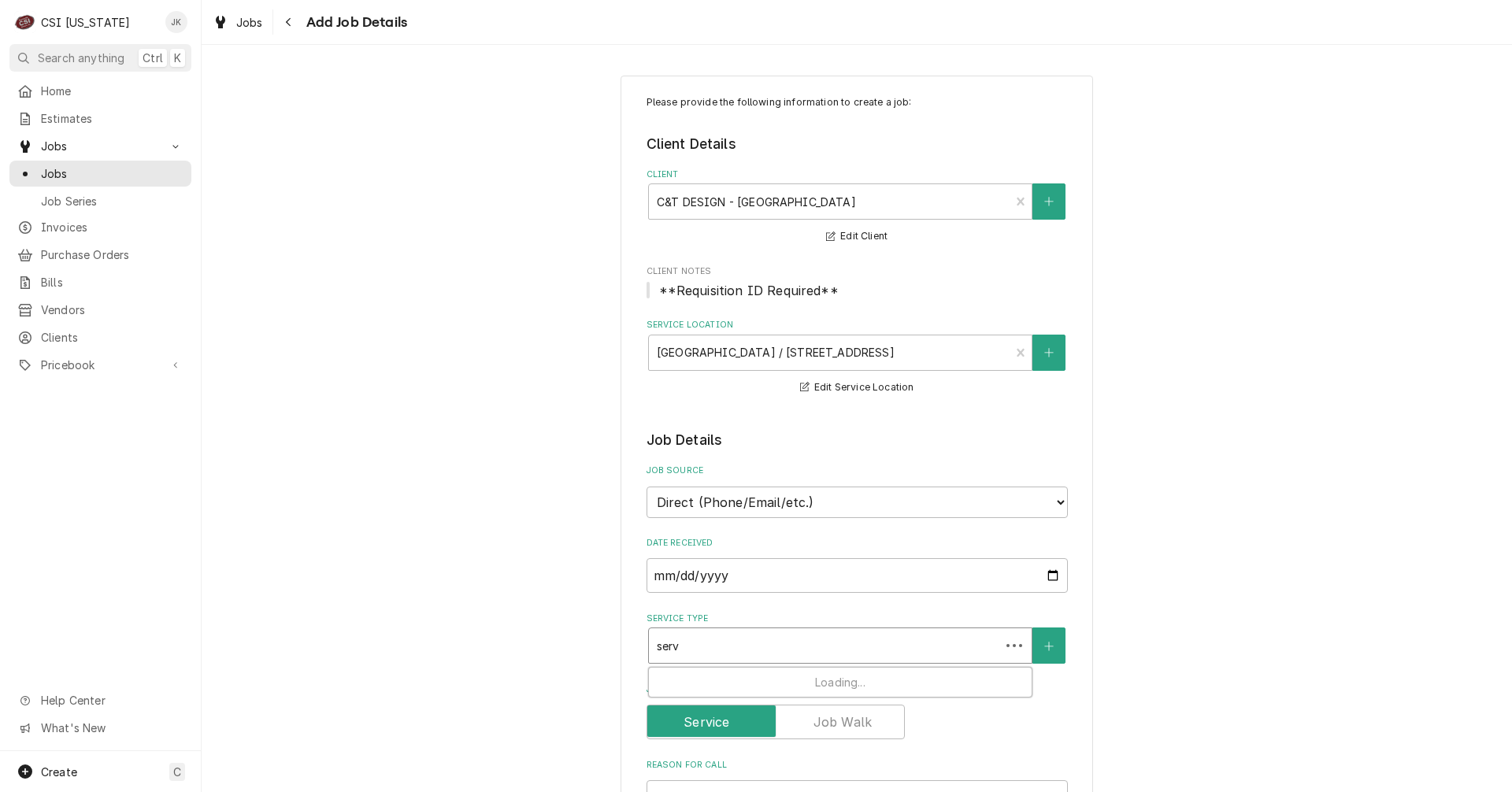
type input "servi"
type textarea "x"
type input "servic"
type textarea "x"
type input "service"
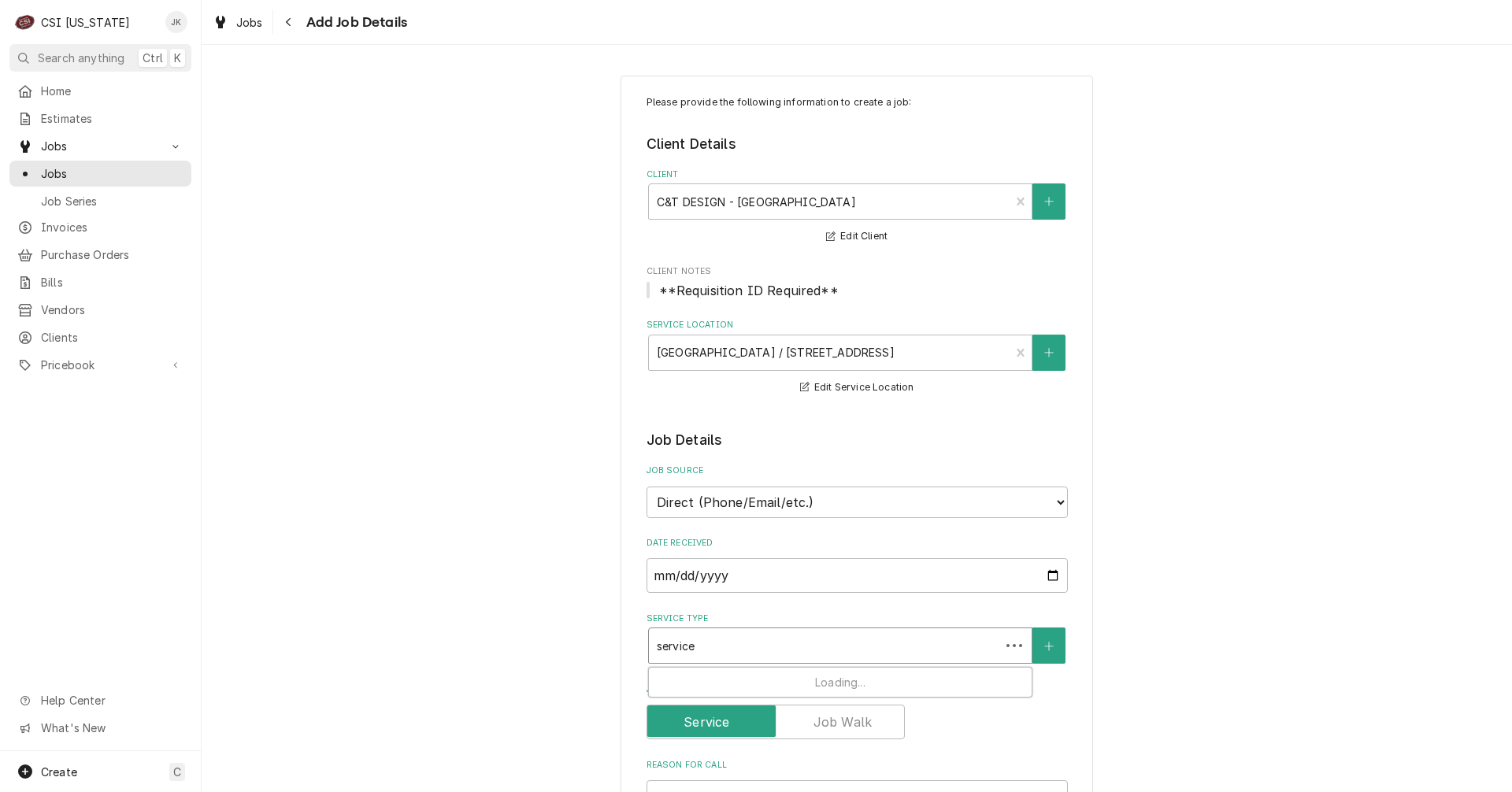
type textarea "x"
type input "service"
type textarea "x"
type input "service c"
type textarea "x"
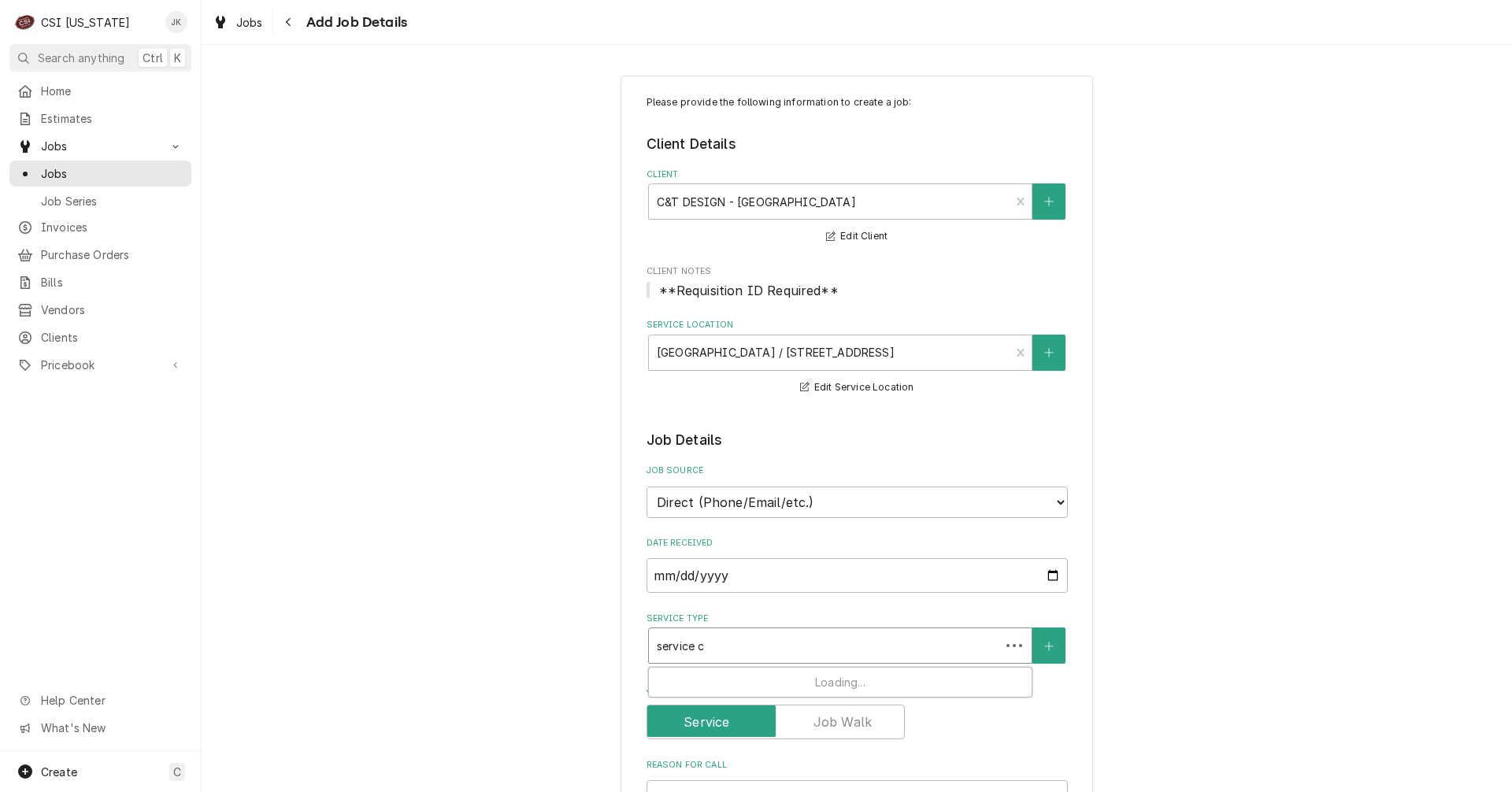
type input "service ca"
type textarea "x"
type input "service cal"
type textarea "x"
type input "service call"
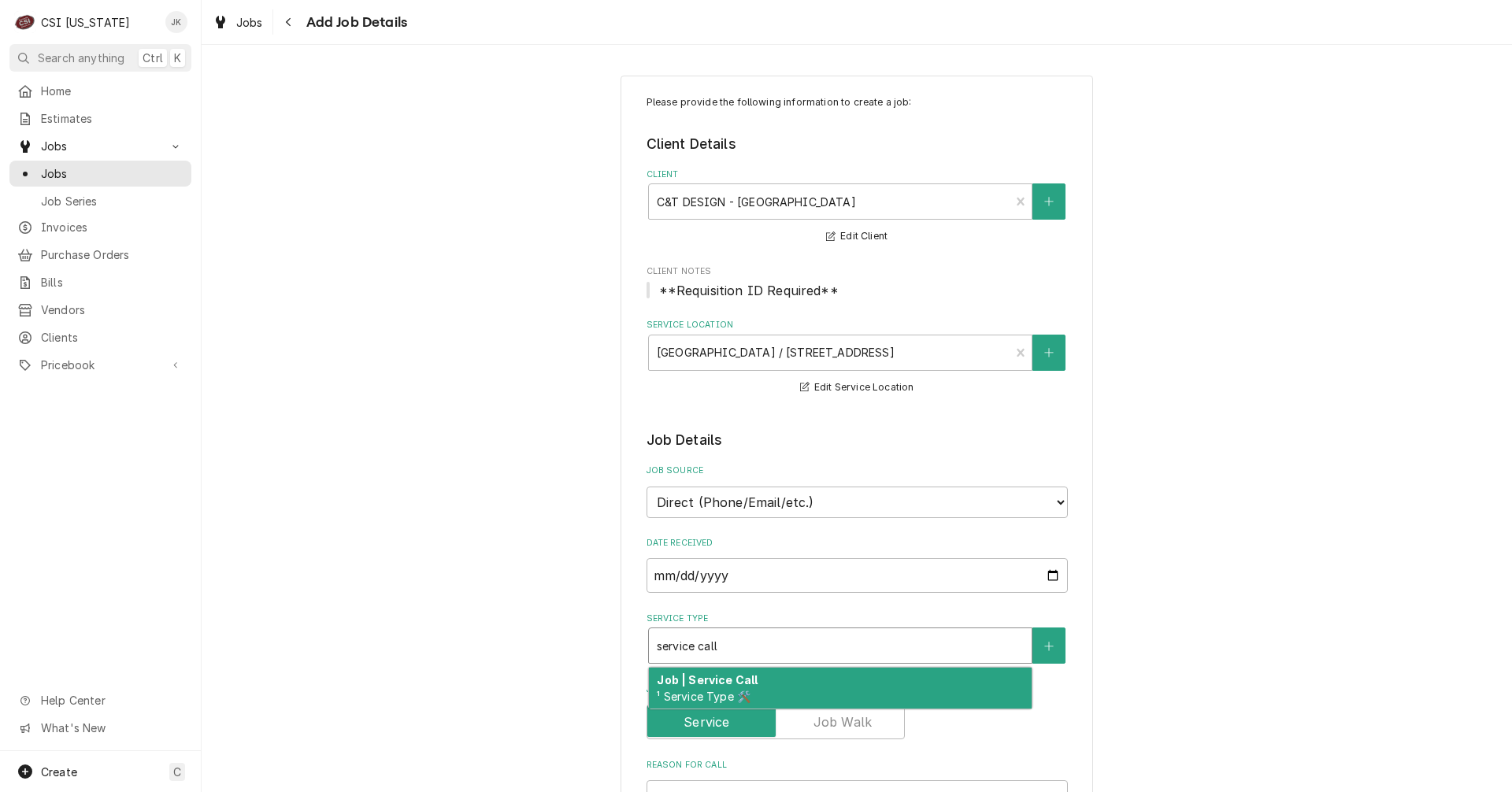
click at [748, 691] on div "Job | Service Call ¹ Service Type 🛠️" at bounding box center [841, 688] width 383 height 41
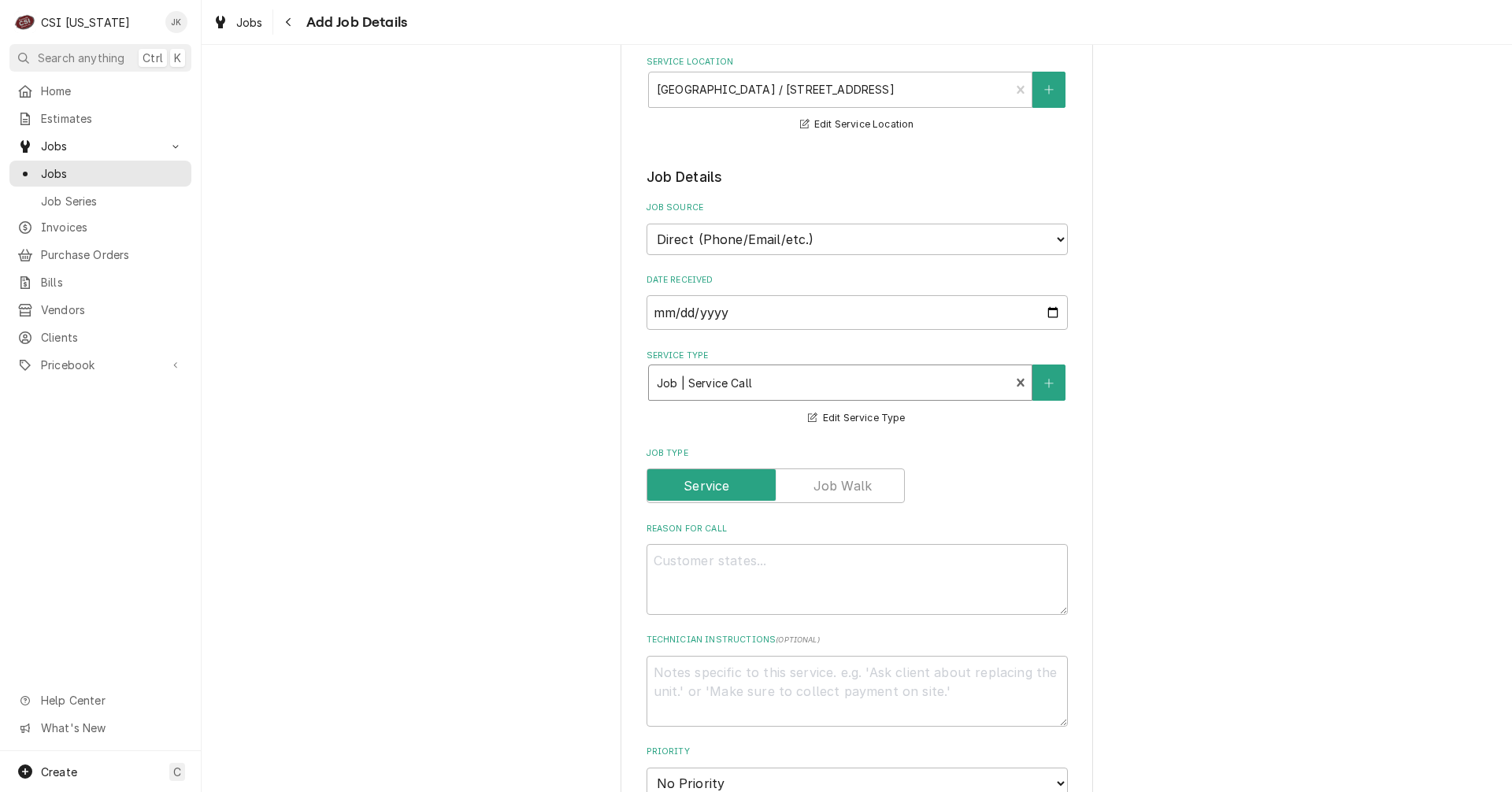
scroll to position [315, 0]
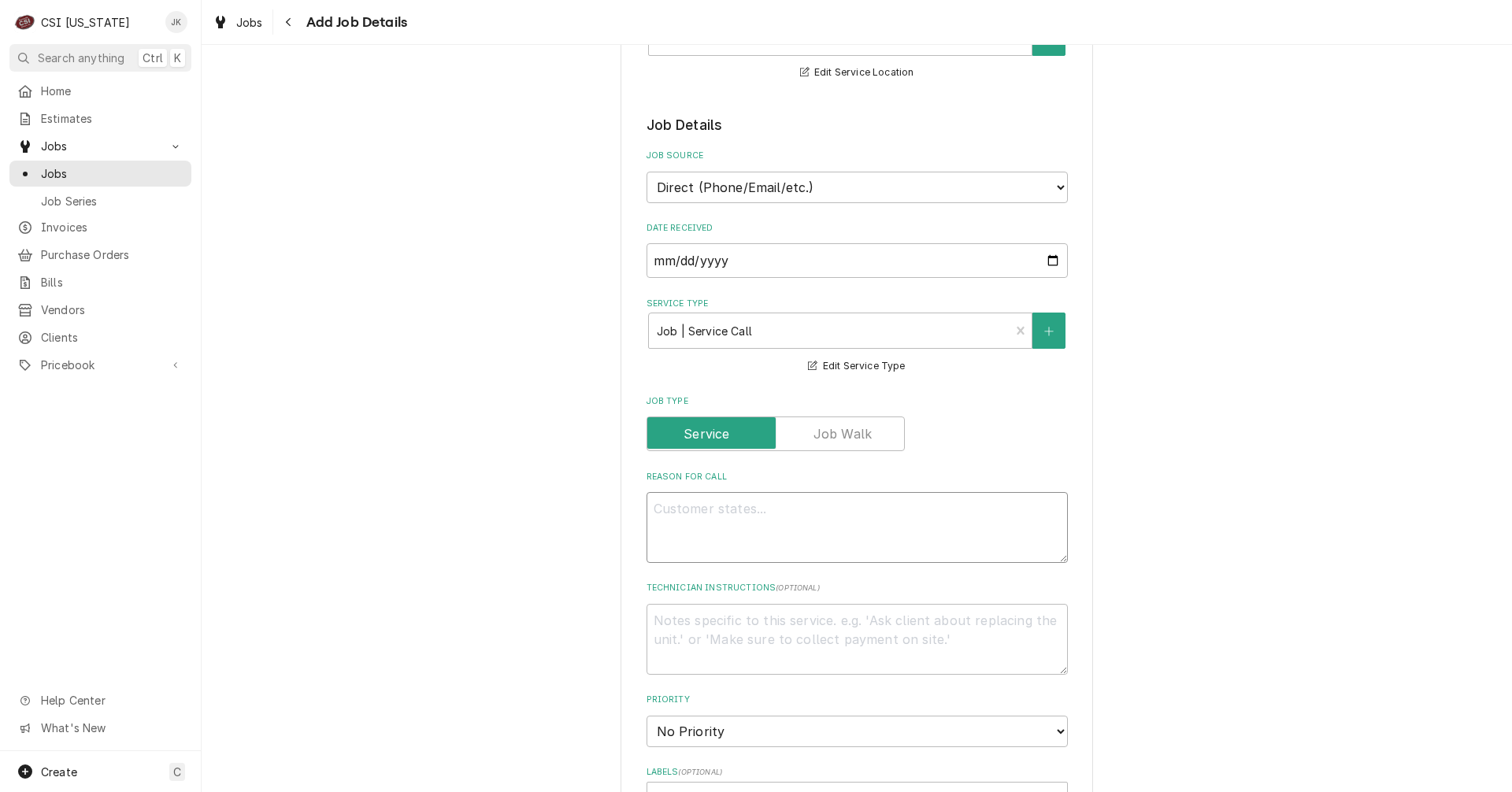
click at [694, 516] on textarea "Reason For Call" at bounding box center [856, 527] width 421 height 71
paste textarea "Please look over power going to the unit, make sure all connection in dish mach…"
type textarea "x"
type textarea "Please look over power going to the unit, make sure all connection in dish mach…"
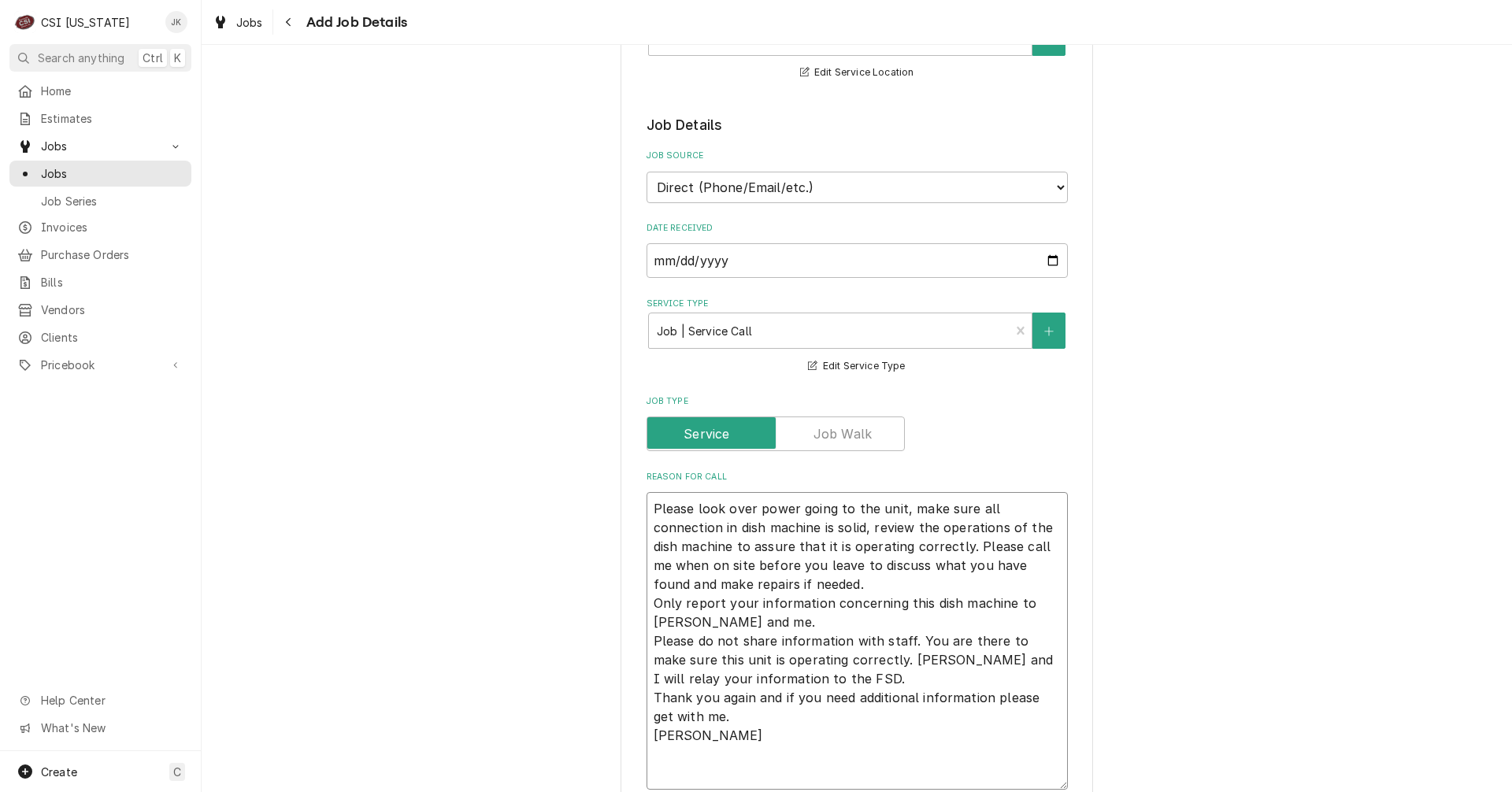
type textarea "x"
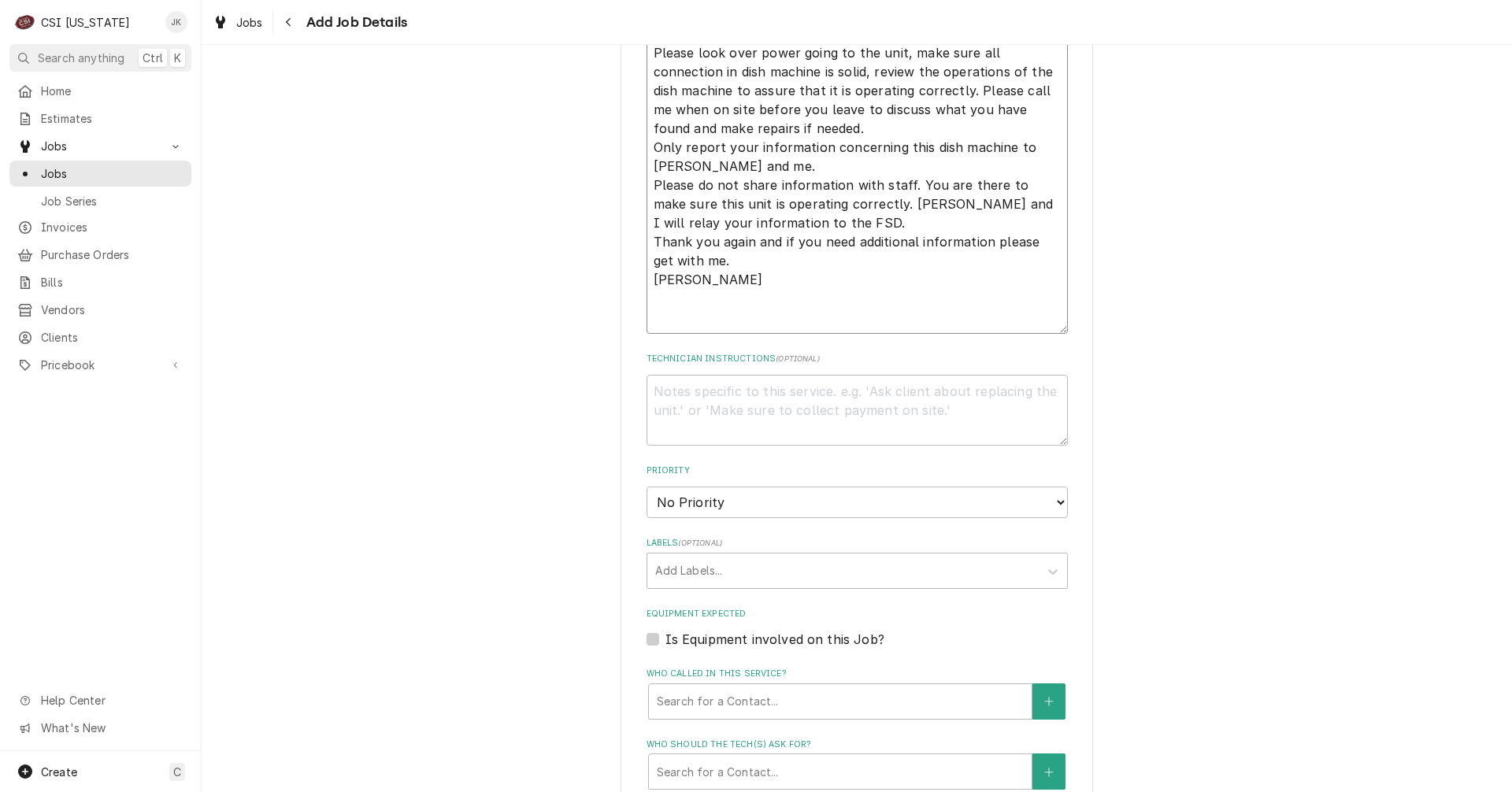
scroll to position [787, 0]
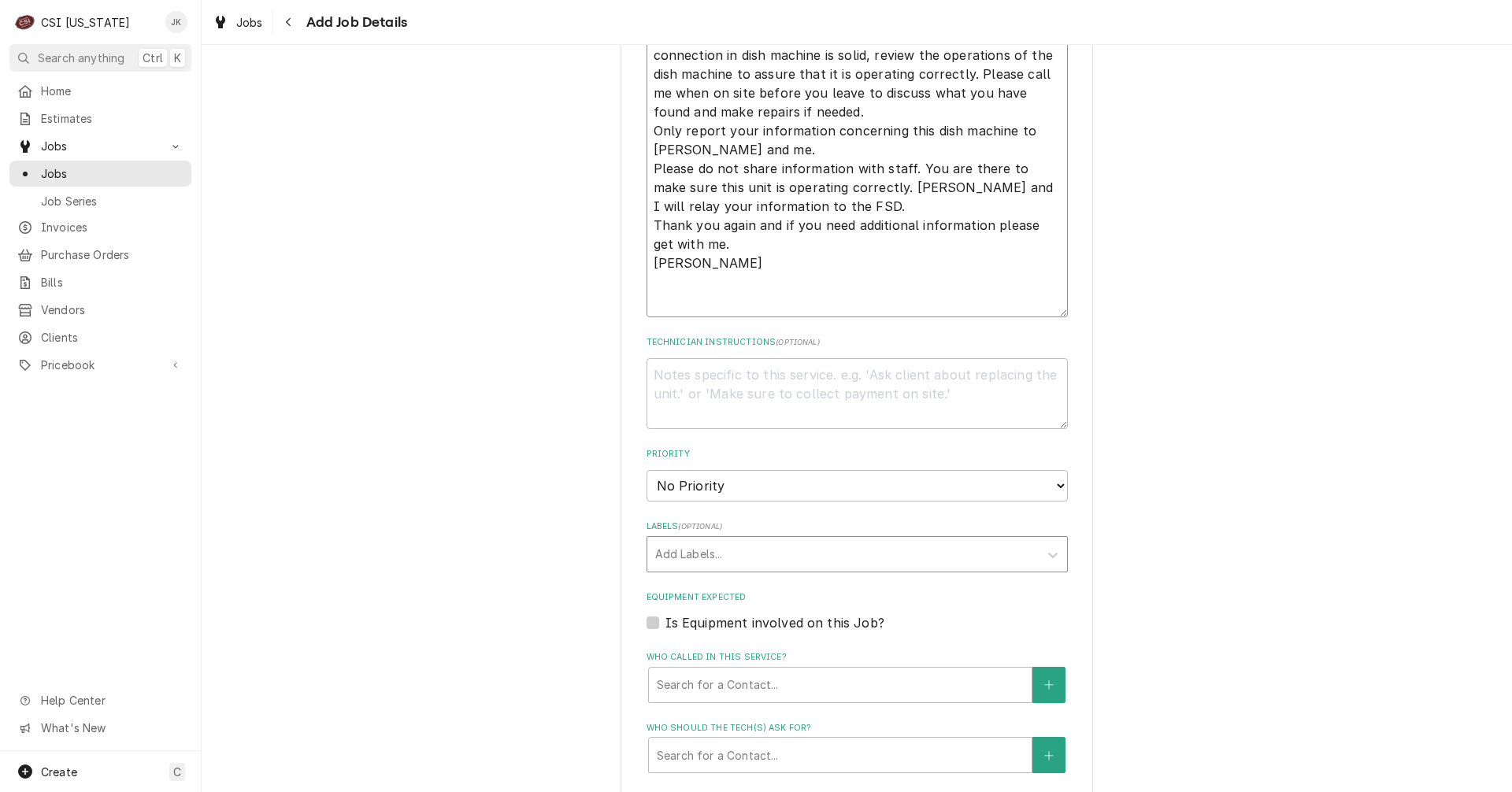
type textarea "Please look over power going to the unit, make sure all connection in dish mach…"
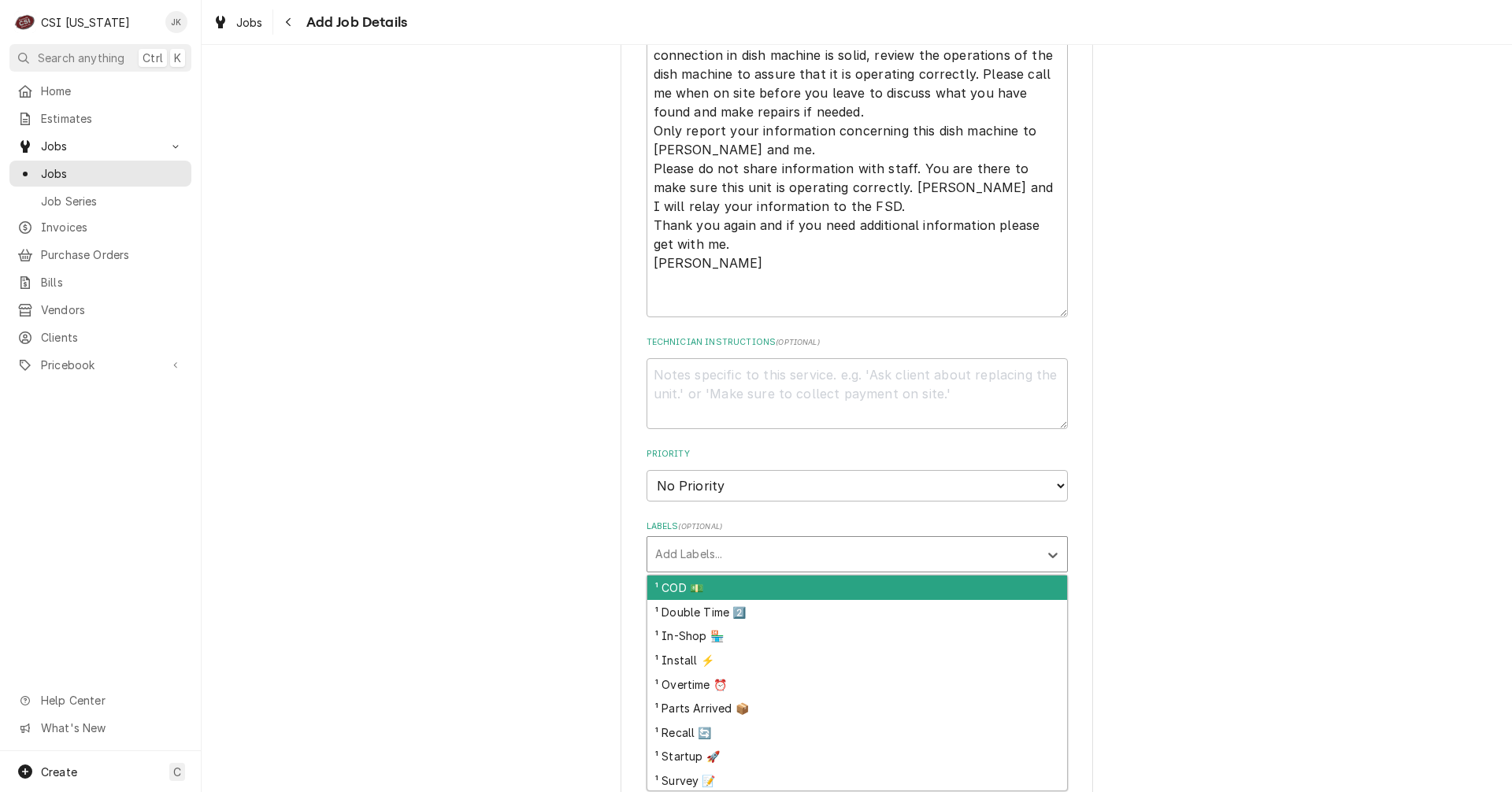
click at [714, 554] on div "Labels" at bounding box center [842, 554] width 375 height 28
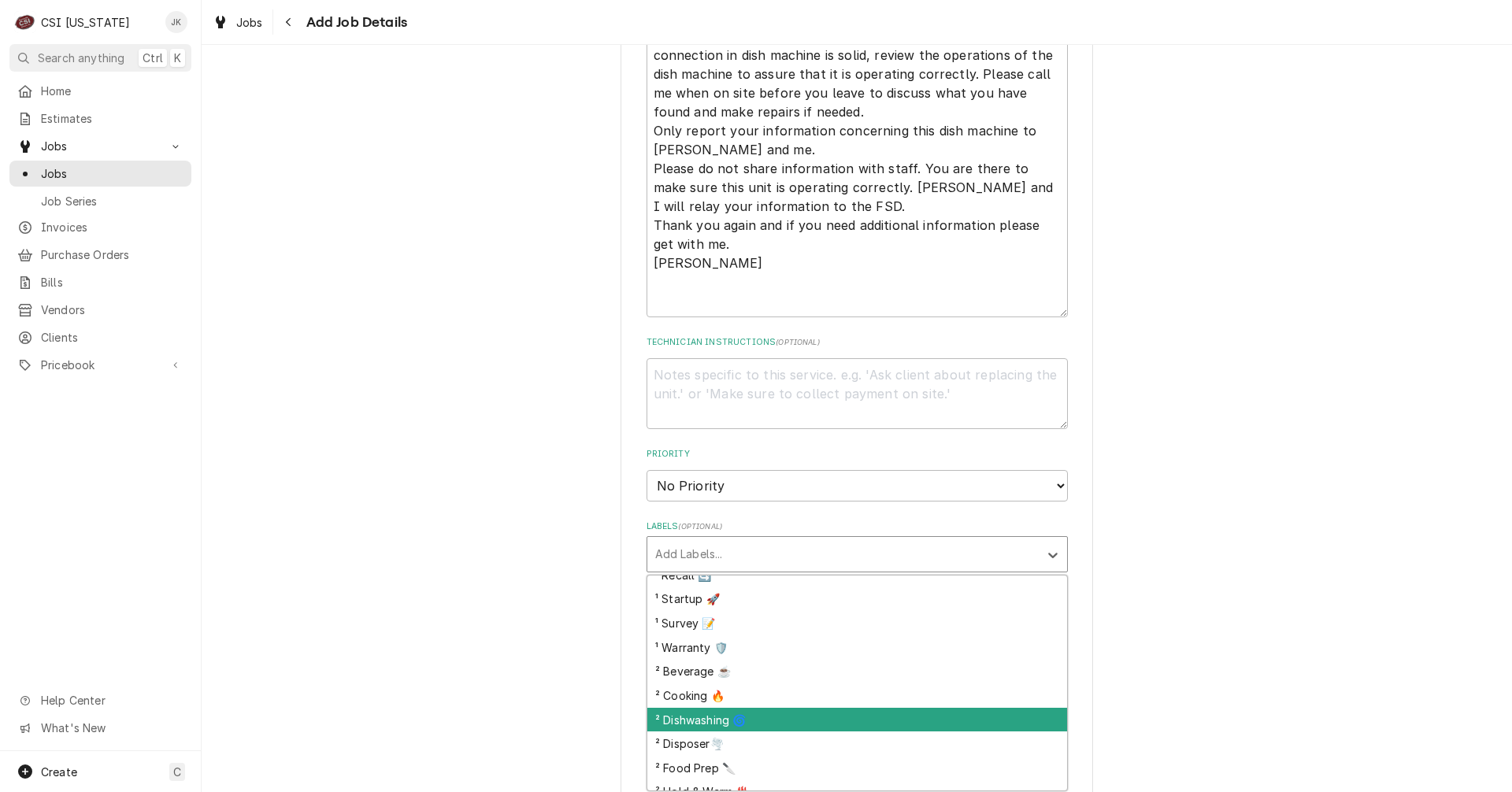
click at [719, 724] on div "² Dishwashing 🌀" at bounding box center [857, 719] width 420 height 24
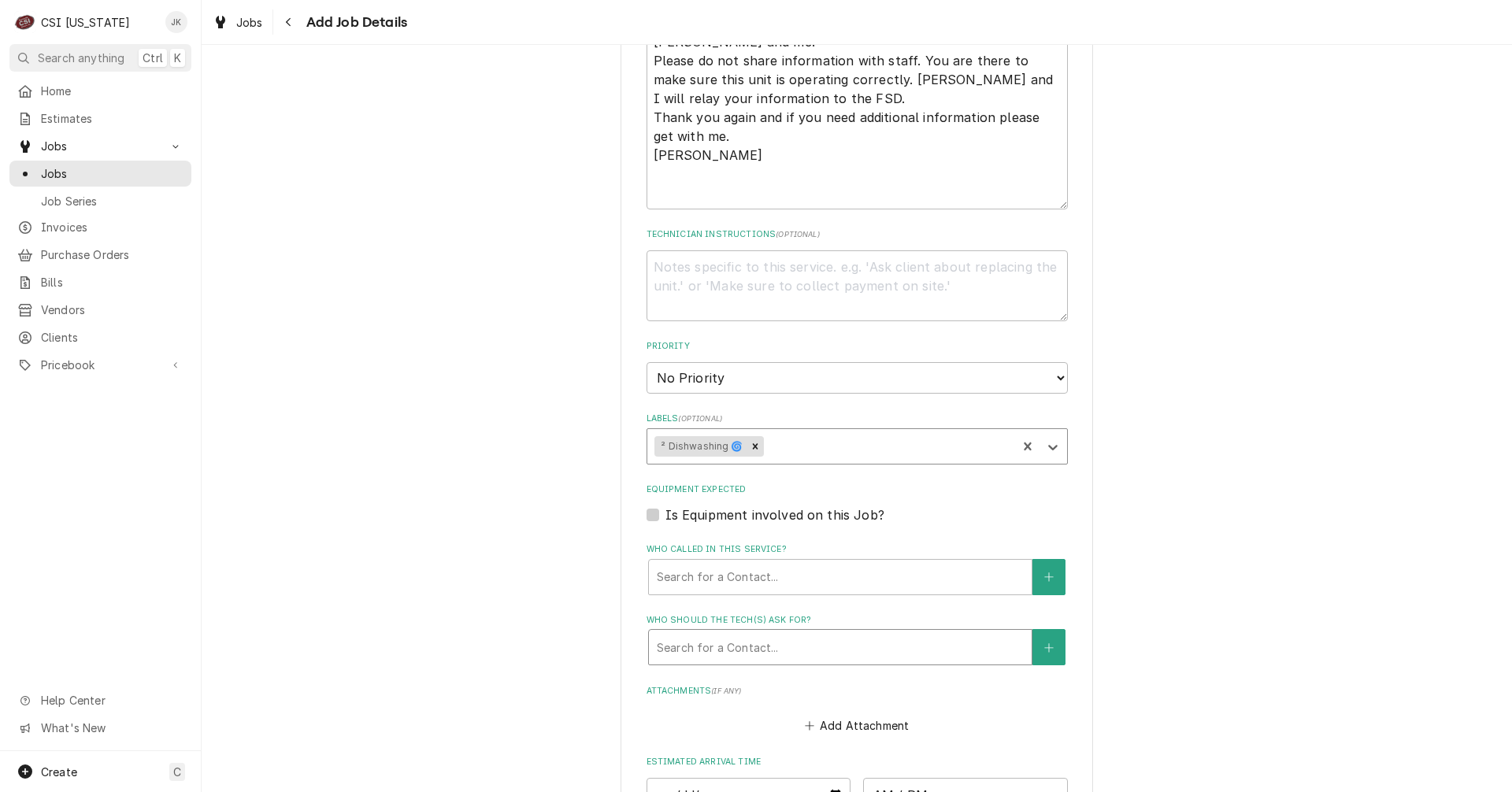
scroll to position [945, 0]
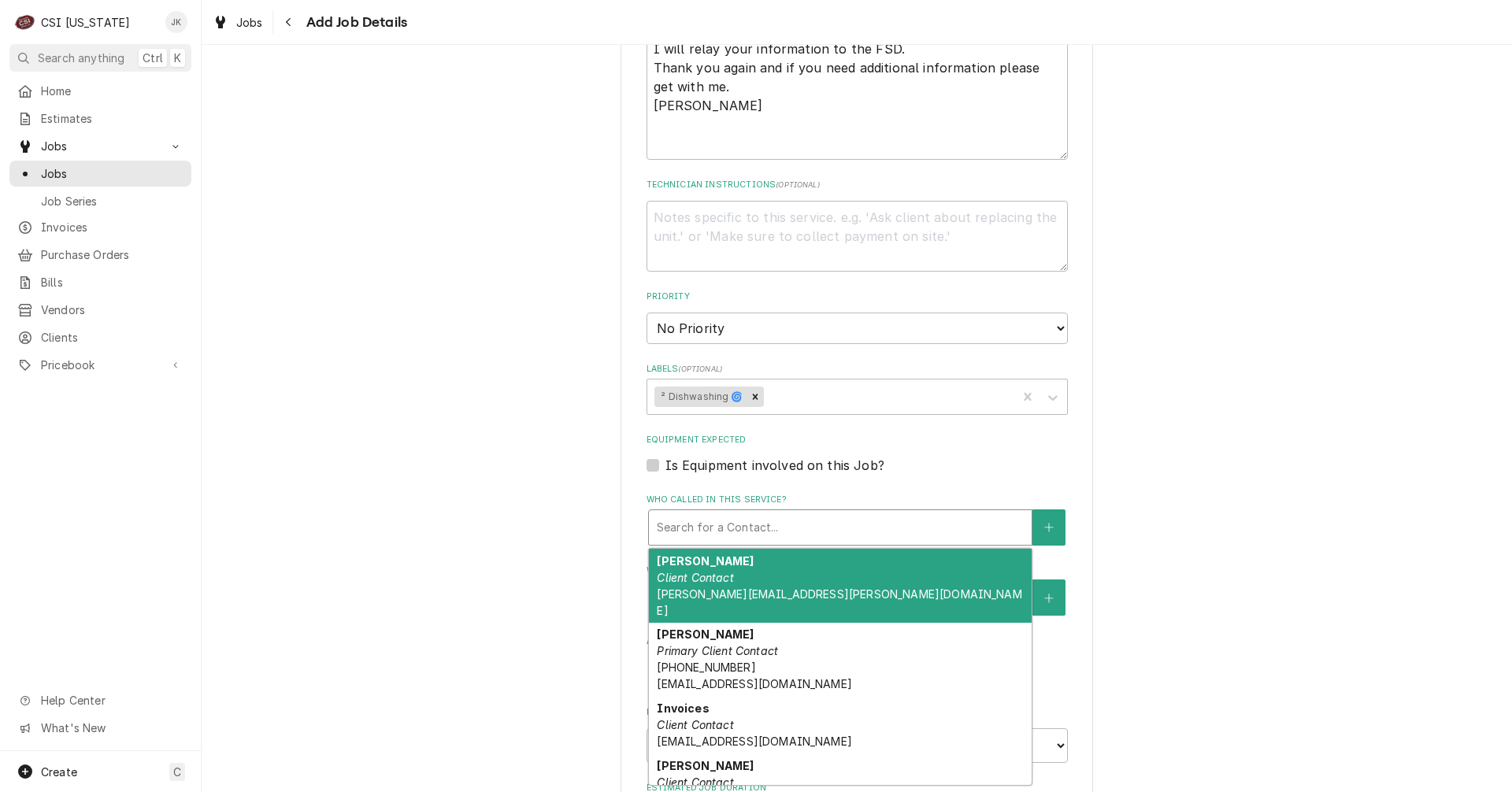
click at [695, 518] on div "Who called in this service?" at bounding box center [841, 527] width 367 height 28
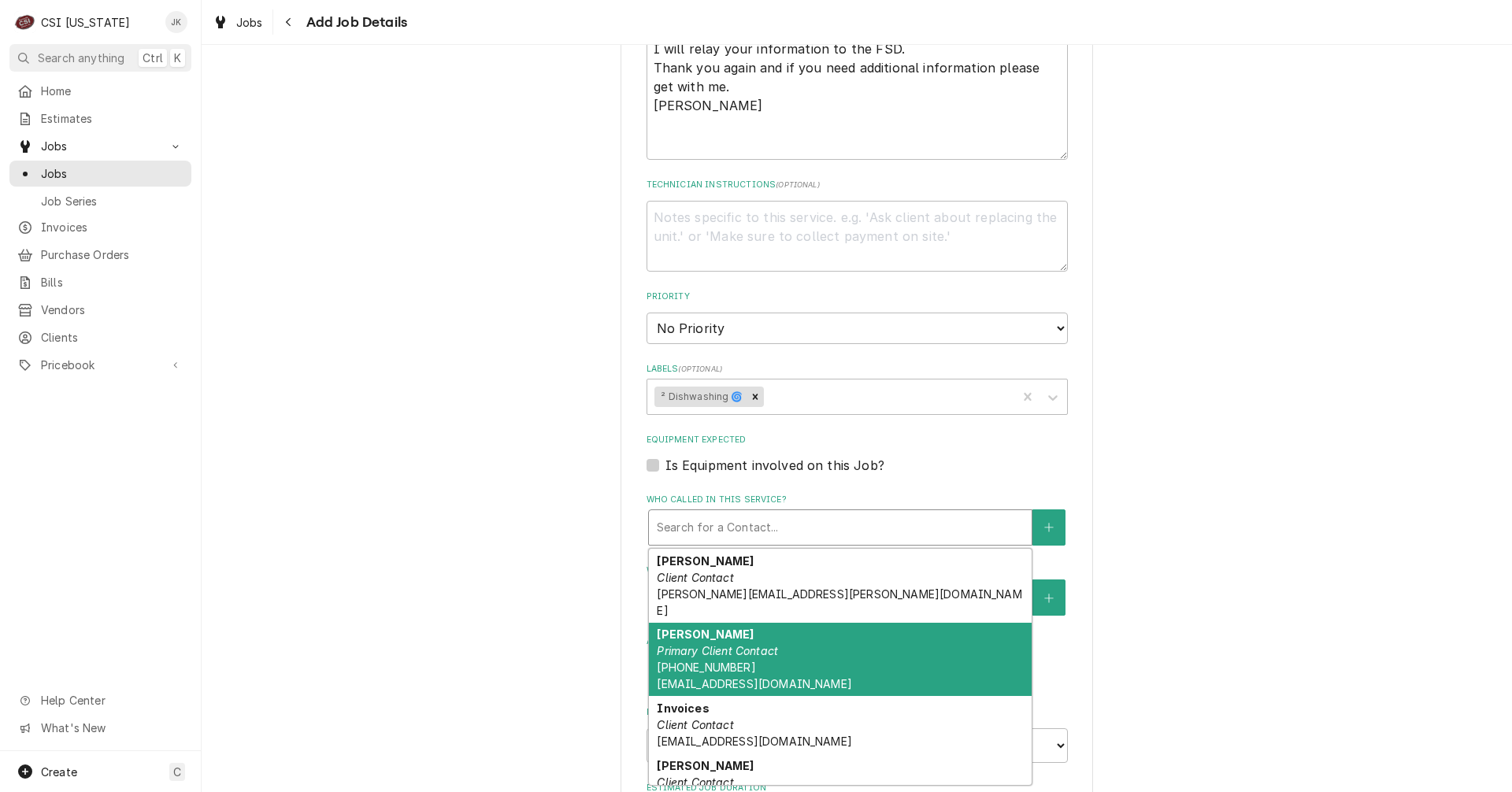
click at [712, 625] on div "Dale Kramer Primary Client Contact (502) 633-8030 DaleK@c-tdesign.com" at bounding box center [841, 660] width 383 height 74
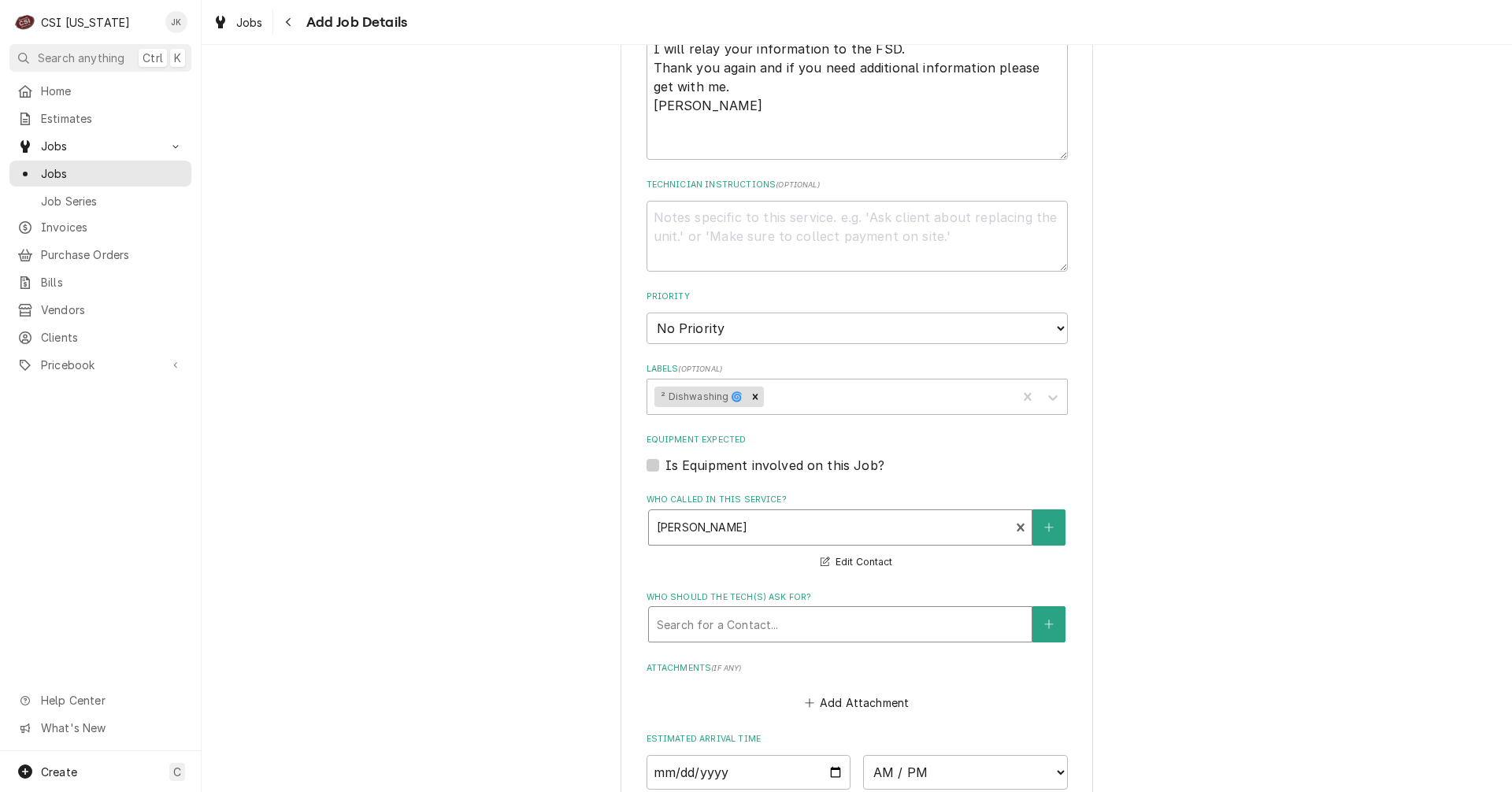
click at [713, 625] on div "Who should the tech(s) ask for?" at bounding box center [841, 624] width 367 height 28
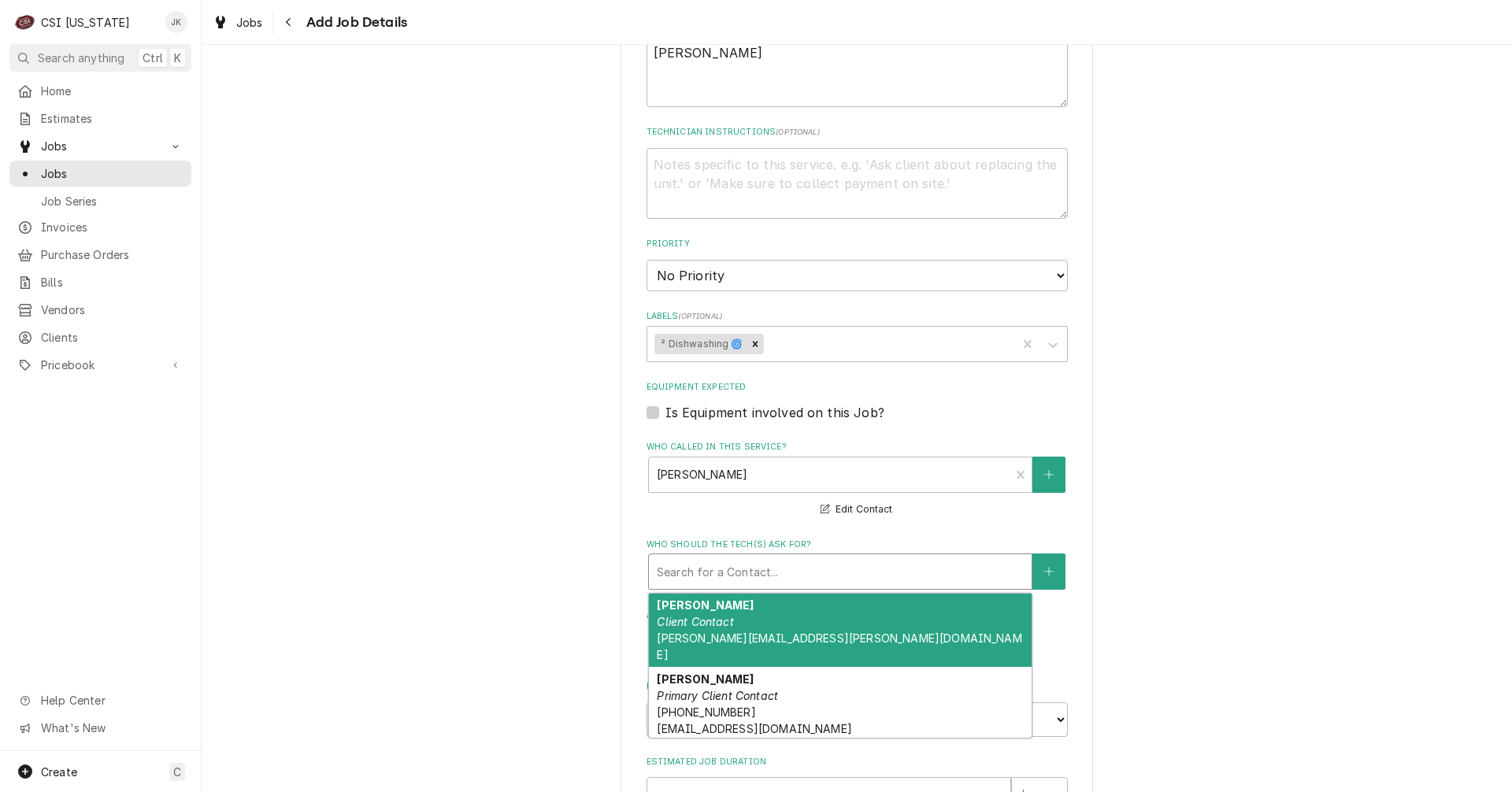
scroll to position [1023, 0]
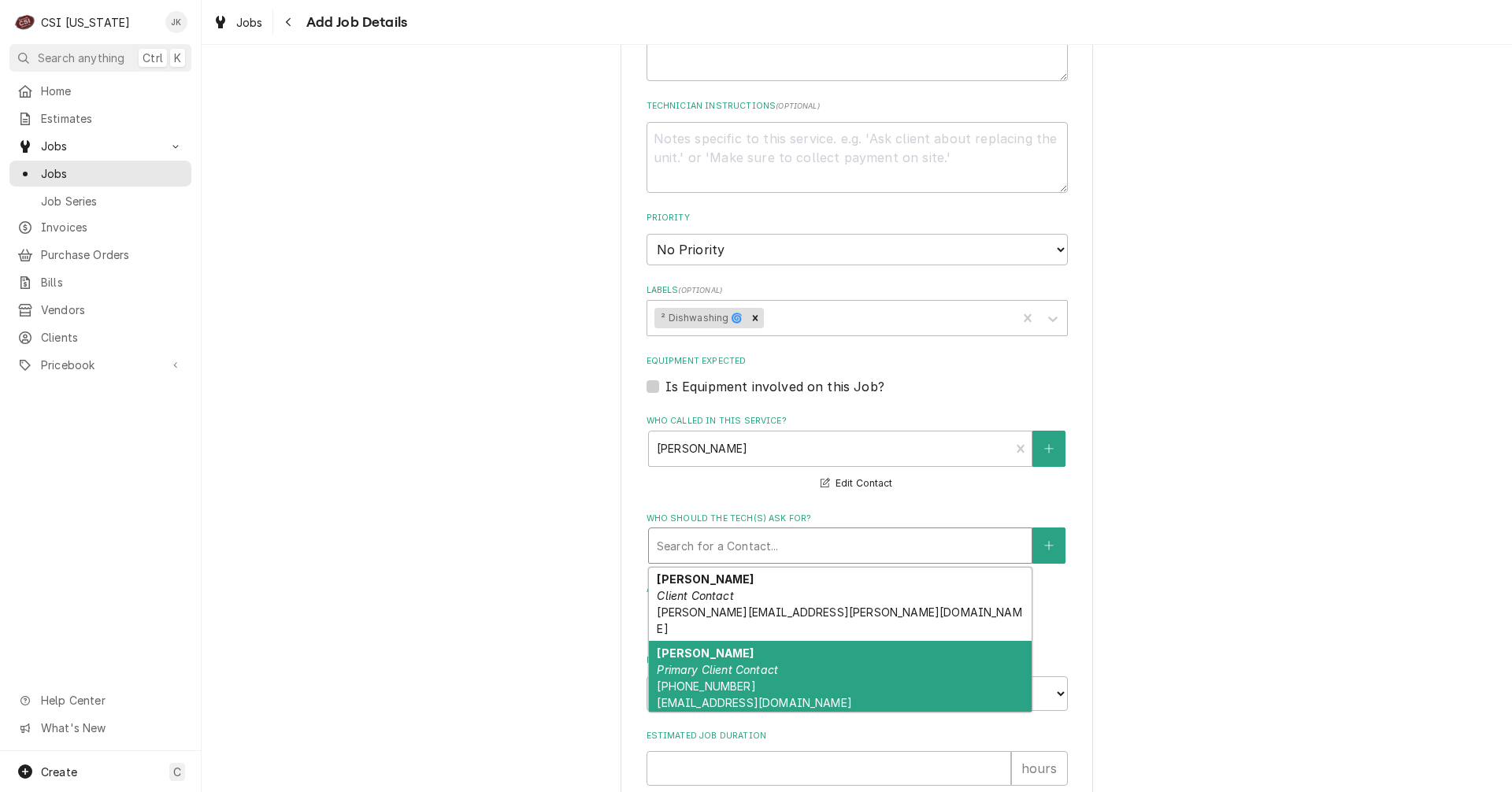
click at [719, 679] on span "(502) 633-8030 DaleK@c-tdesign.com" at bounding box center [754, 694] width 194 height 30
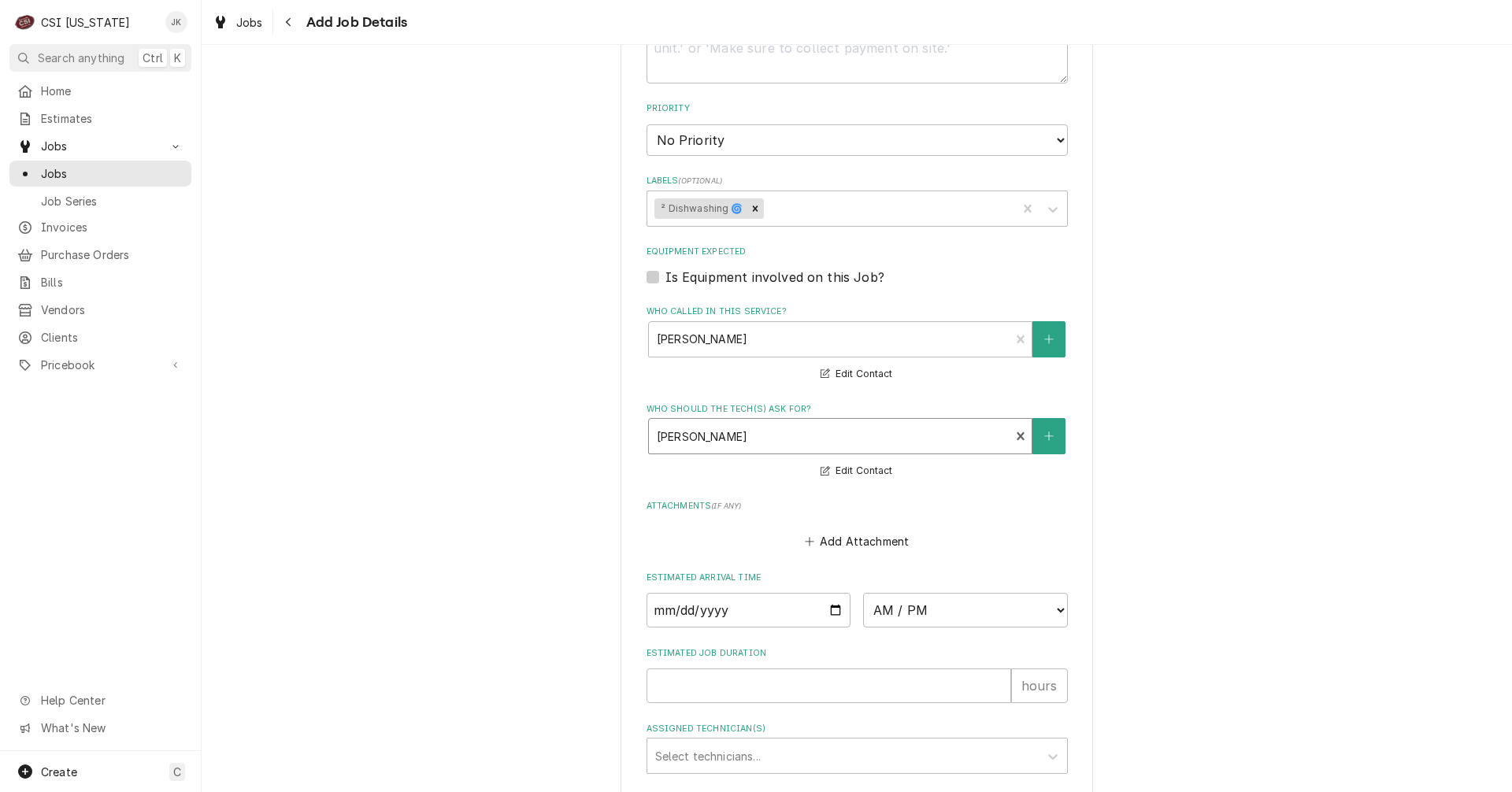
scroll to position [1181, 0]
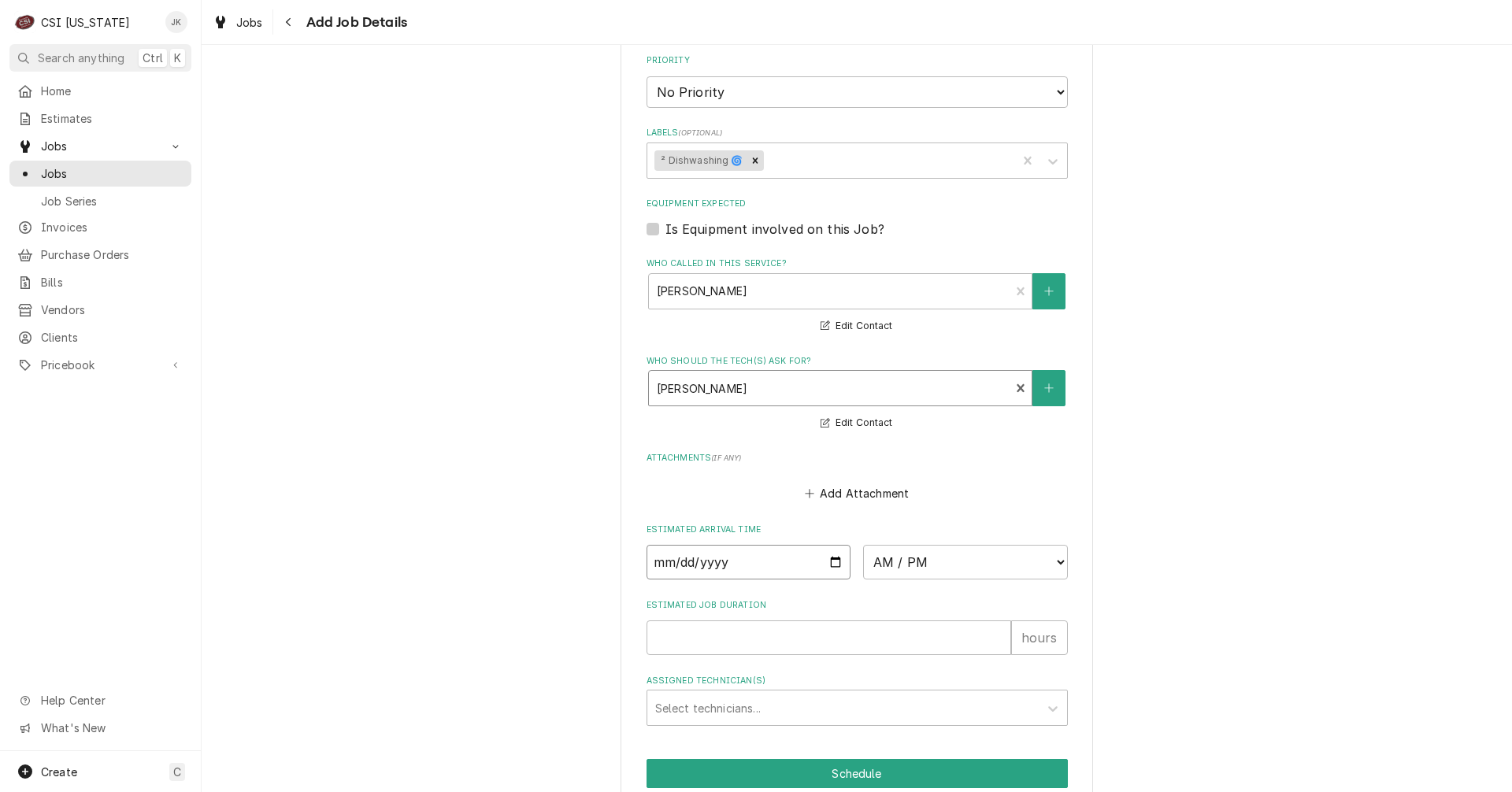
click at [832, 562] on input "Date" at bounding box center [748, 563] width 205 height 35
type textarea "x"
type input "2025-08-27"
type textarea "x"
click at [1038, 560] on select "AM / PM 6:00 AM 6:15 AM 6:30 AM 6:45 AM 7:00 AM 7:15 AM 7:30 AM 7:45 AM 8:00 AM…" at bounding box center [965, 563] width 205 height 35
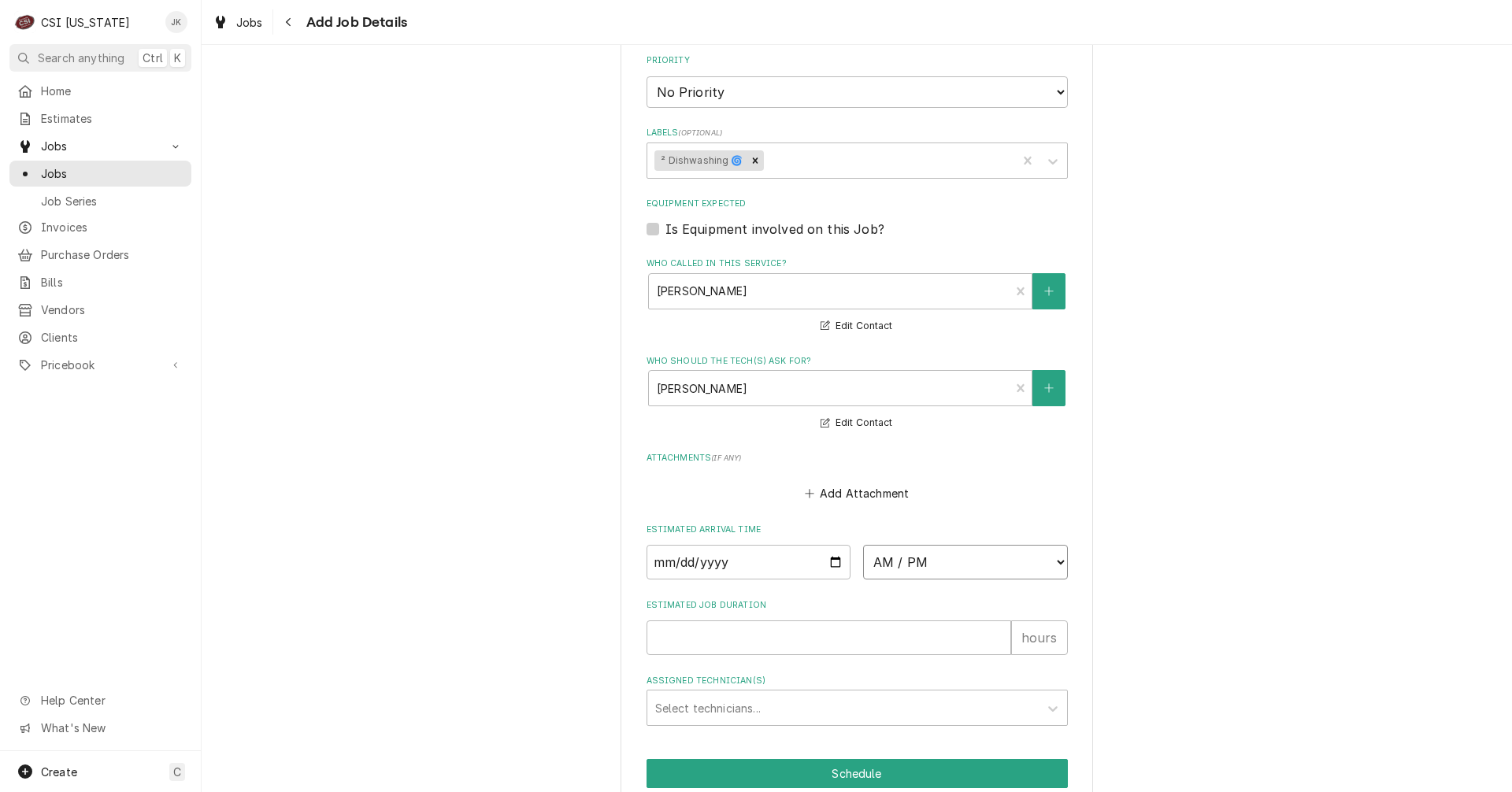
select select "11:00:00"
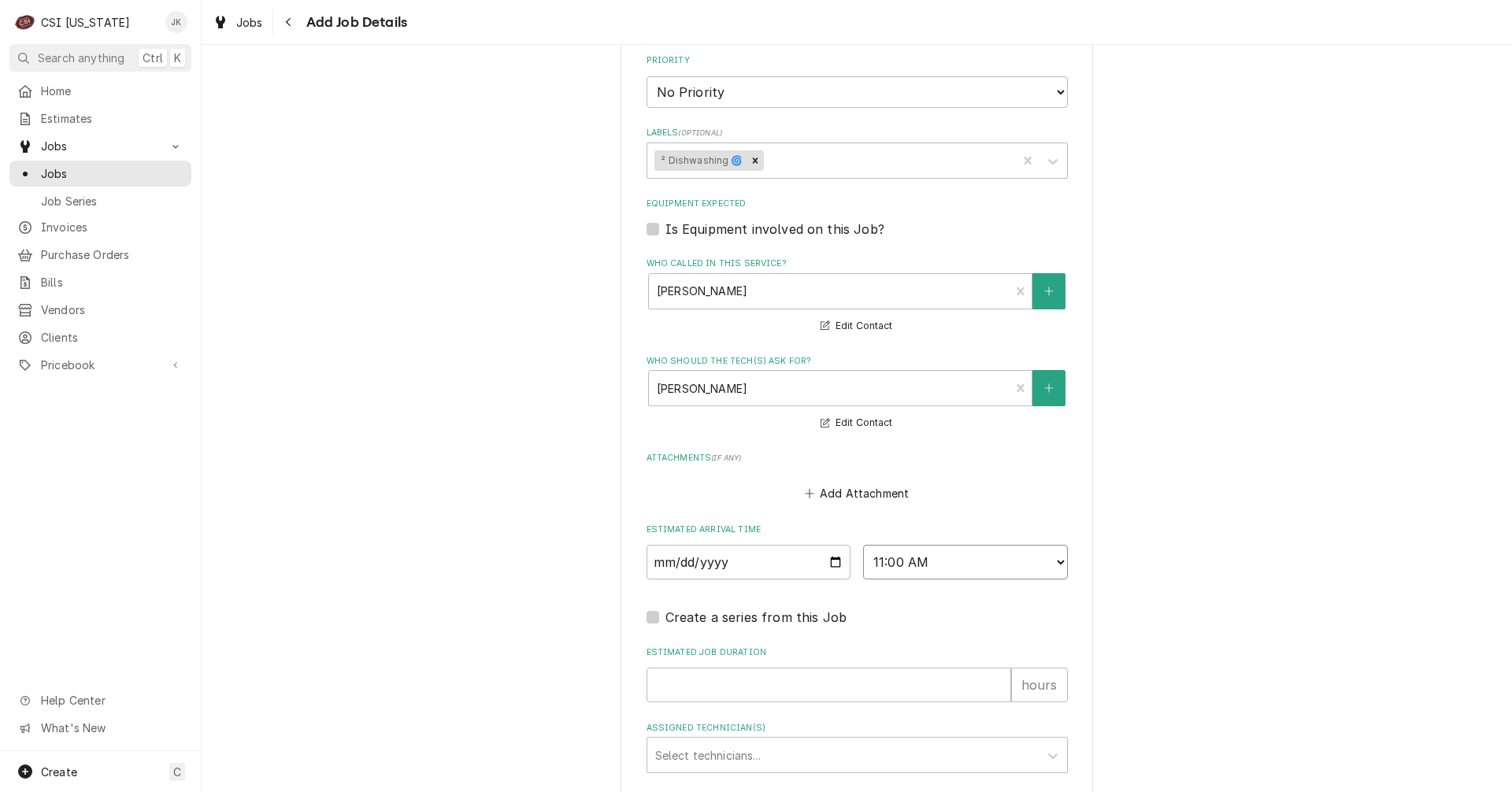
type textarea "x"
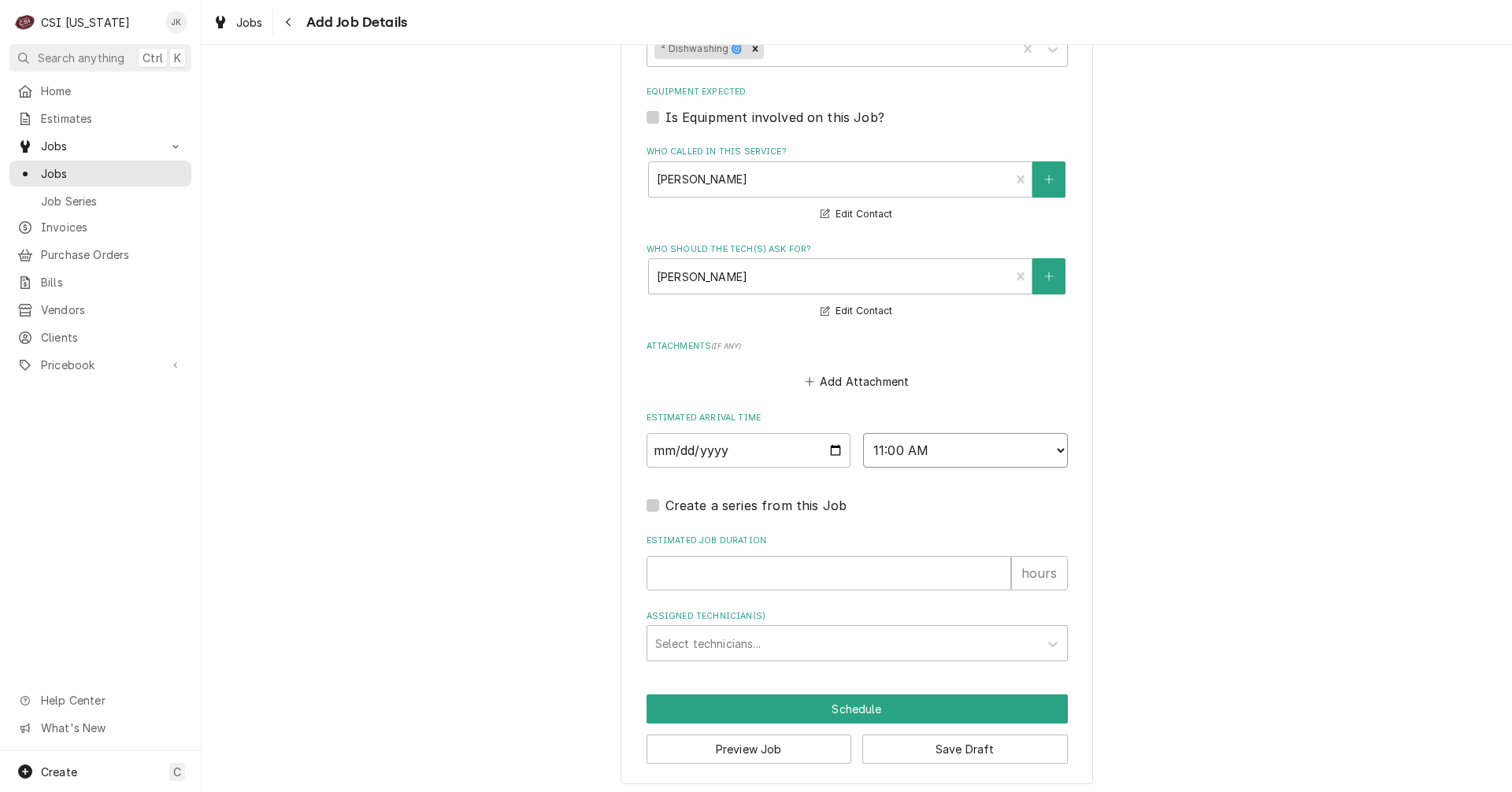
scroll to position [1298, 0]
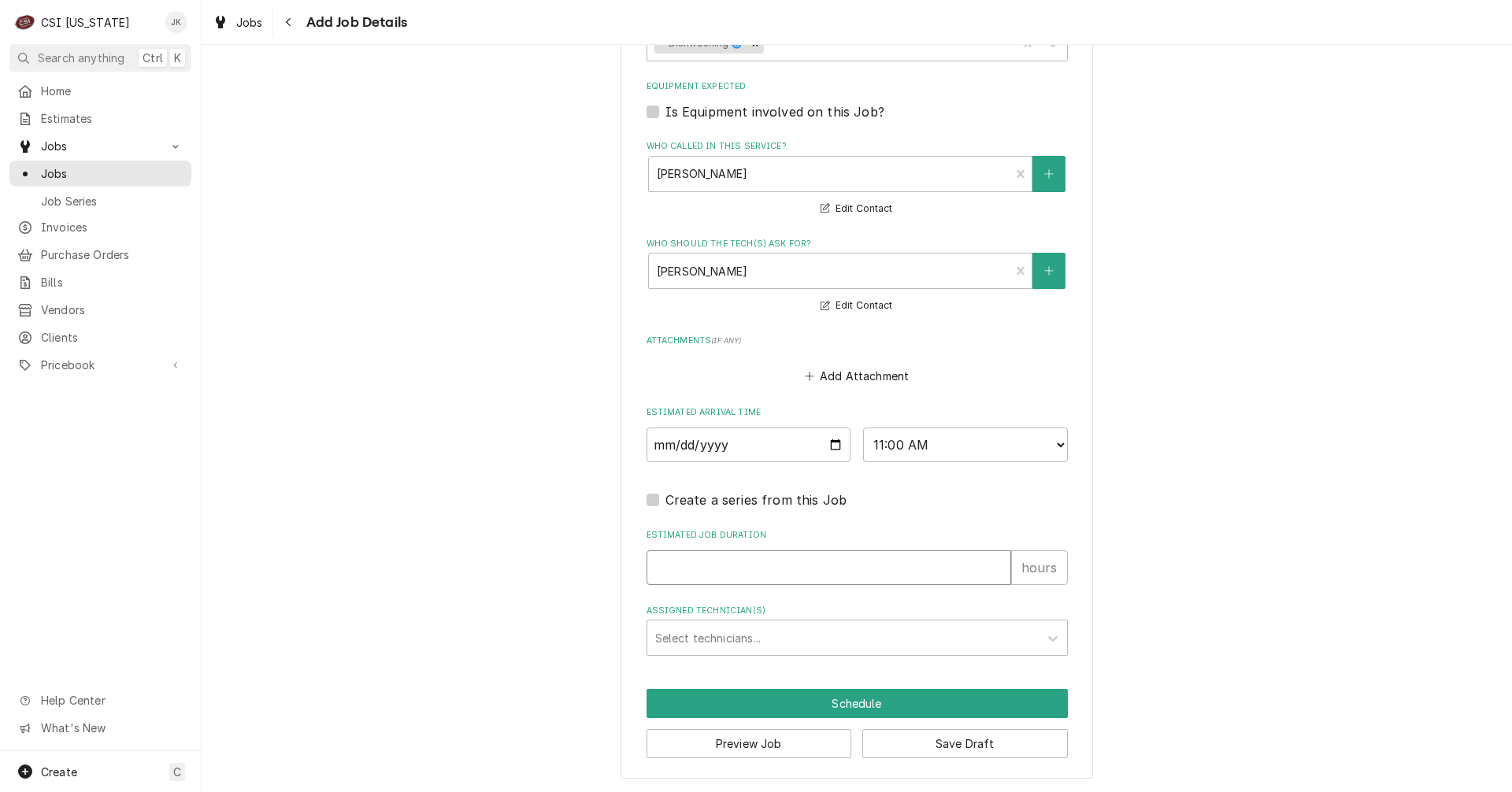
click at [805, 566] on input "Estimated Job Duration" at bounding box center [828, 568] width 364 height 35
type input "2"
type textarea "x"
type input "2"
click at [804, 641] on div "Assigned Technician(s)" at bounding box center [842, 637] width 375 height 28
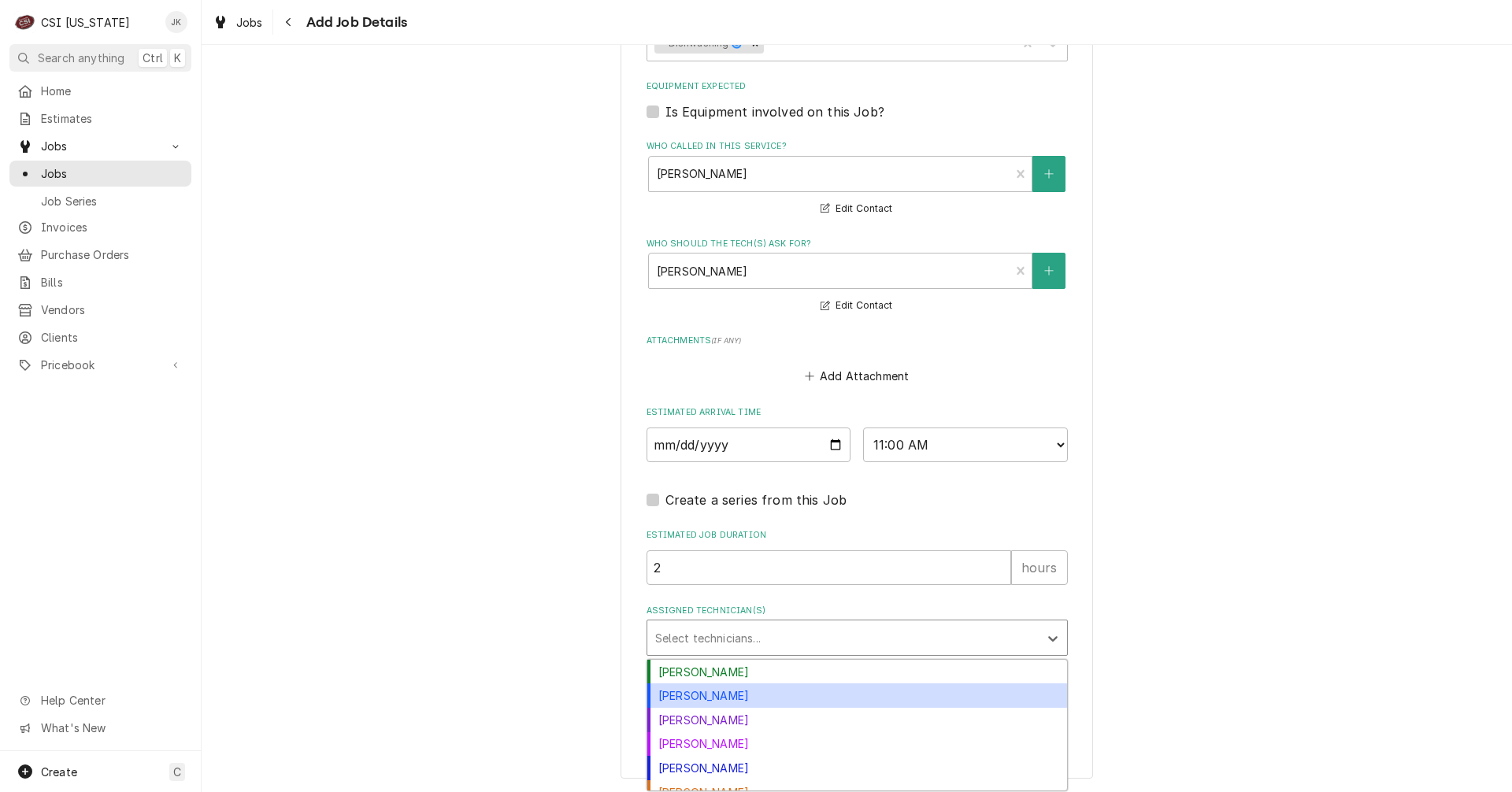
scroll to position [38, 0]
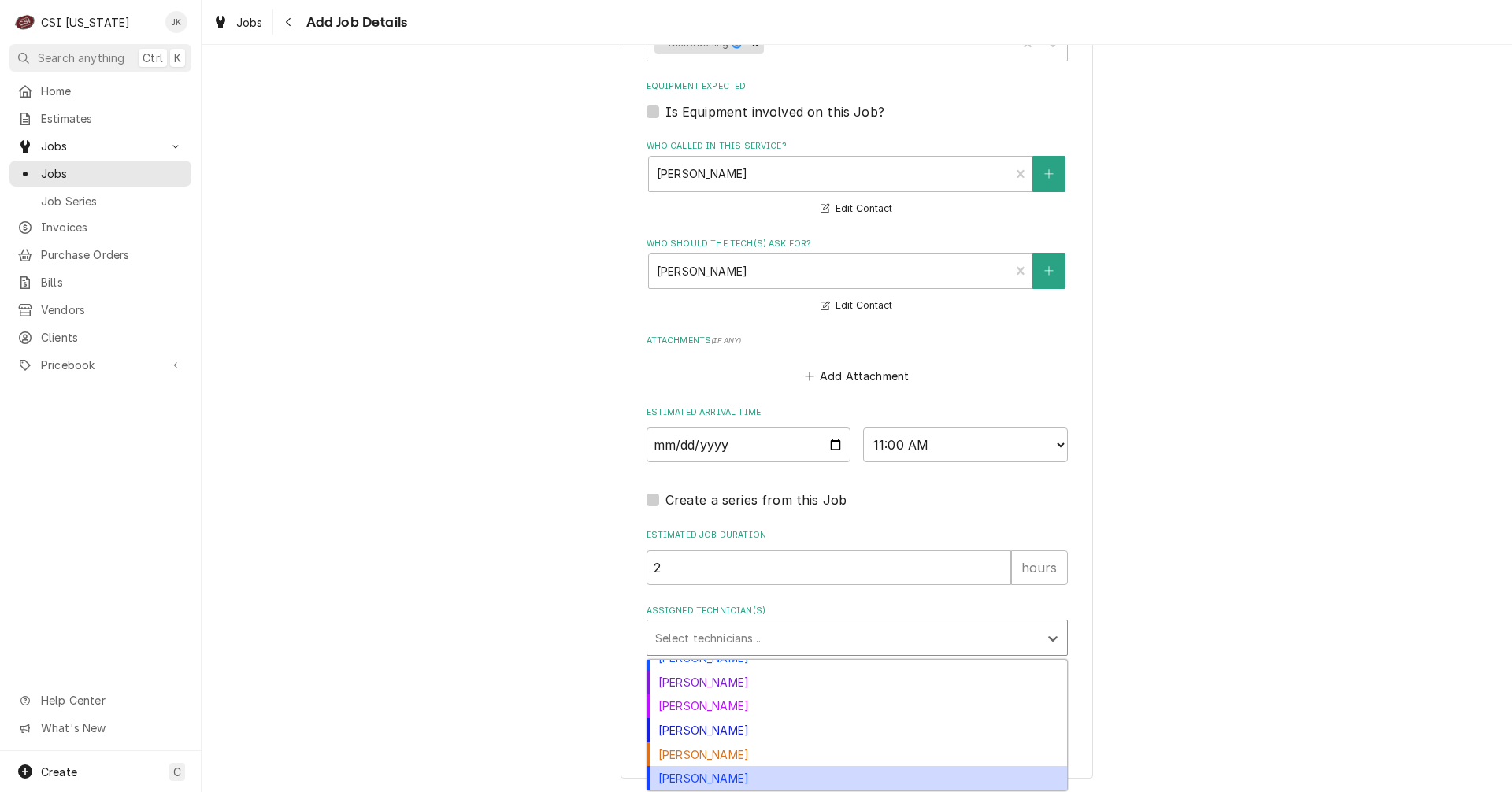
click at [755, 769] on div "Matt Brewington" at bounding box center [857, 777] width 420 height 24
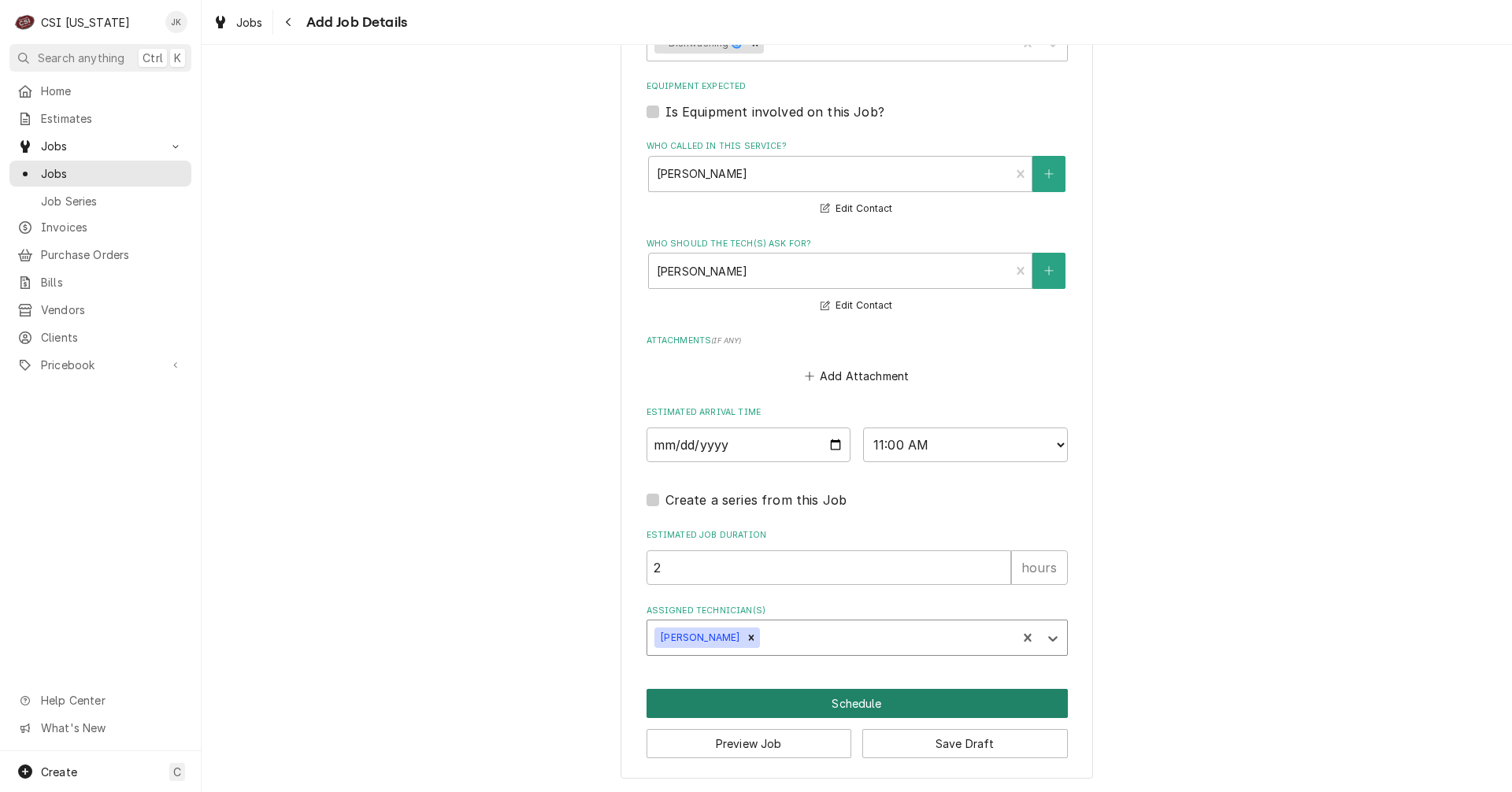
click at [844, 699] on button "Schedule" at bounding box center [856, 704] width 421 height 29
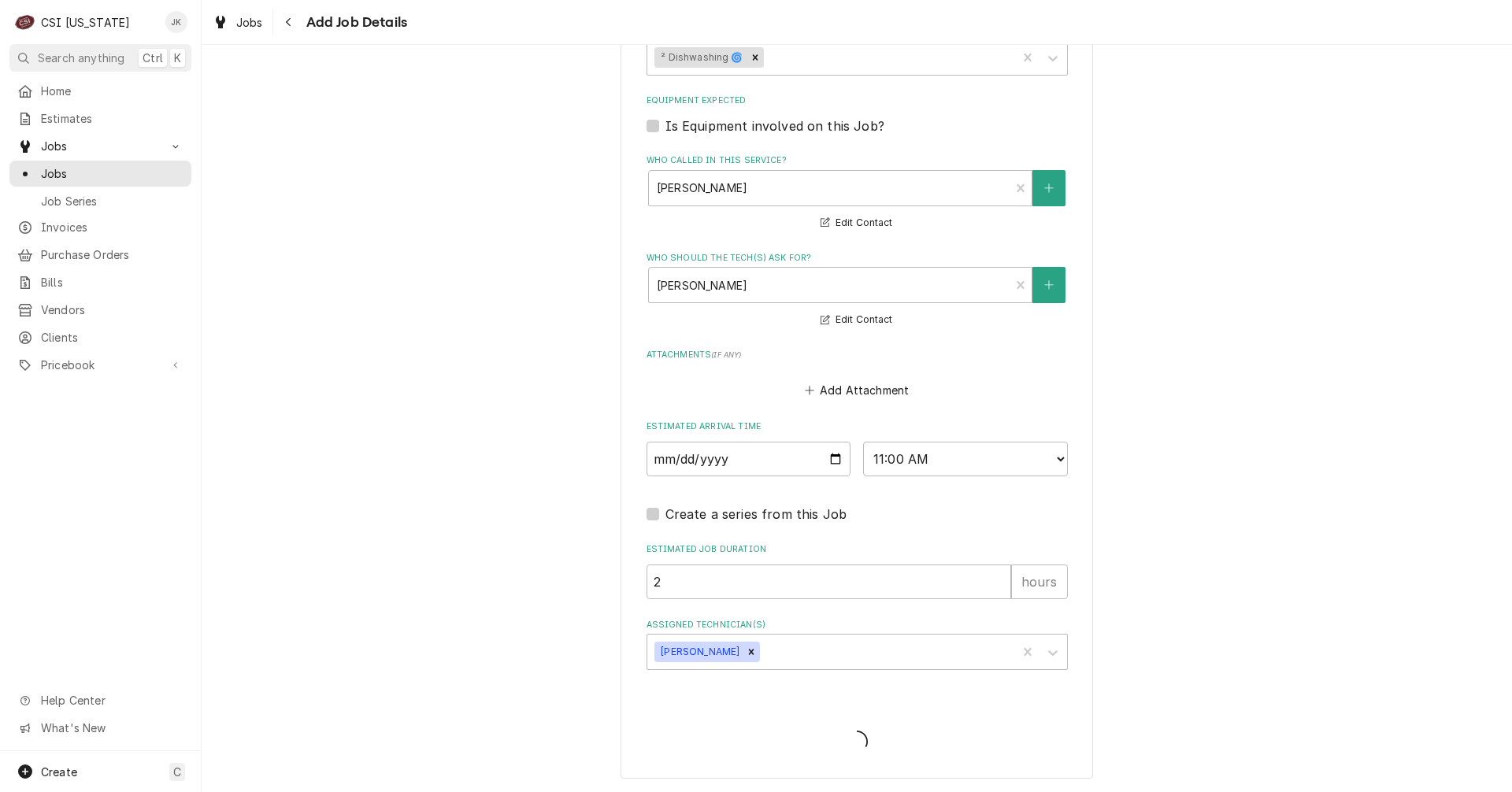
scroll to position [1285, 0]
type textarea "x"
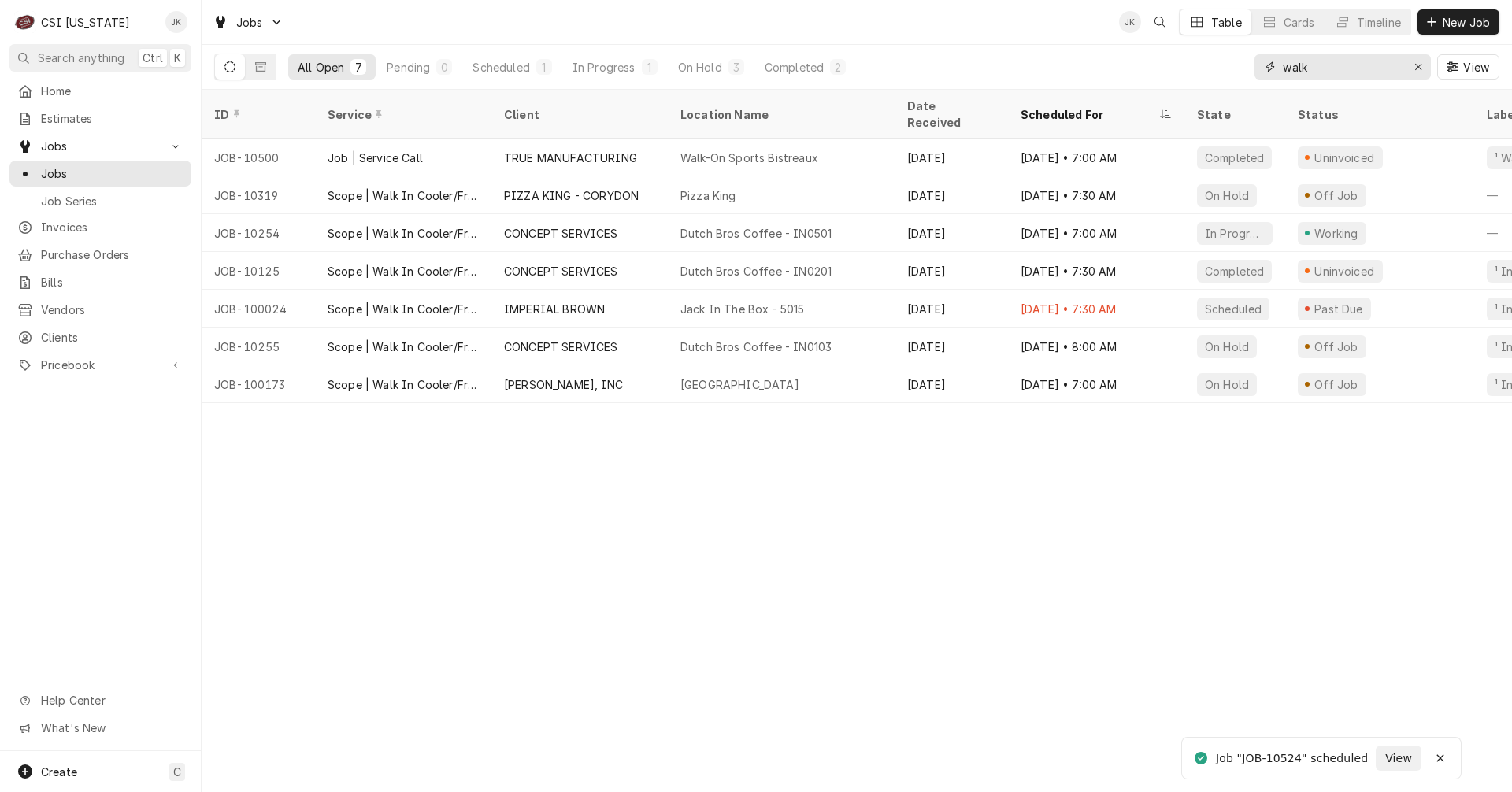
drag, startPoint x: 1326, startPoint y: 70, endPoint x: 1227, endPoint y: 65, distance: 99.1
click at [1227, 65] on div "All Open 7 Pending 0 Scheduled 1 In Progress 1 On Hold 3 Completed 2 walk View" at bounding box center [856, 66] width 1285 height 44
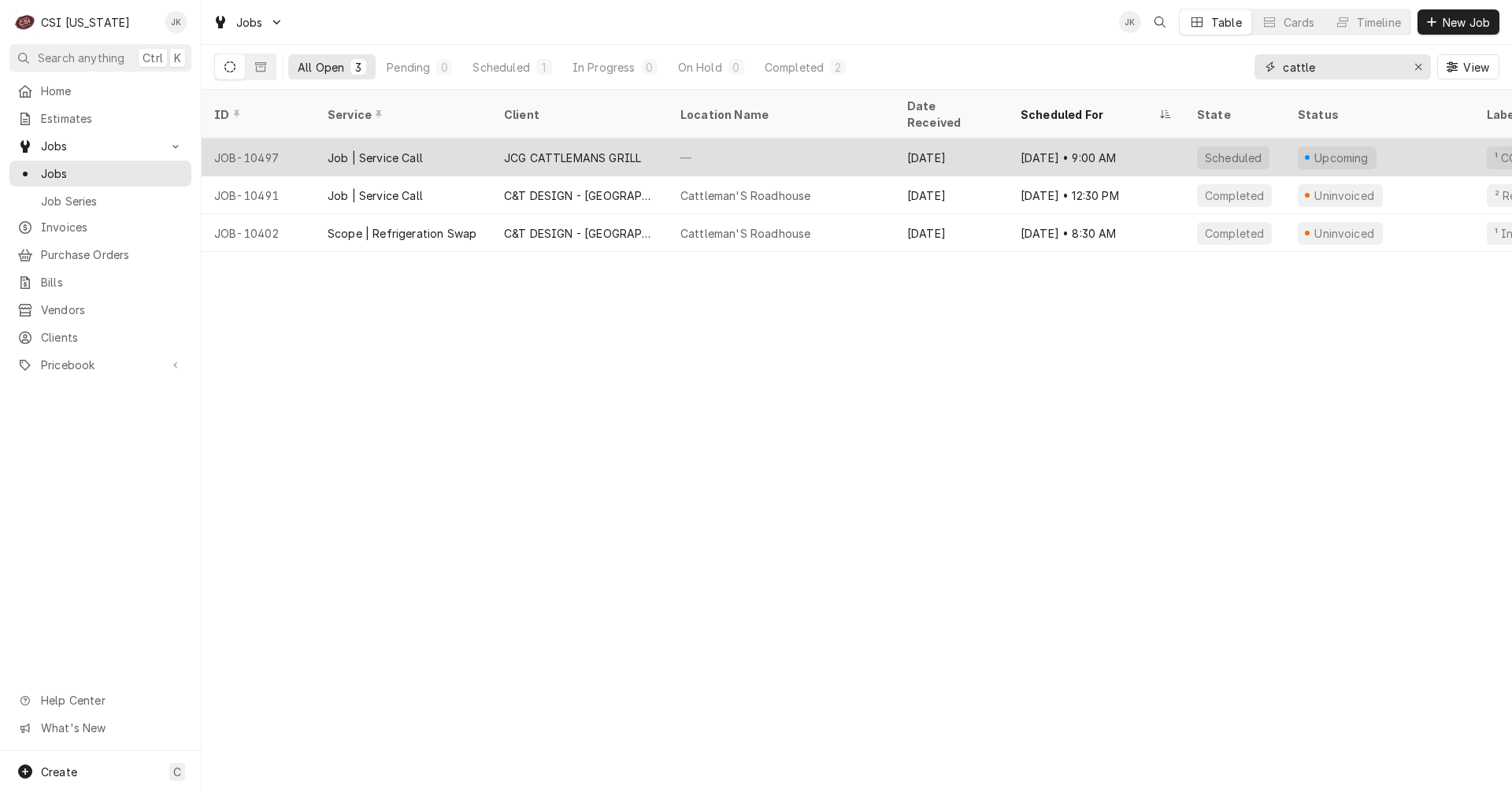
type input "cattle"
click at [743, 145] on div "—" at bounding box center [780, 157] width 226 height 38
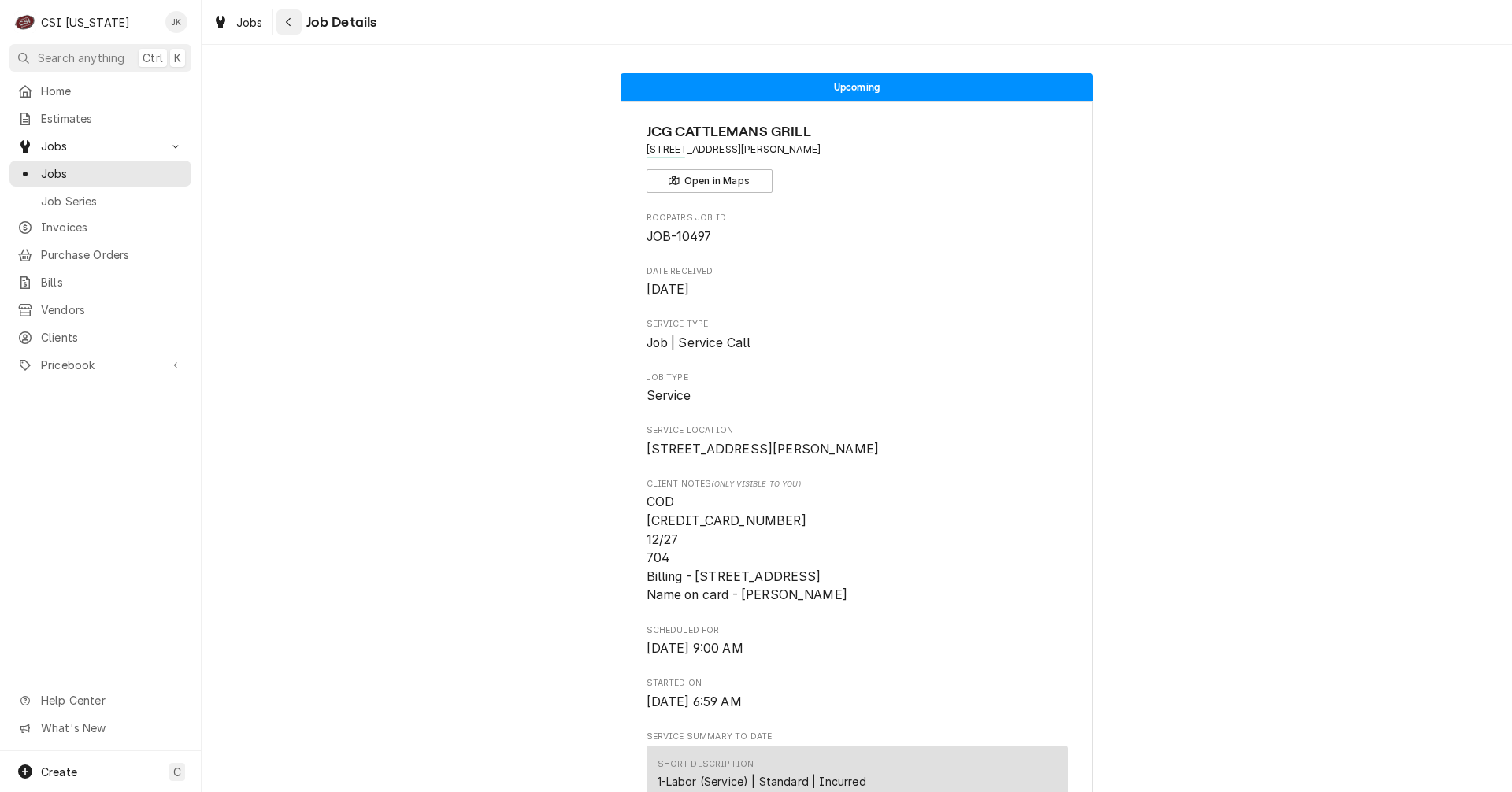
click at [289, 27] on icon "Navigate back" at bounding box center [288, 21] width 7 height 11
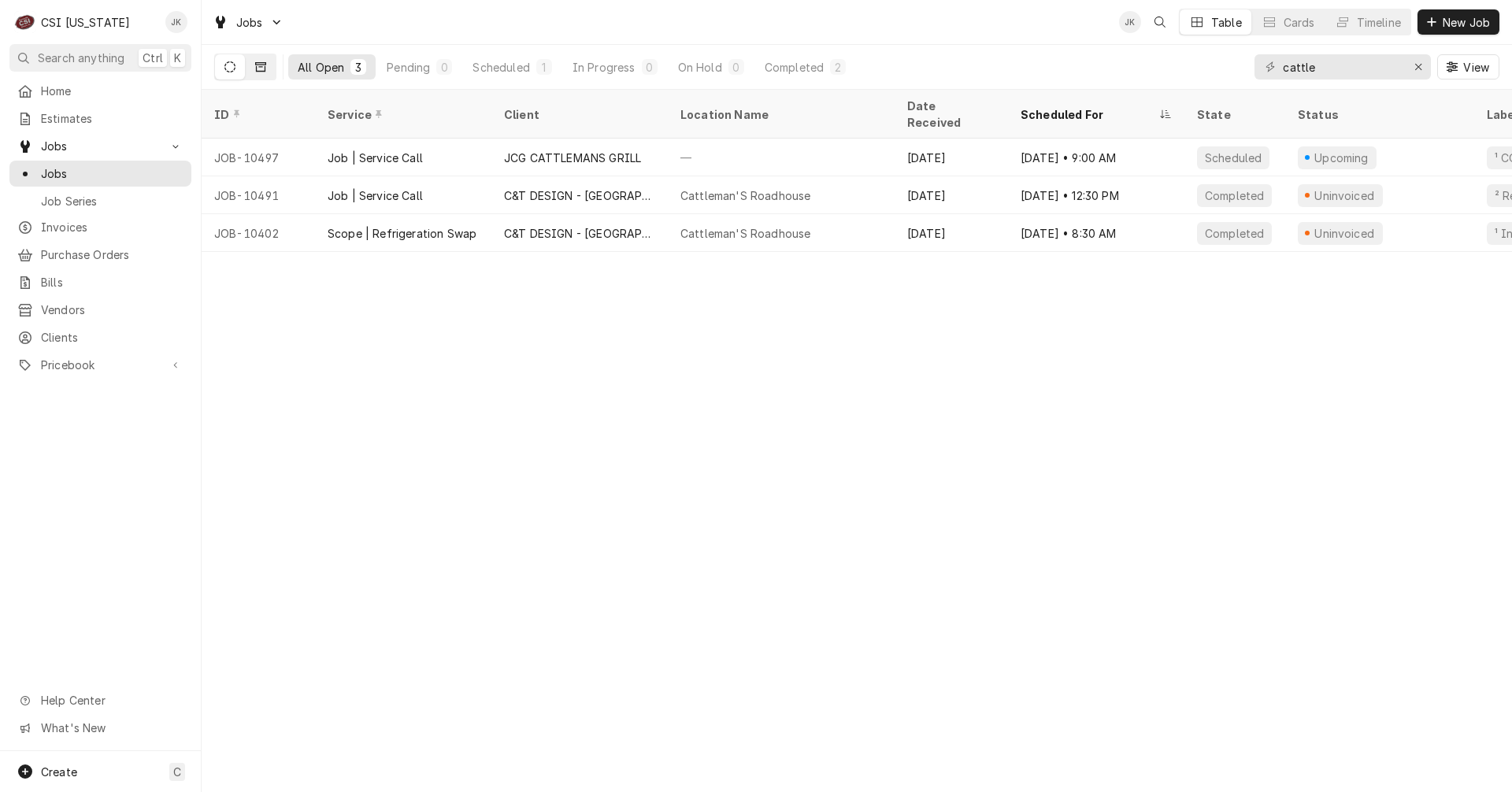
click at [259, 68] on icon "Dynamic Content Wrapper" at bounding box center [260, 66] width 11 height 11
